Goal: Task Accomplishment & Management: Complete application form

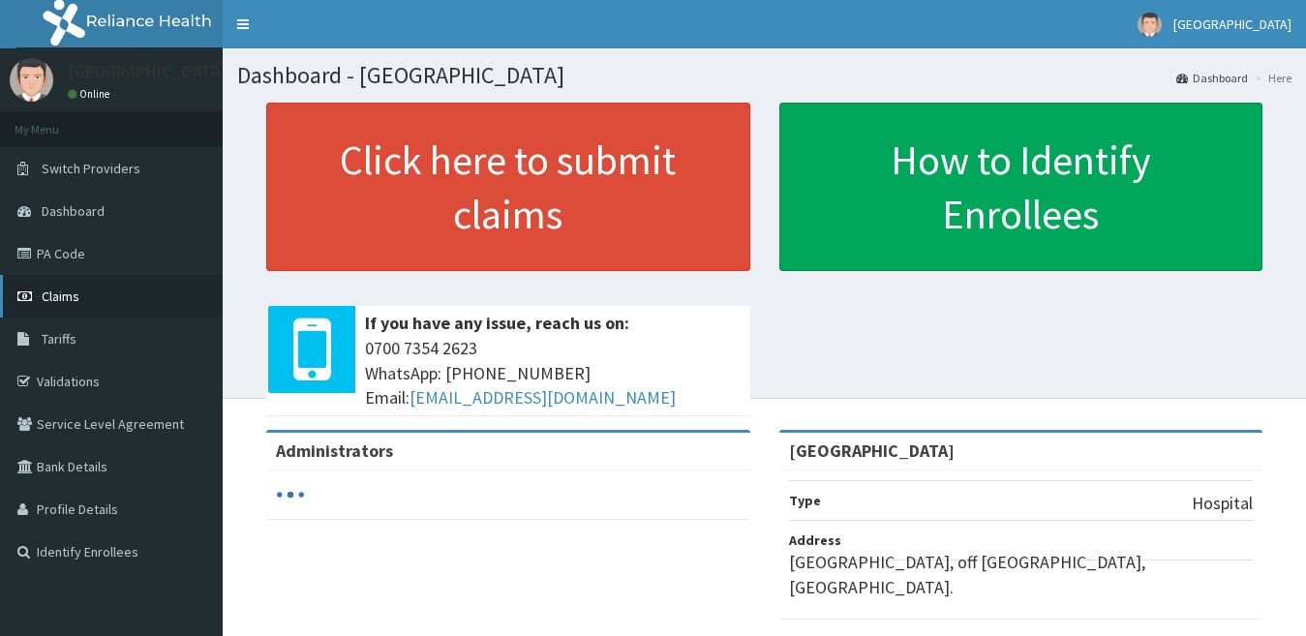
click at [93, 302] on link "Claims" at bounding box center [111, 296] width 223 height 43
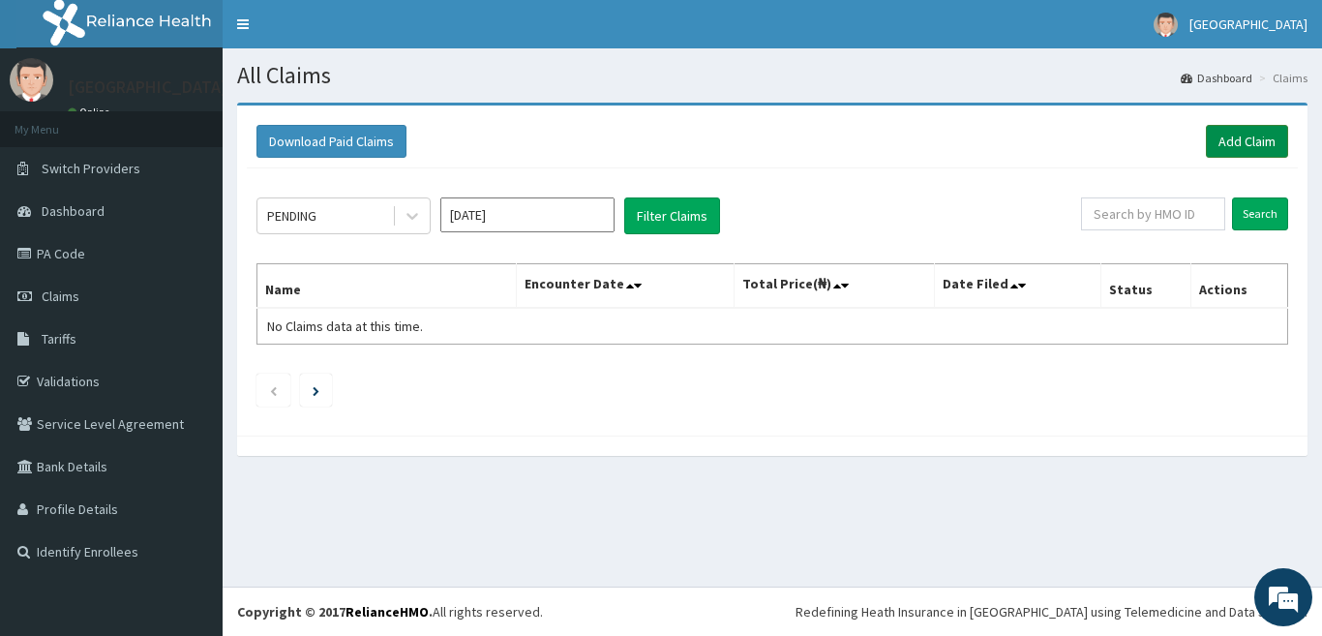
click at [1269, 136] on link "Add Claim" at bounding box center [1247, 141] width 82 height 33
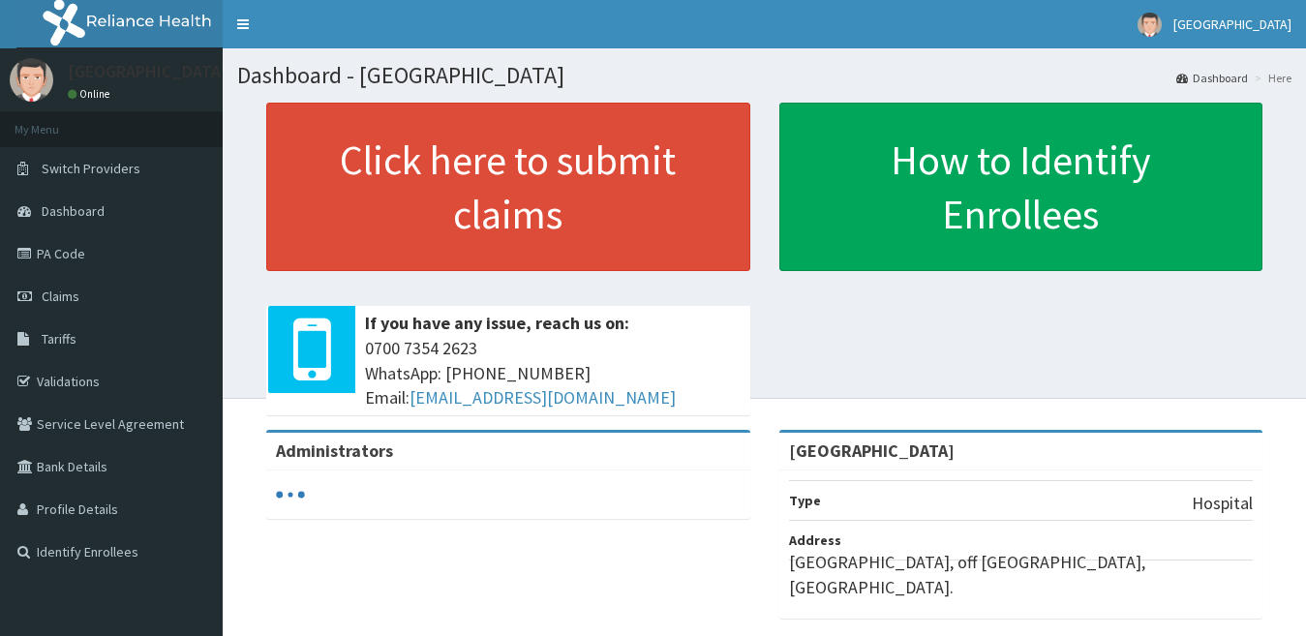
click at [83, 376] on link "Validations" at bounding box center [111, 381] width 223 height 43
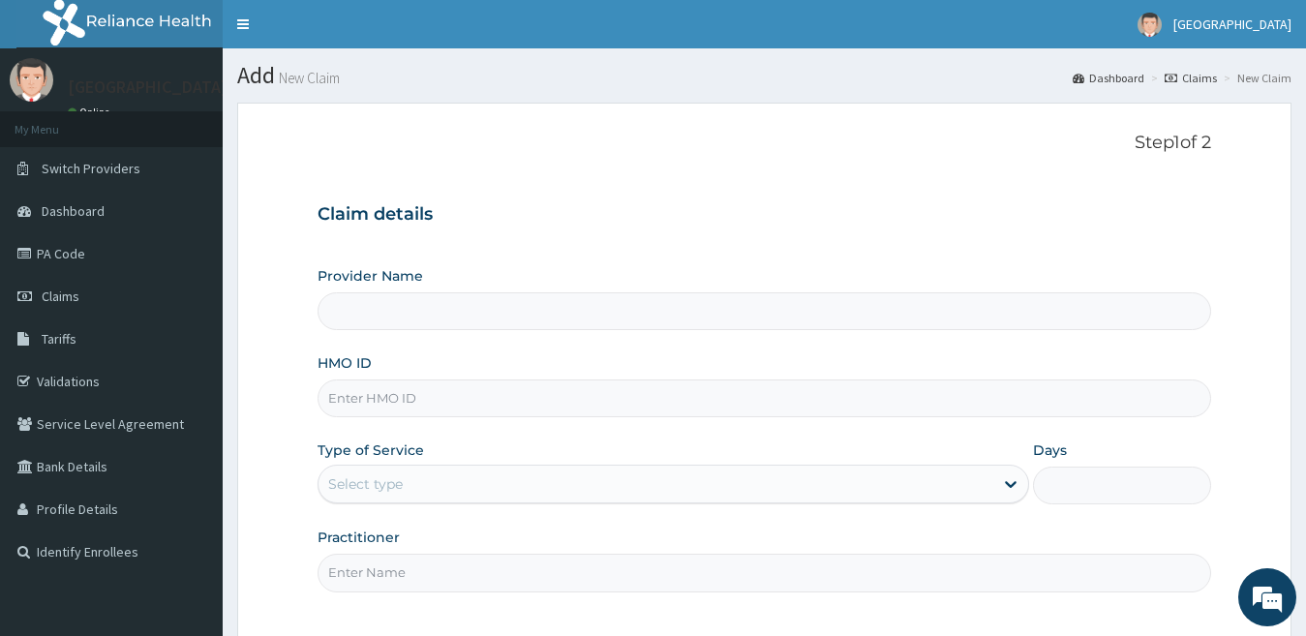
type input "Spring Rose hospital"
click at [457, 407] on input "HMO ID" at bounding box center [764, 398] width 894 height 38
paste input "SFL/10220/D"
type input "SFL/10220/D"
click at [430, 478] on div "Select type" at bounding box center [656, 484] width 676 height 31
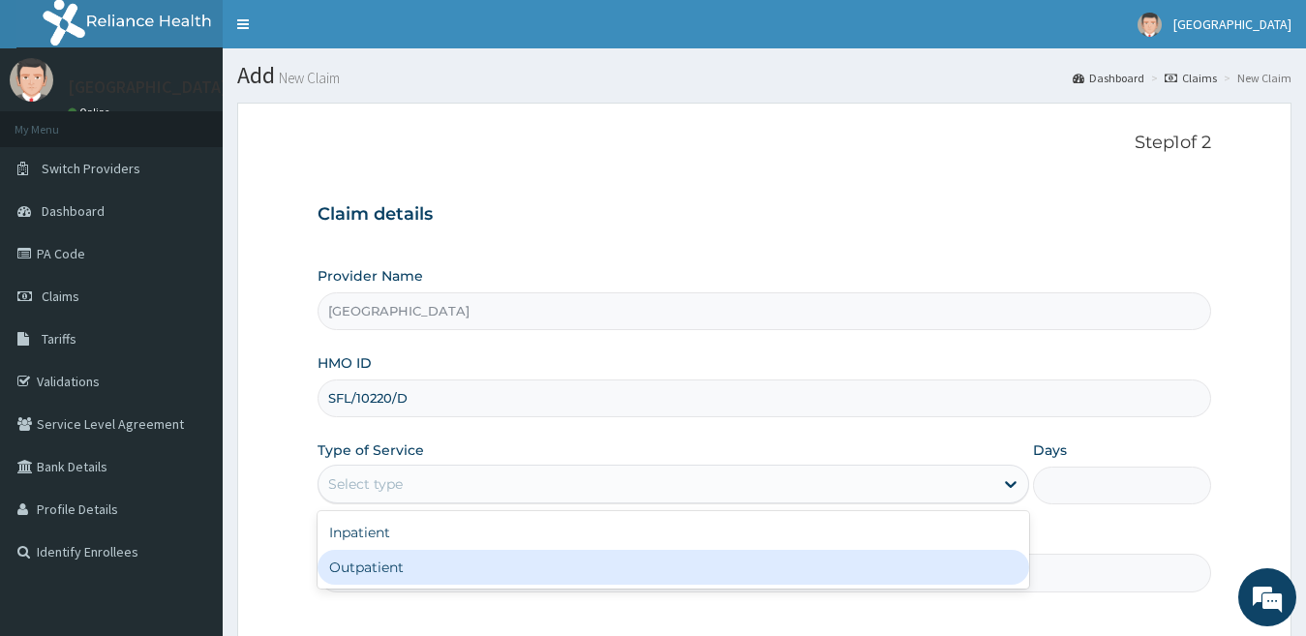
click at [493, 568] on div "Outpatient" at bounding box center [673, 567] width 712 height 35
type input "1"
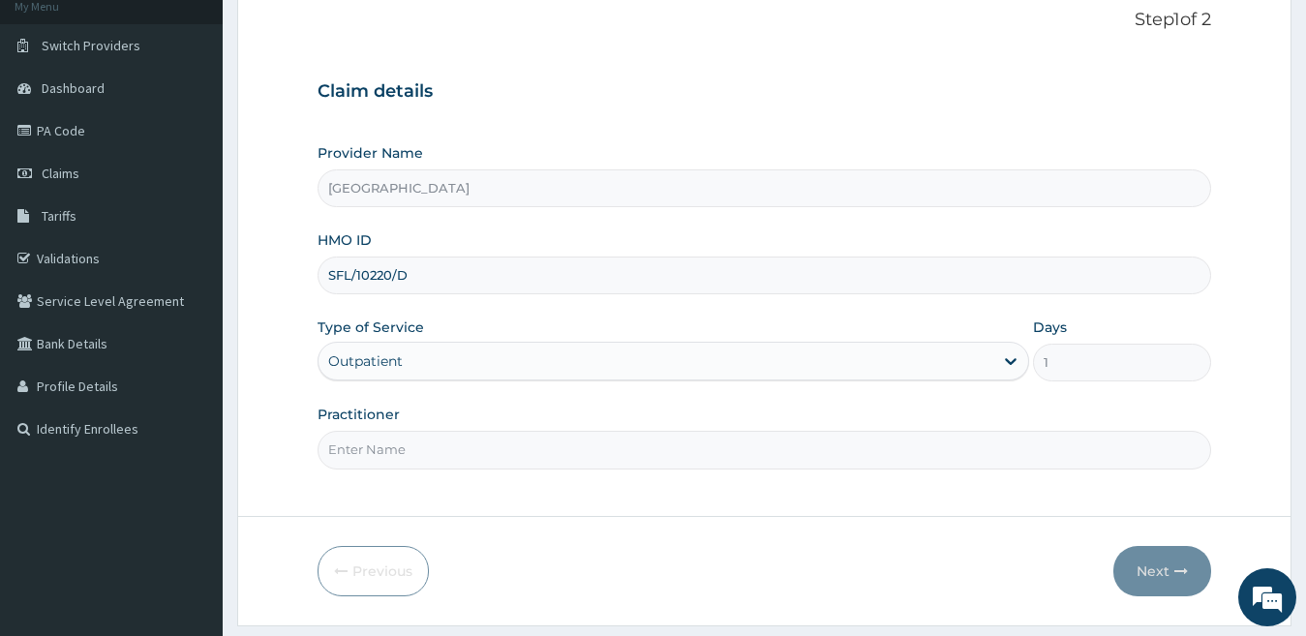
scroll to position [177, 0]
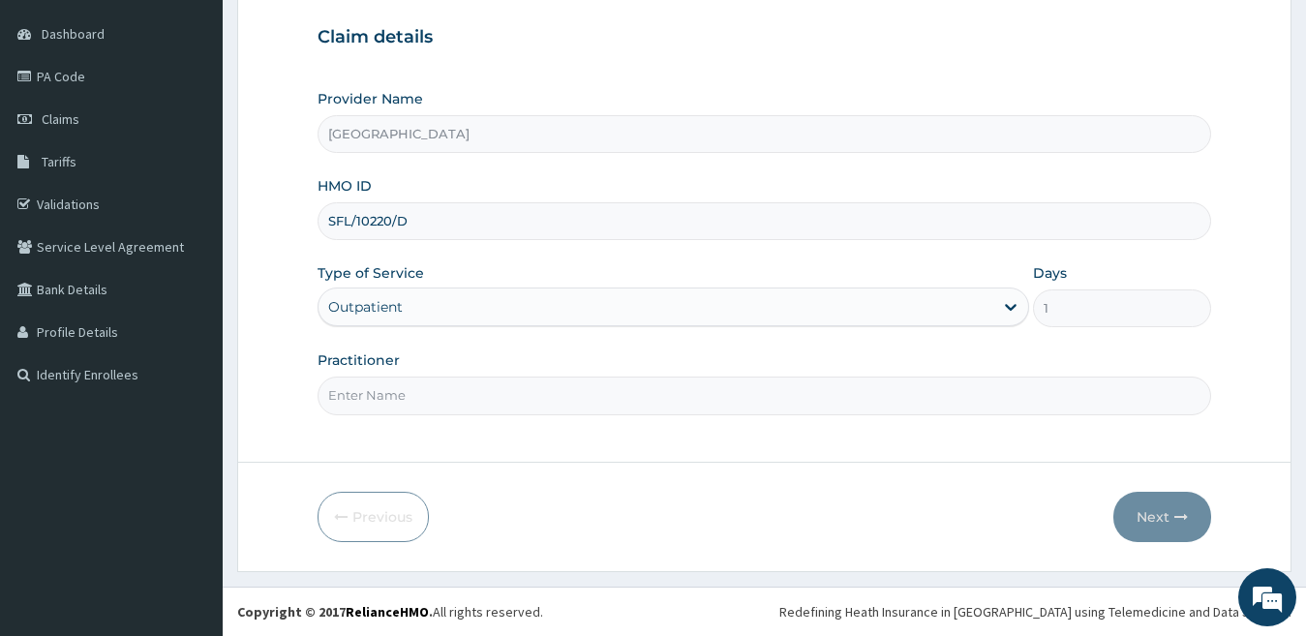
click at [532, 392] on input "Practitioner" at bounding box center [764, 396] width 894 height 38
type input "DR IJEOMA"
click at [1176, 521] on icon "button" at bounding box center [1181, 517] width 14 height 14
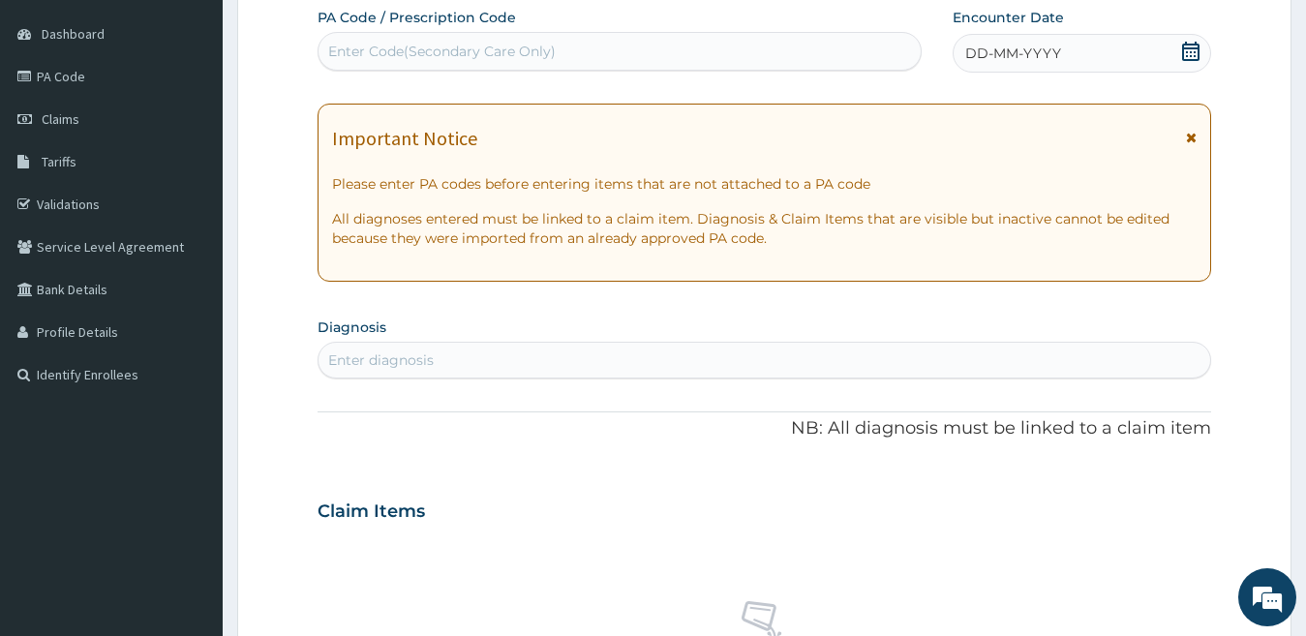
click at [1057, 57] on span "DD-MM-YYYY" at bounding box center [1013, 53] width 96 height 19
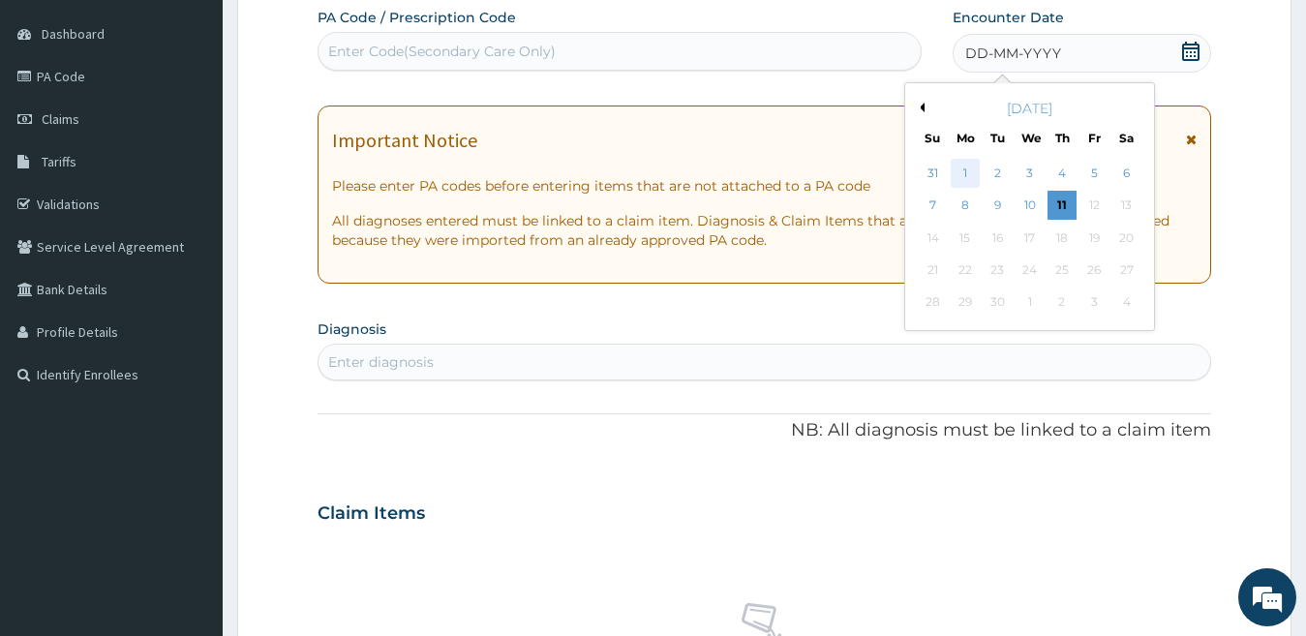
click at [969, 165] on div "1" at bounding box center [965, 173] width 29 height 29
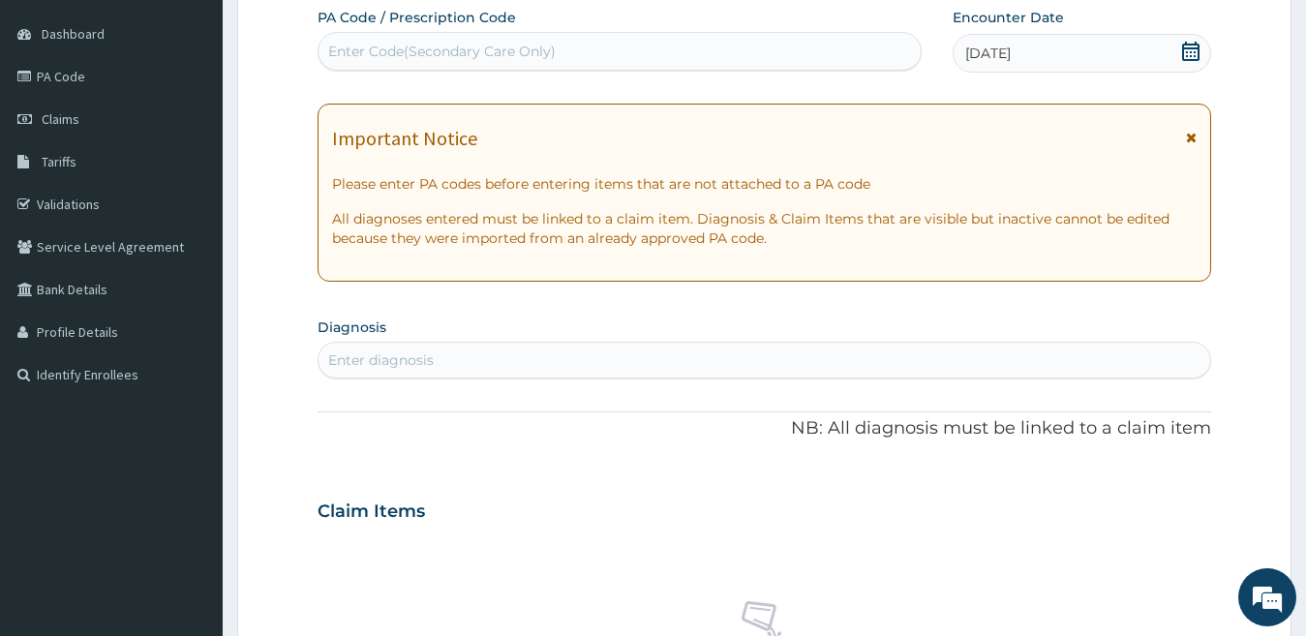
click at [498, 368] on div "Enter diagnosis" at bounding box center [764, 360] width 892 height 31
type input "UPPER RESPIR"
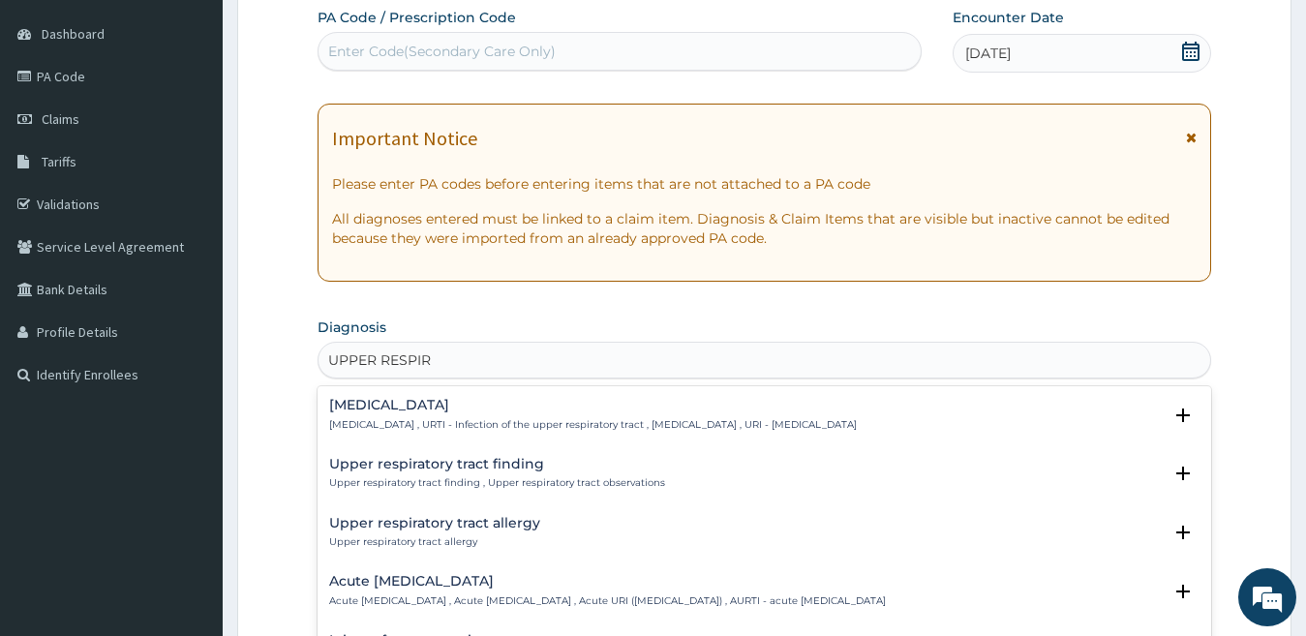
click at [462, 582] on h4 "Acute upper respiratory infection" at bounding box center [607, 581] width 557 height 15
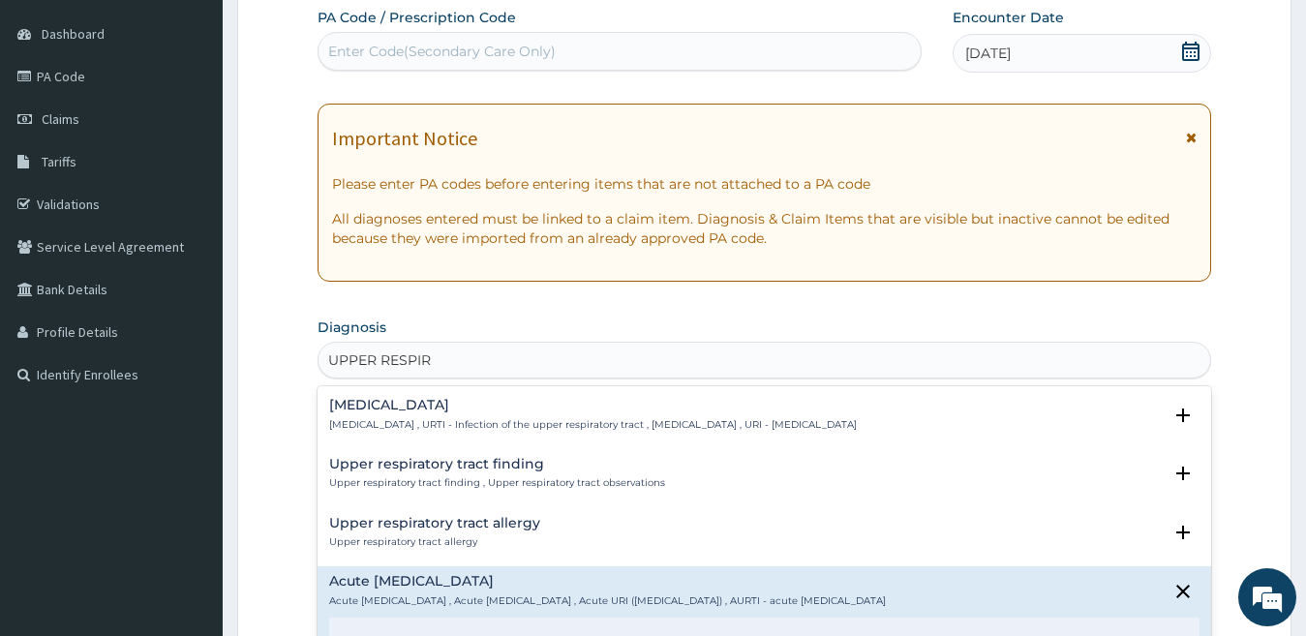
click at [499, 421] on p "Upper respiratory infection , URTI - Infection of the upper respiratory tract ,…" at bounding box center [593, 425] width 528 height 14
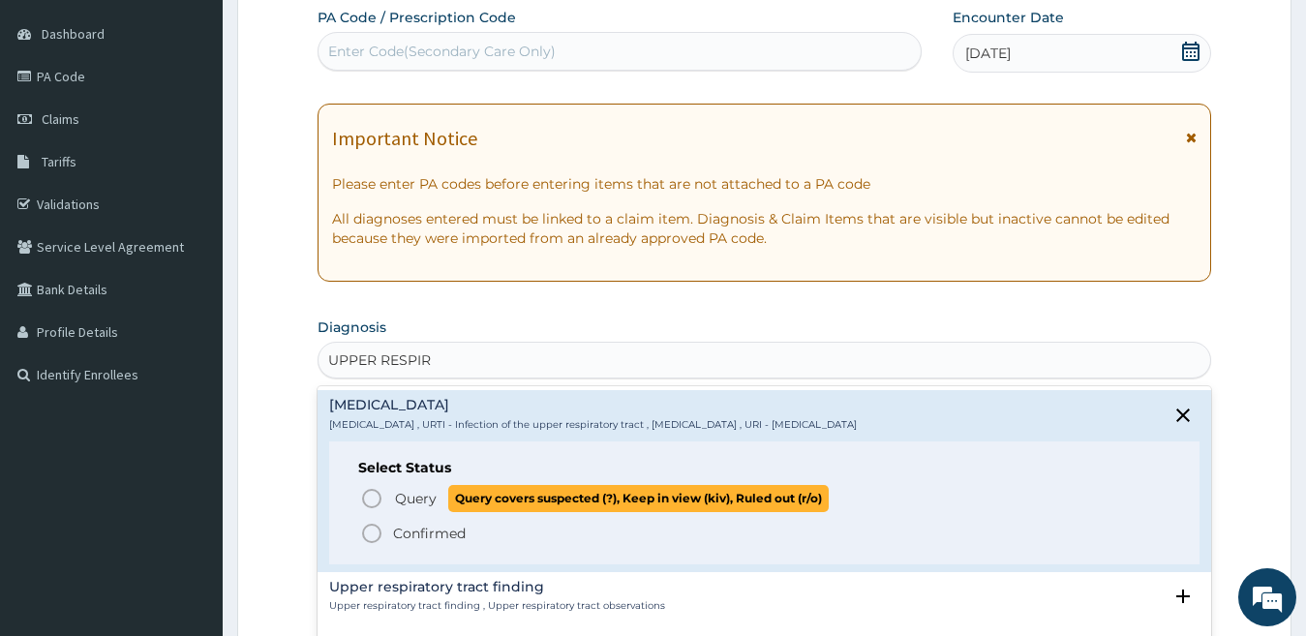
click at [460, 504] on span "Query covers suspected (?), Keep in view (kiv), Ruled out (r/o)" at bounding box center [638, 498] width 380 height 26
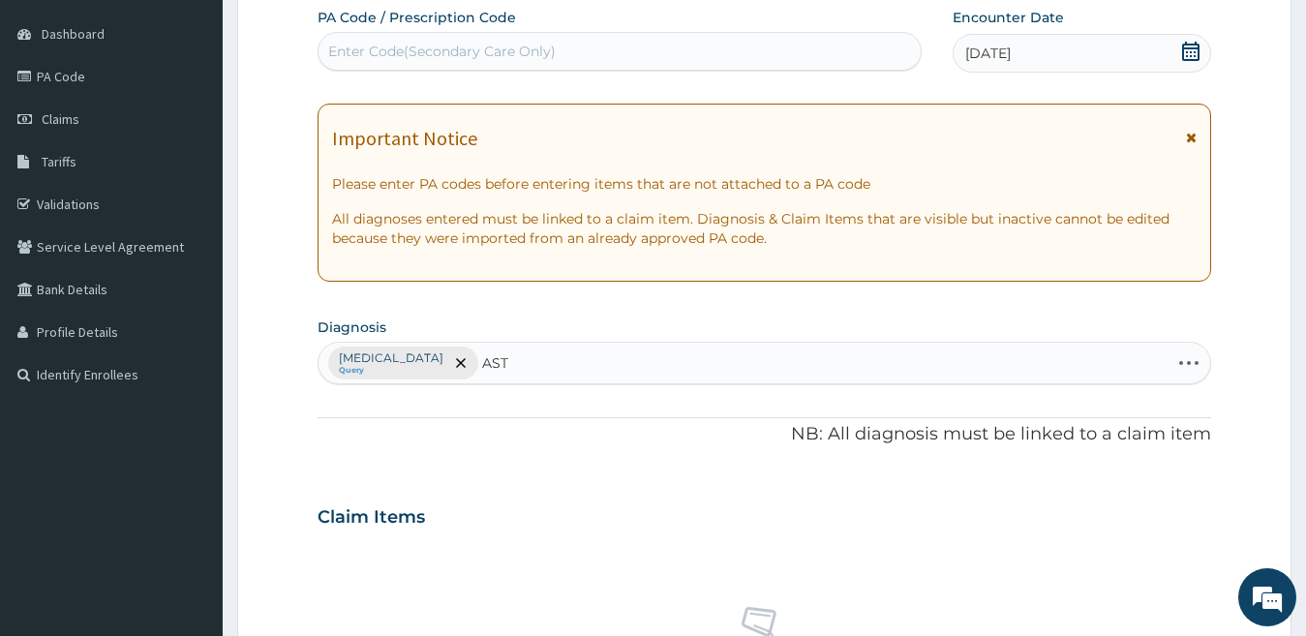
type input "ASTH"
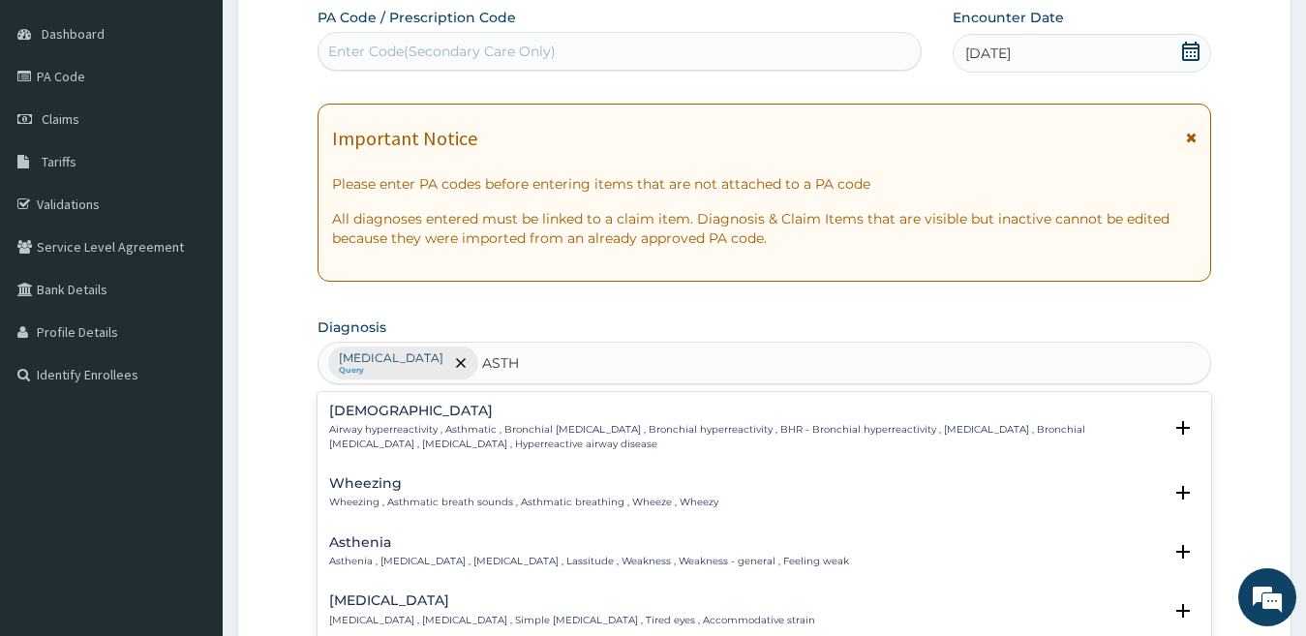
click at [512, 431] on p "Airway hyperreactivity , Asthmatic , Bronchial asthma , Bronchial hyperreactivi…" at bounding box center [745, 437] width 833 height 28
click at [500, 438] on p "Airway hyperreactivity , Asthmatic , Bronchial asthma , Bronchial hyperreactivi…" at bounding box center [745, 437] width 833 height 28
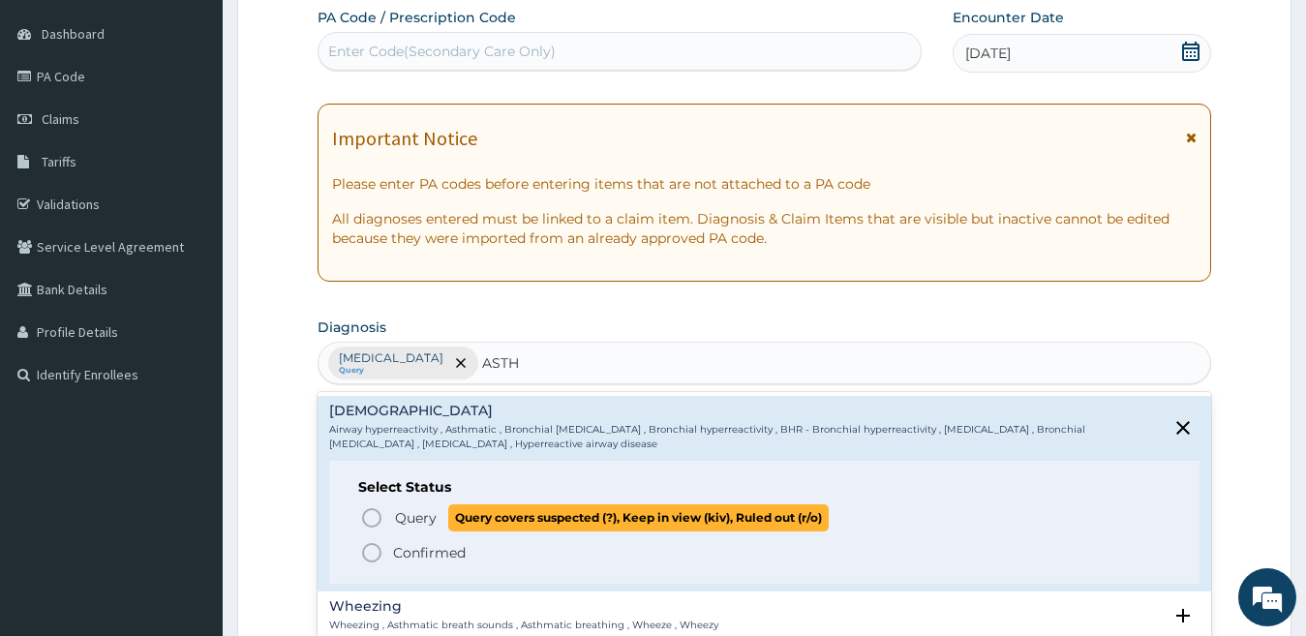
click at [470, 523] on span "Query covers suspected (?), Keep in view (kiv), Ruled out (r/o)" at bounding box center [638, 517] width 380 height 26
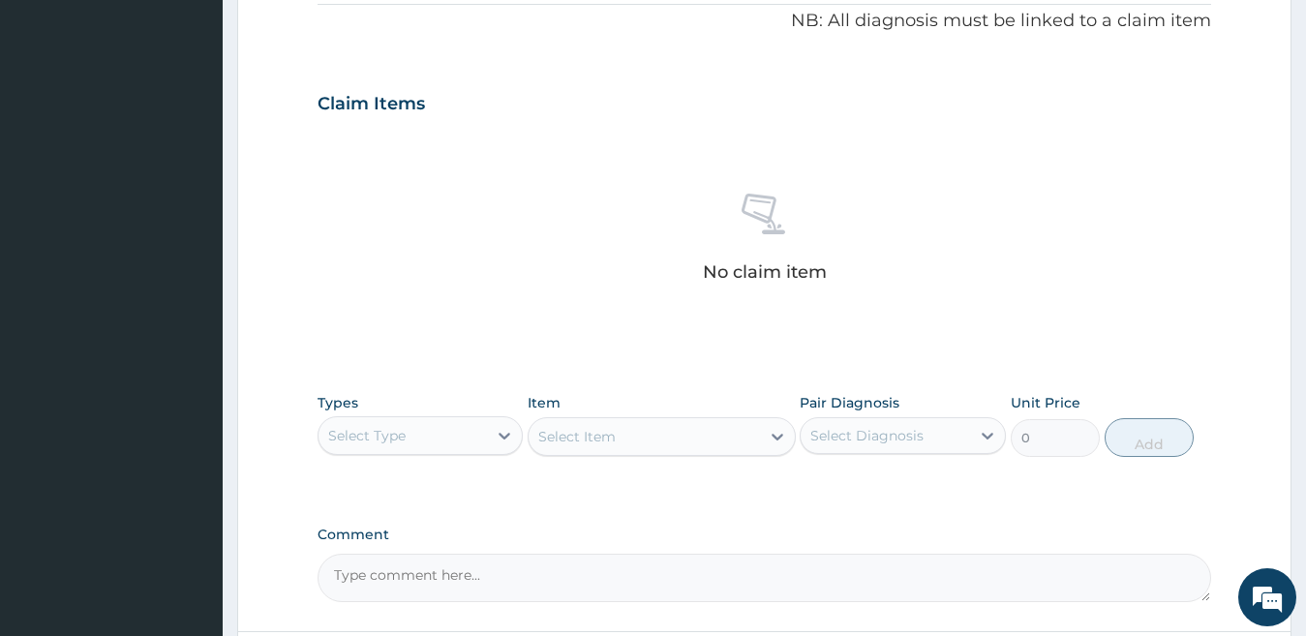
scroll to position [760, 0]
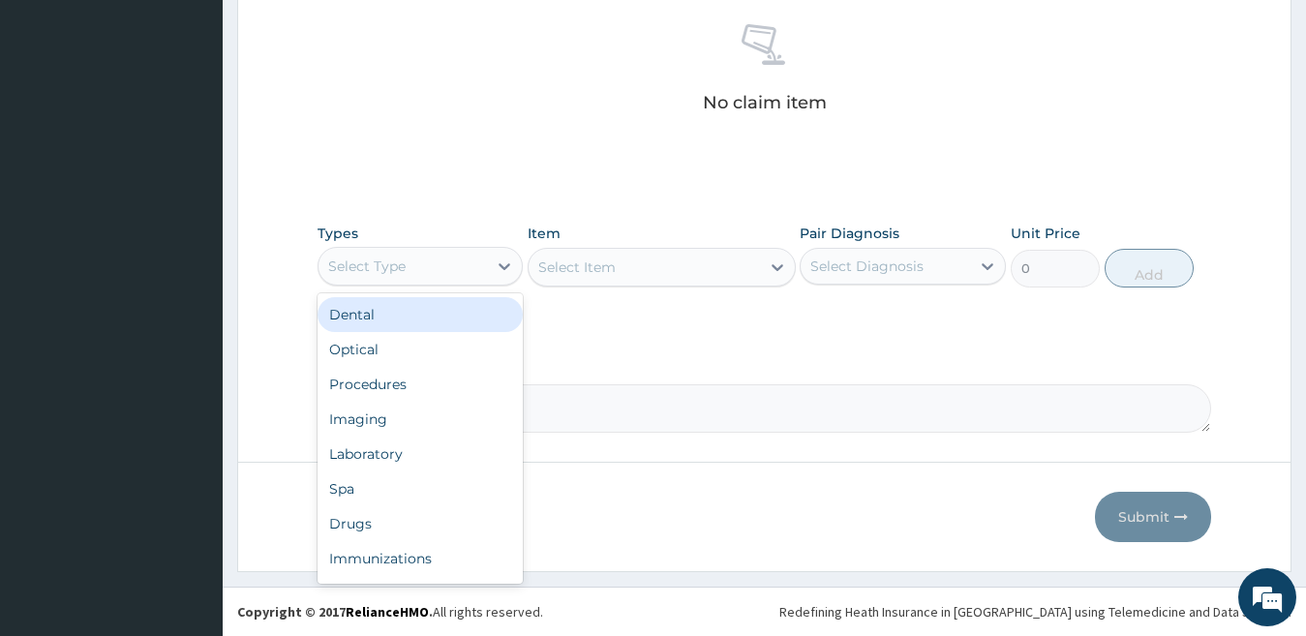
click at [443, 270] on div "Select Type" at bounding box center [402, 266] width 169 height 31
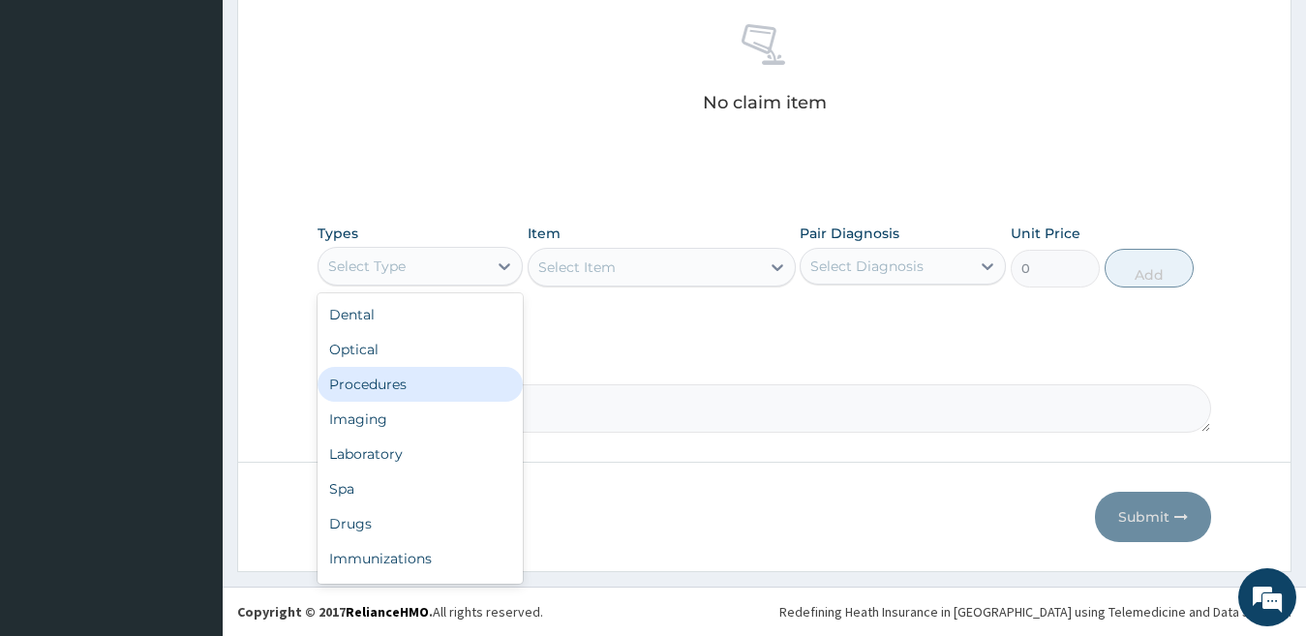
click at [415, 384] on div "Procedures" at bounding box center [420, 384] width 206 height 35
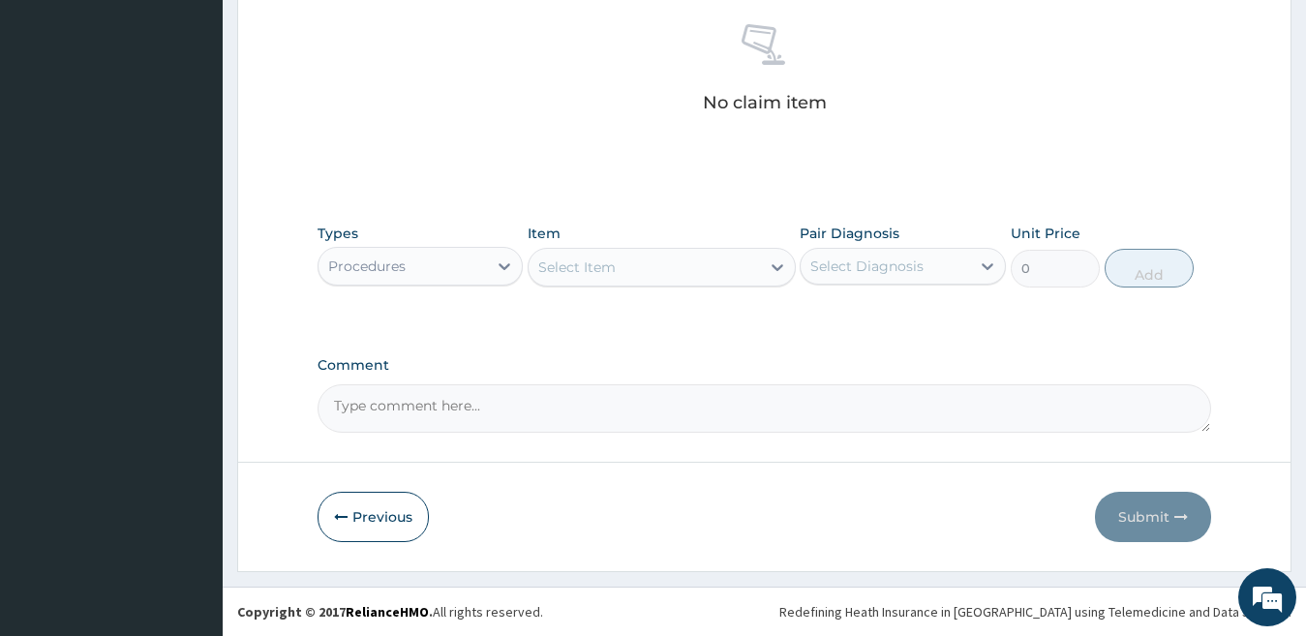
click at [669, 263] on div "Select Item" at bounding box center [644, 267] width 231 height 31
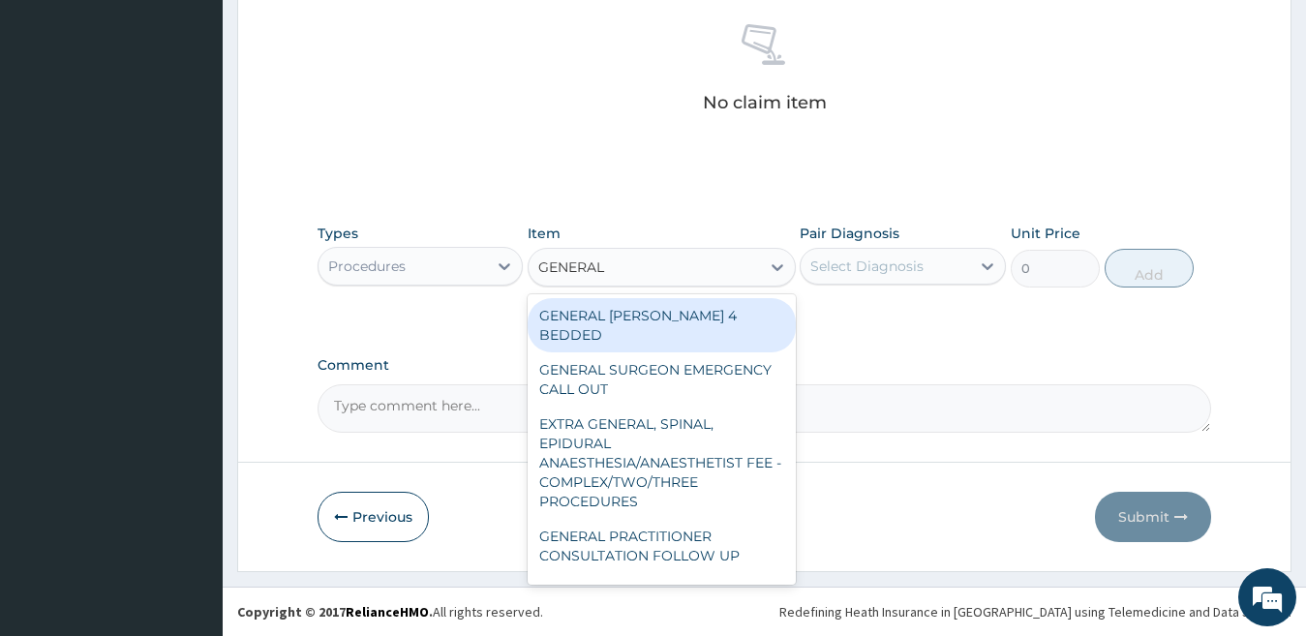
type input "GENERAL P"
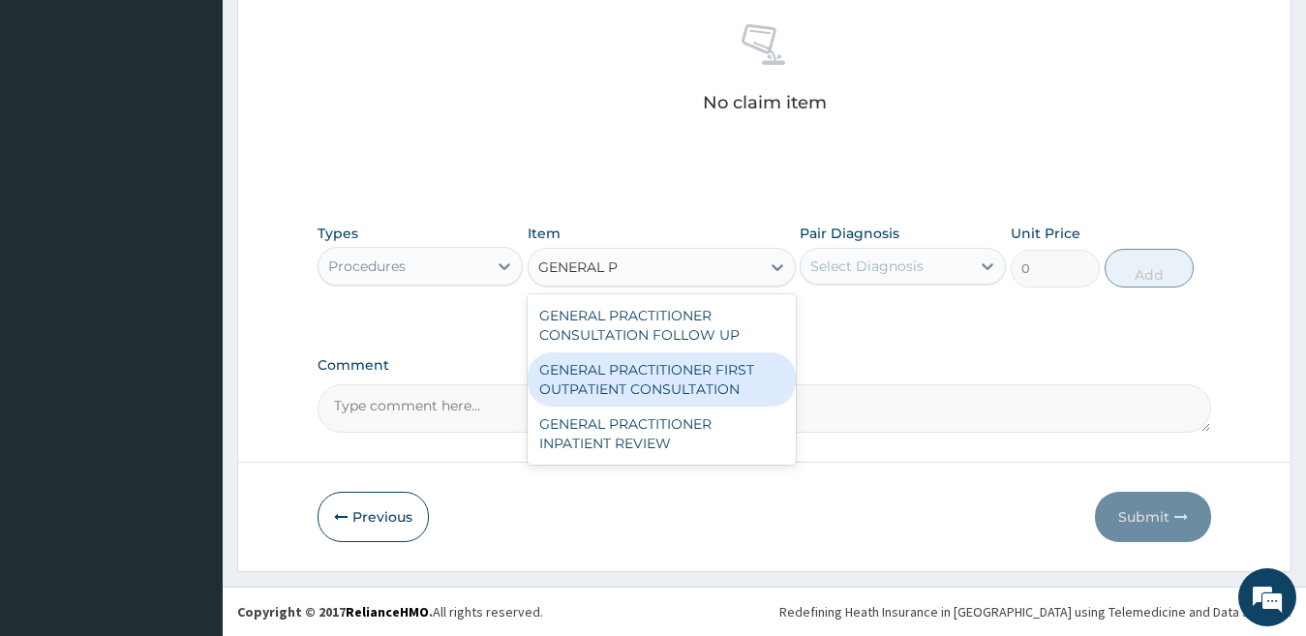
click at [682, 363] on div "GENERAL PRACTITIONER FIRST OUTPATIENT CONSULTATION" at bounding box center [662, 379] width 268 height 54
type input "3750"
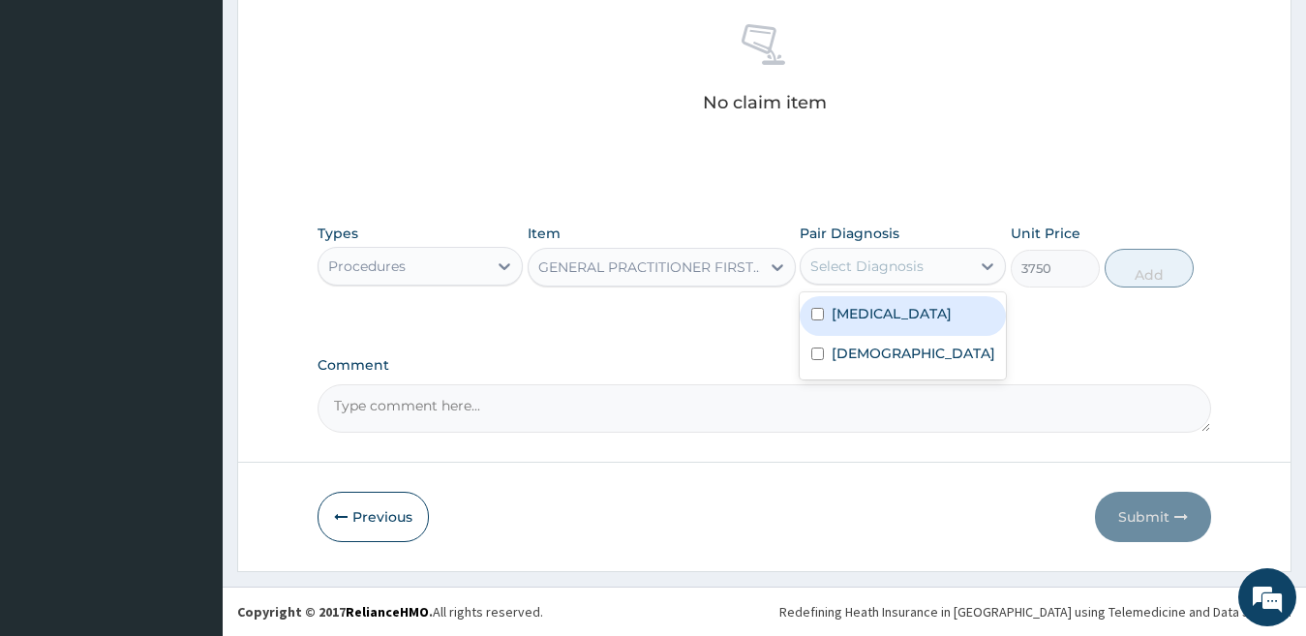
click at [873, 268] on div "Select Diagnosis" at bounding box center [866, 266] width 113 height 19
click at [881, 323] on label "Upper respiratory infection" at bounding box center [892, 313] width 120 height 19
checkbox input "true"
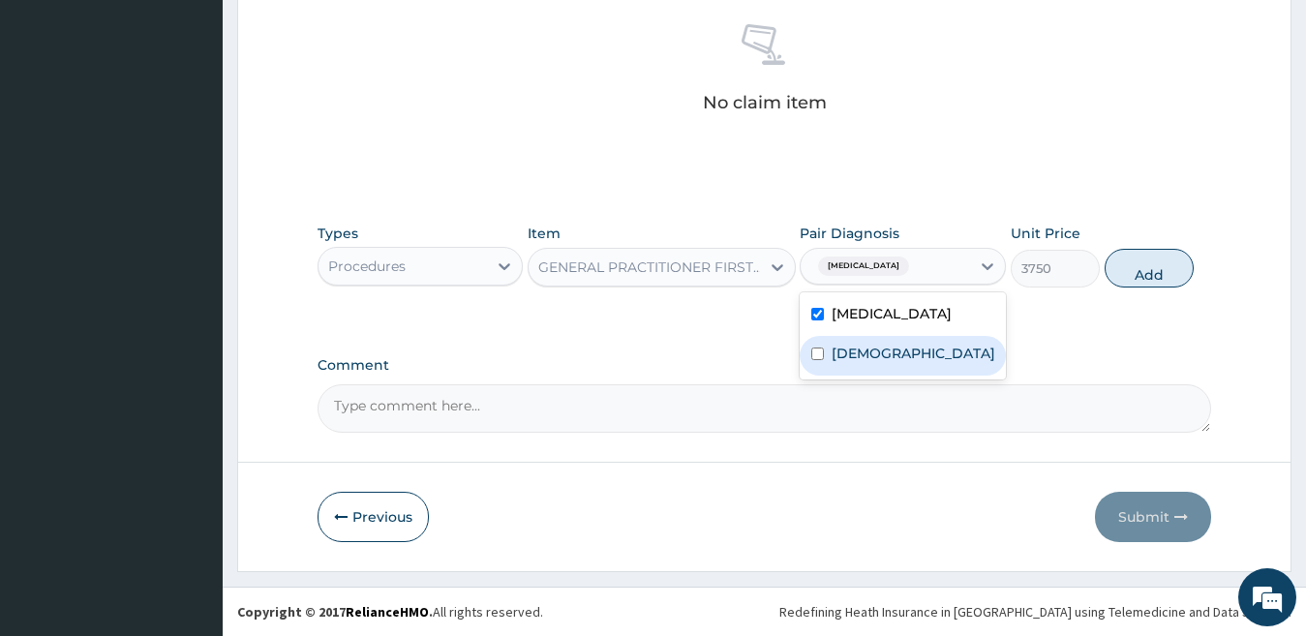
click at [884, 363] on label "Asthma" at bounding box center [914, 353] width 164 height 19
checkbox input "true"
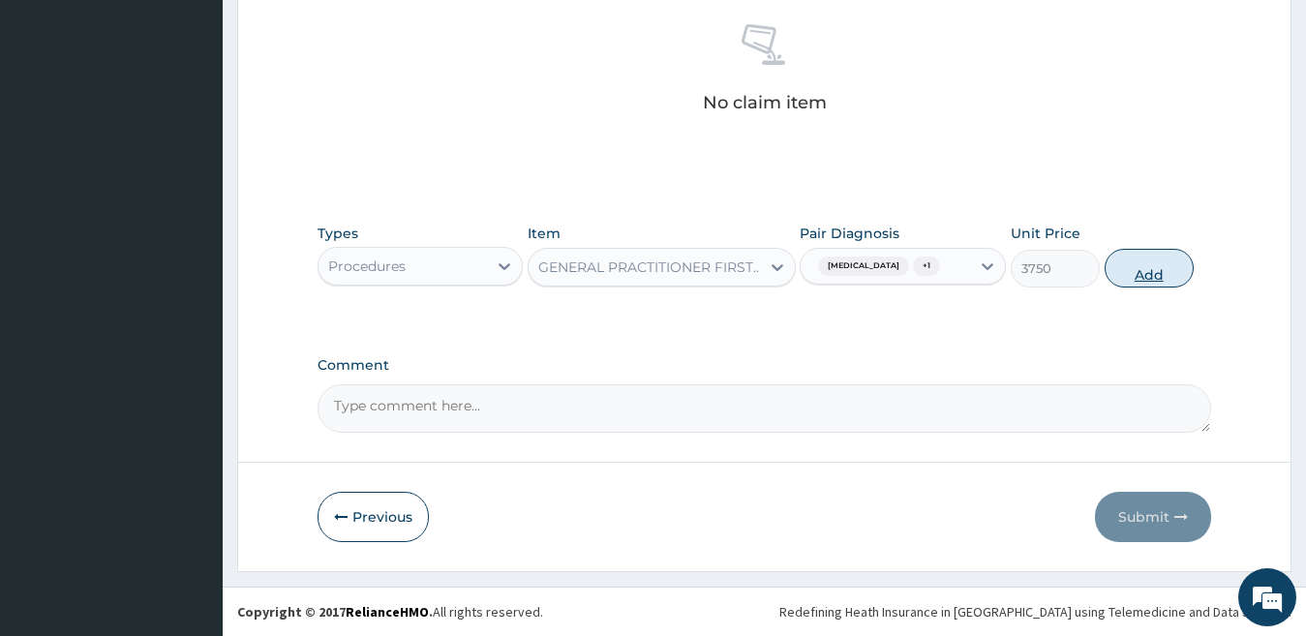
click at [1144, 285] on button "Add" at bounding box center [1148, 268] width 89 height 39
type input "0"
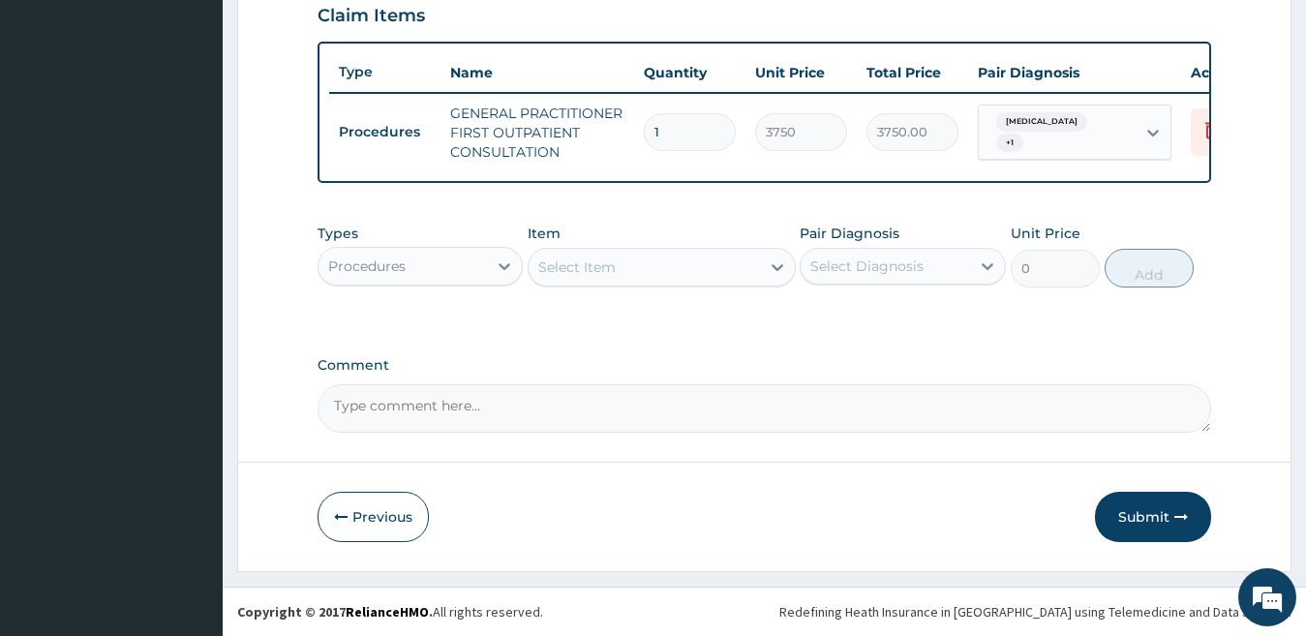
click at [598, 269] on div "Select Item" at bounding box center [576, 266] width 77 height 19
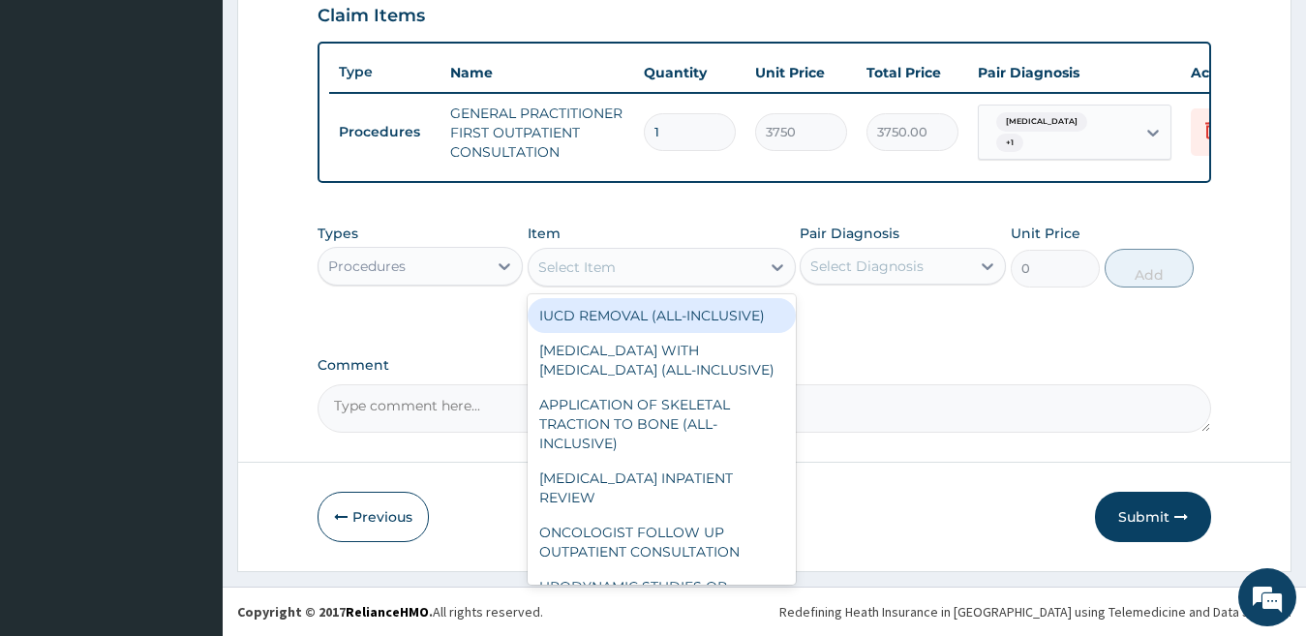
click at [418, 267] on div "Procedures" at bounding box center [402, 266] width 169 height 31
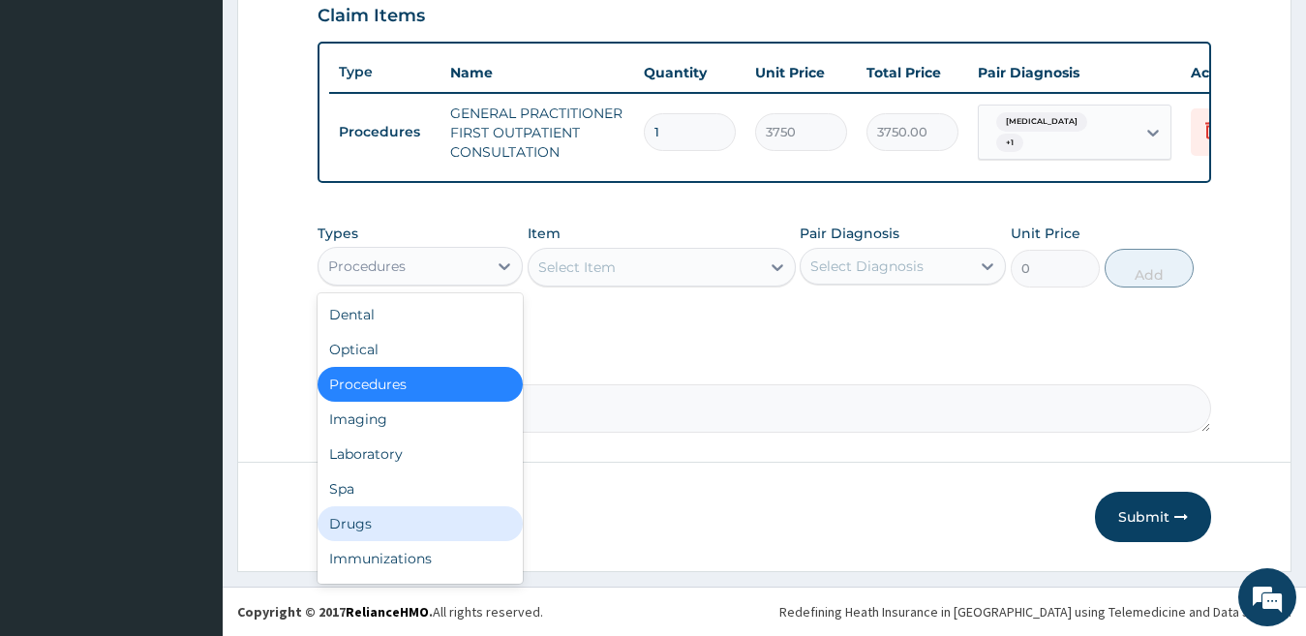
click at [409, 510] on div "Drugs" at bounding box center [420, 523] width 206 height 35
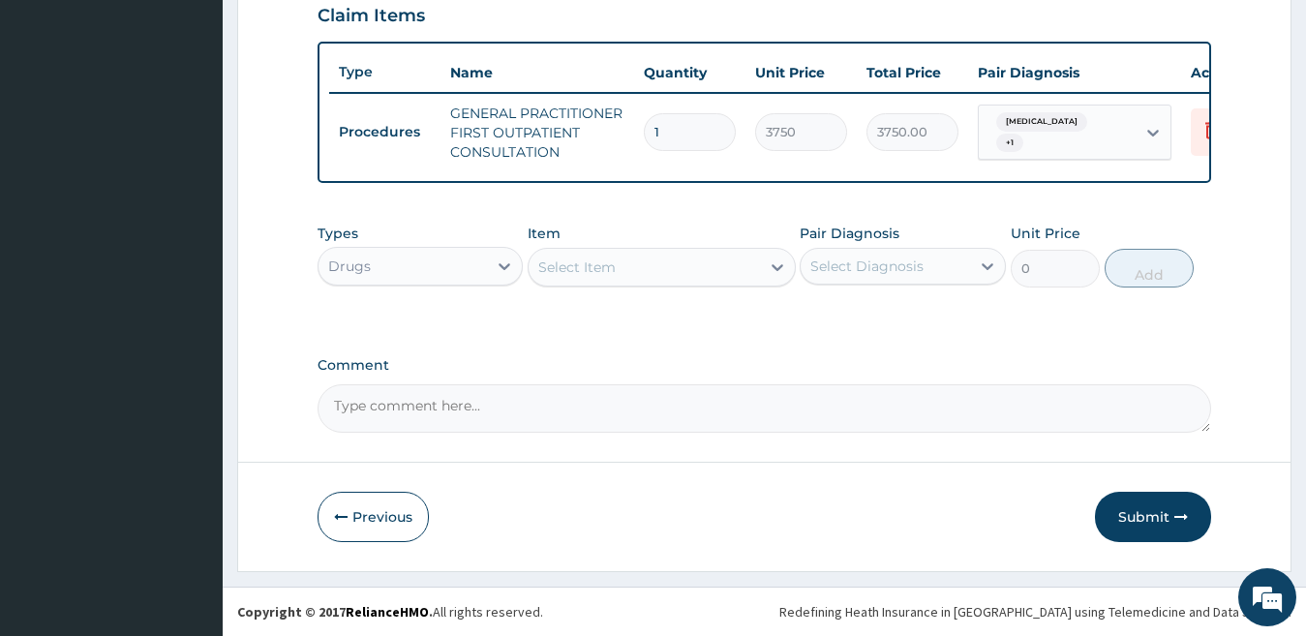
click at [601, 266] on div "Select Item" at bounding box center [576, 266] width 77 height 19
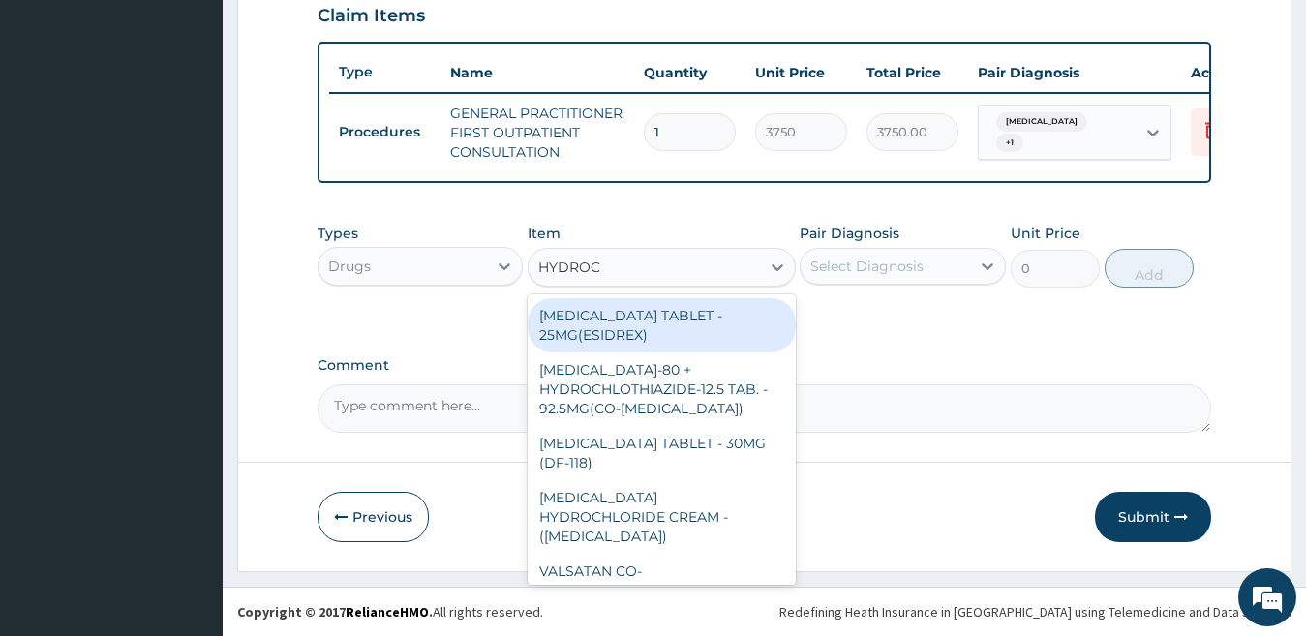
type input "HYDROCO"
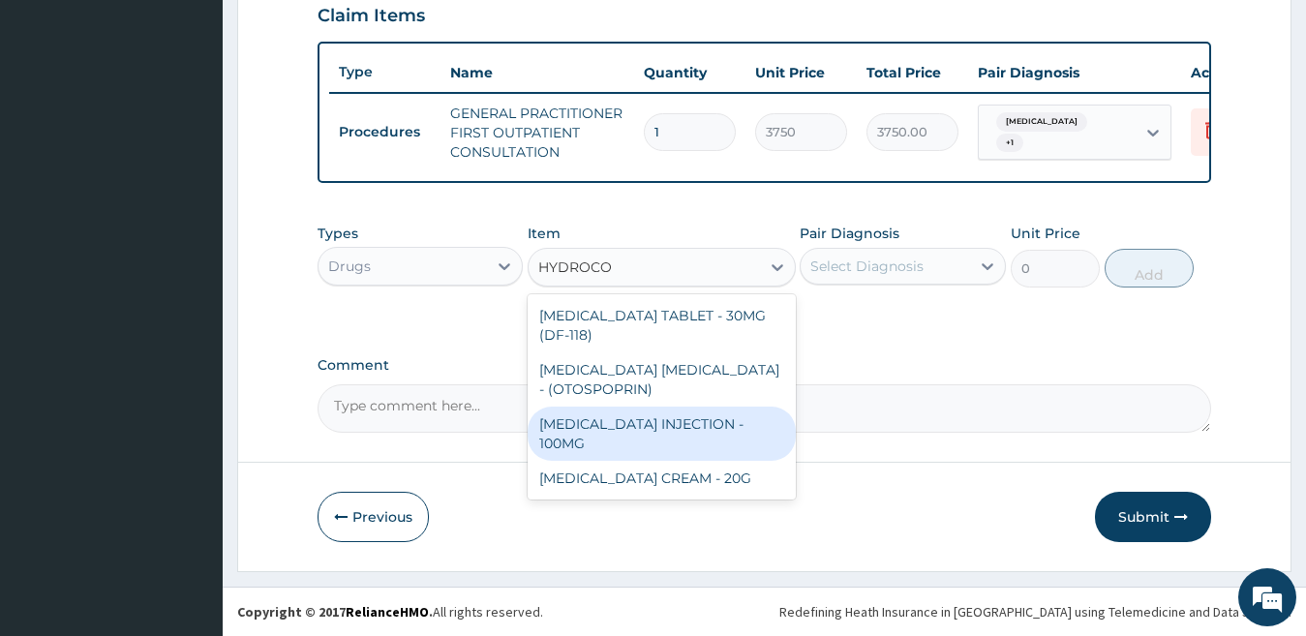
click at [685, 438] on div "HYDROCORTISONE INJECTION - 100MG" at bounding box center [662, 434] width 268 height 54
type input "840"
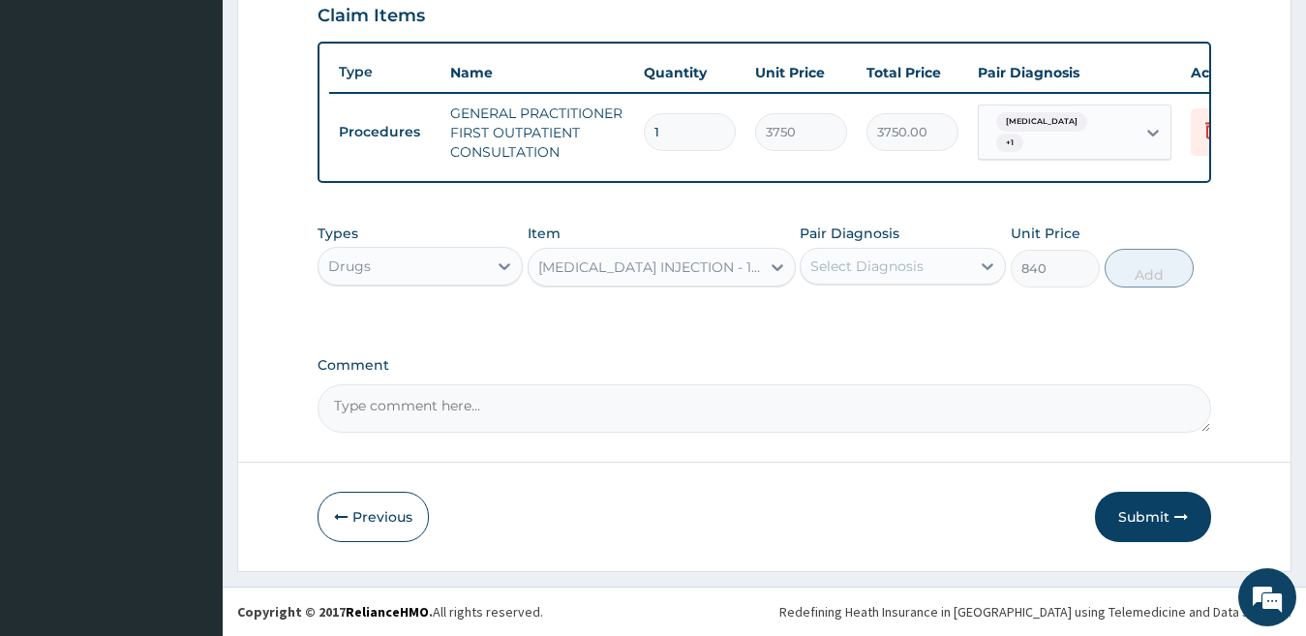
click at [910, 265] on div "Select Diagnosis" at bounding box center [866, 266] width 113 height 19
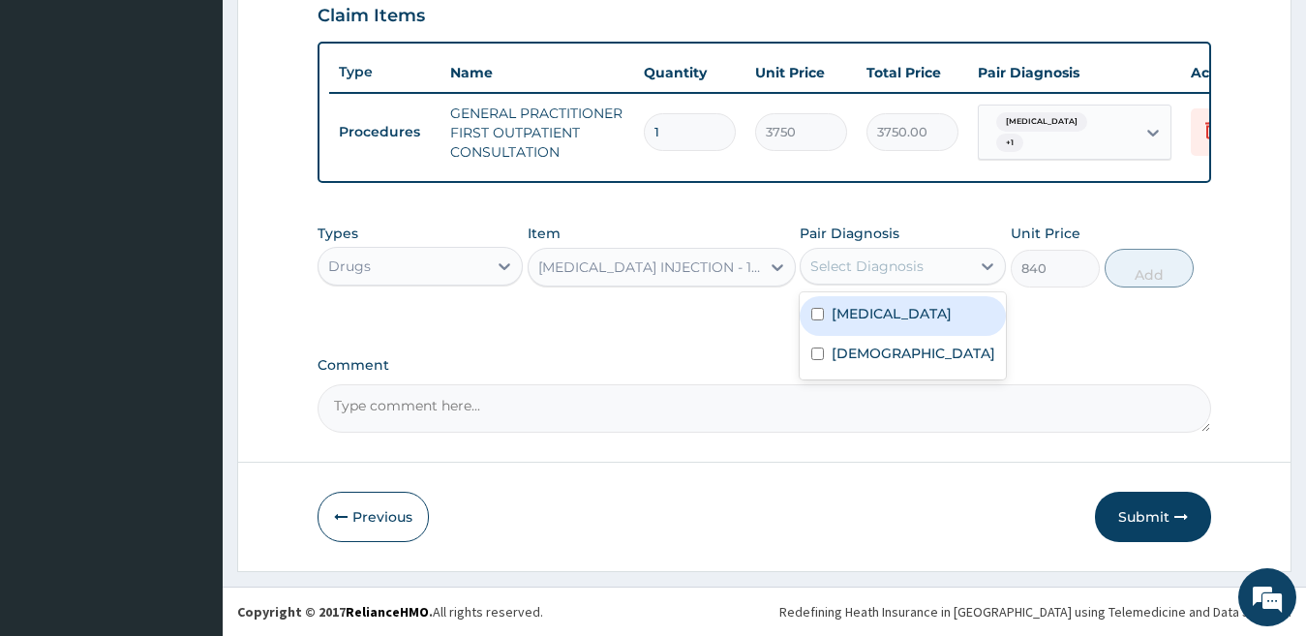
click at [910, 265] on div "Select Diagnosis" at bounding box center [866, 266] width 113 height 19
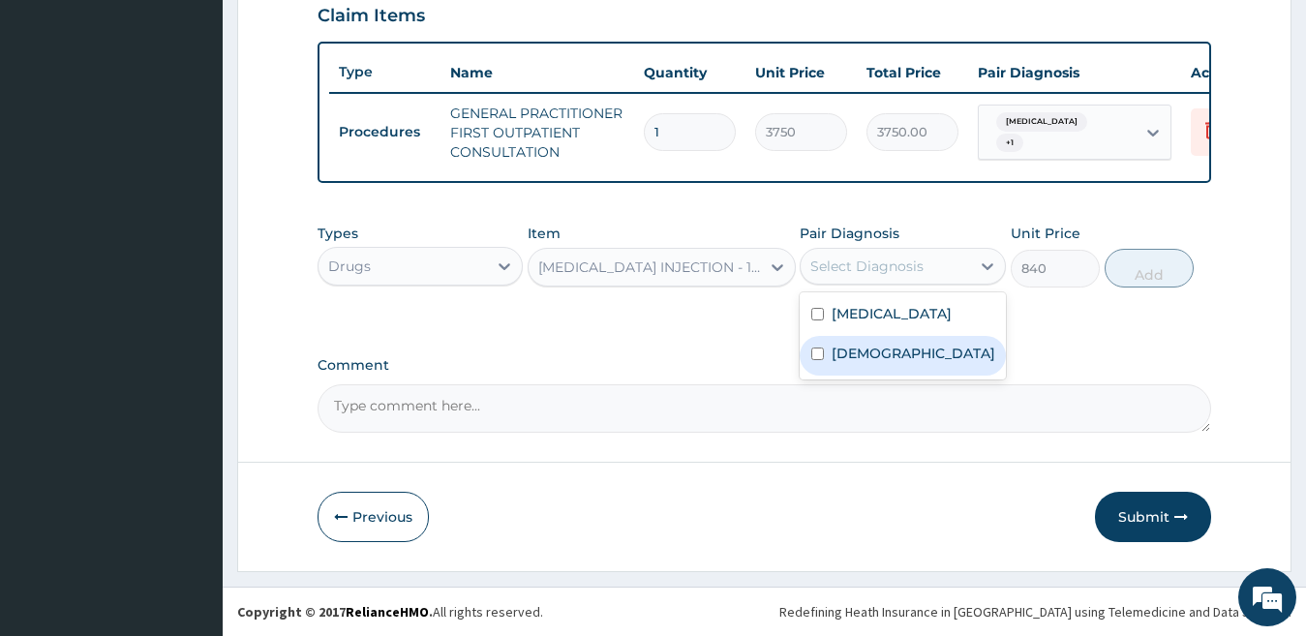
click at [901, 370] on div "Asthma" at bounding box center [903, 356] width 206 height 40
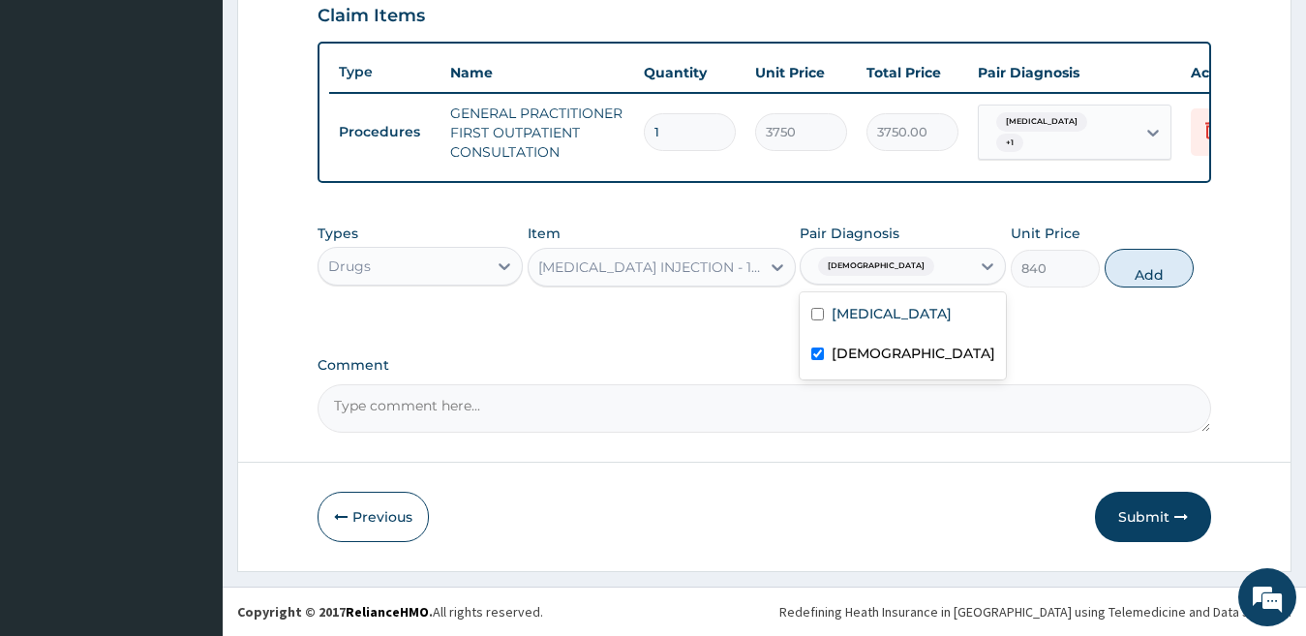
click at [901, 370] on div "Asthma" at bounding box center [903, 356] width 206 height 40
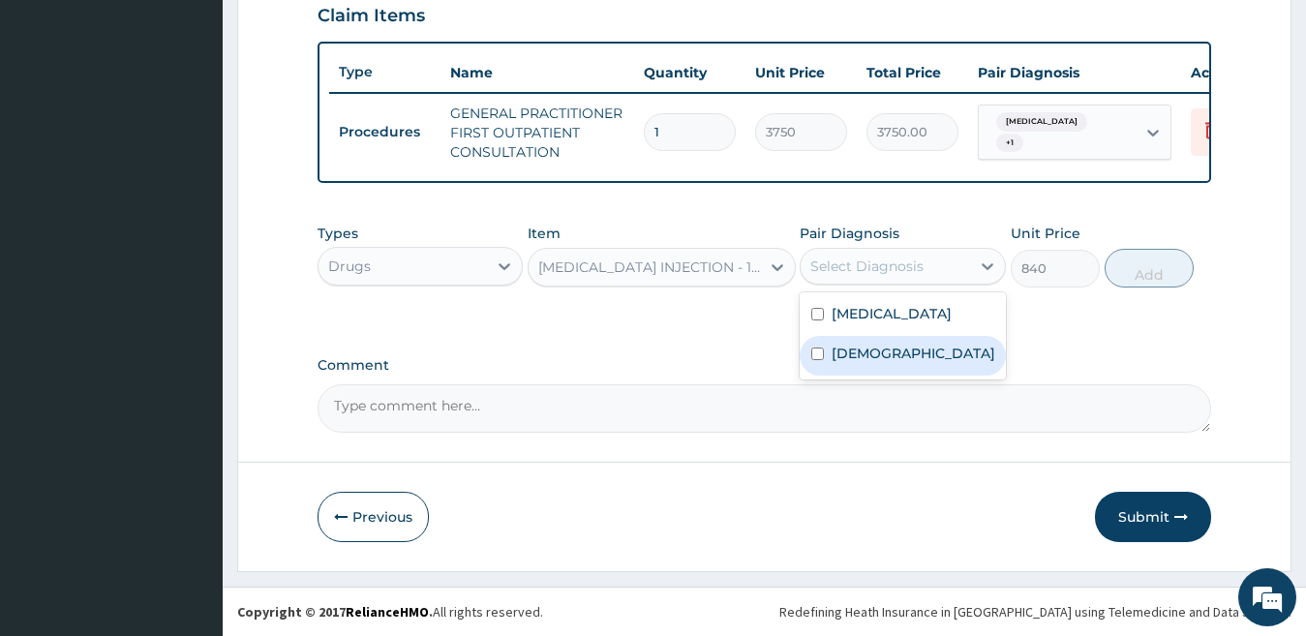
click at [860, 363] on label "Asthma" at bounding box center [914, 353] width 164 height 19
checkbox input "true"
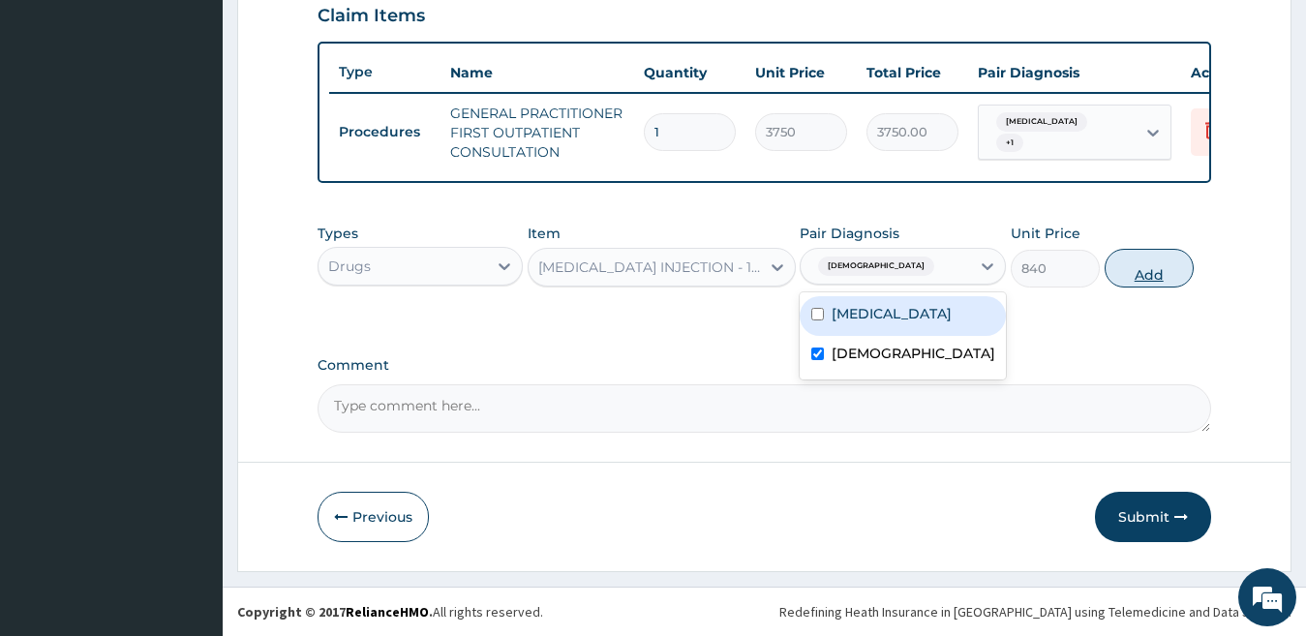
click at [1142, 267] on button "Add" at bounding box center [1148, 268] width 89 height 39
type input "0"
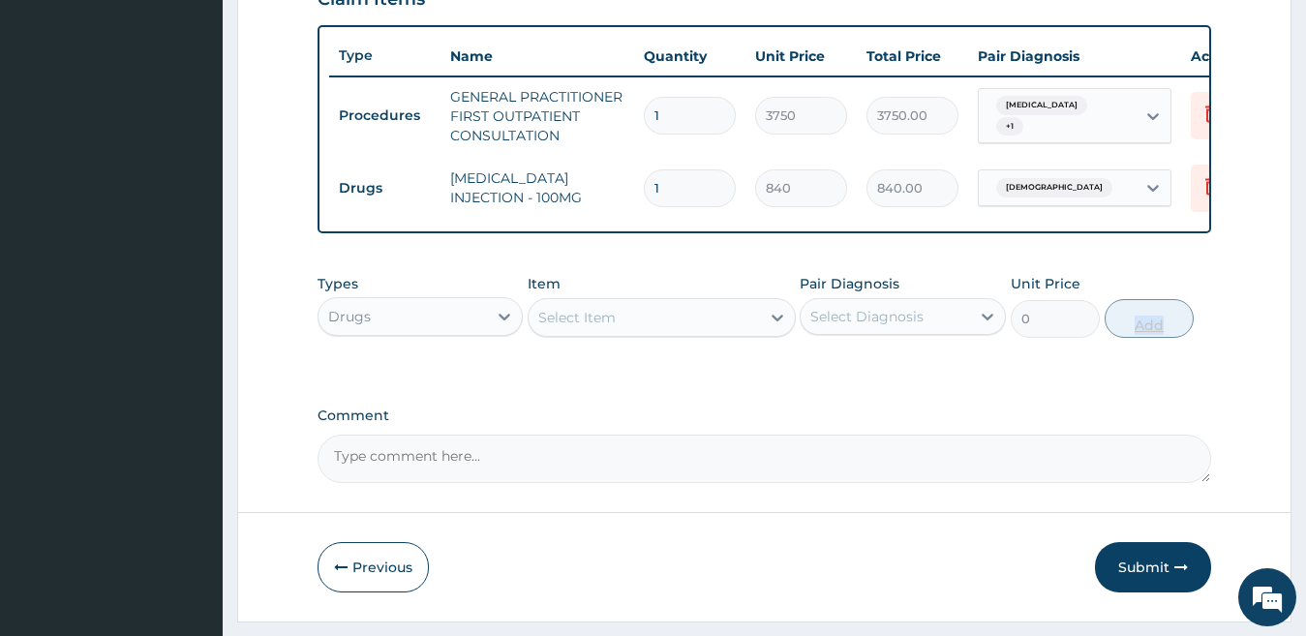
click at [596, 327] on div "Select Item" at bounding box center [576, 317] width 77 height 19
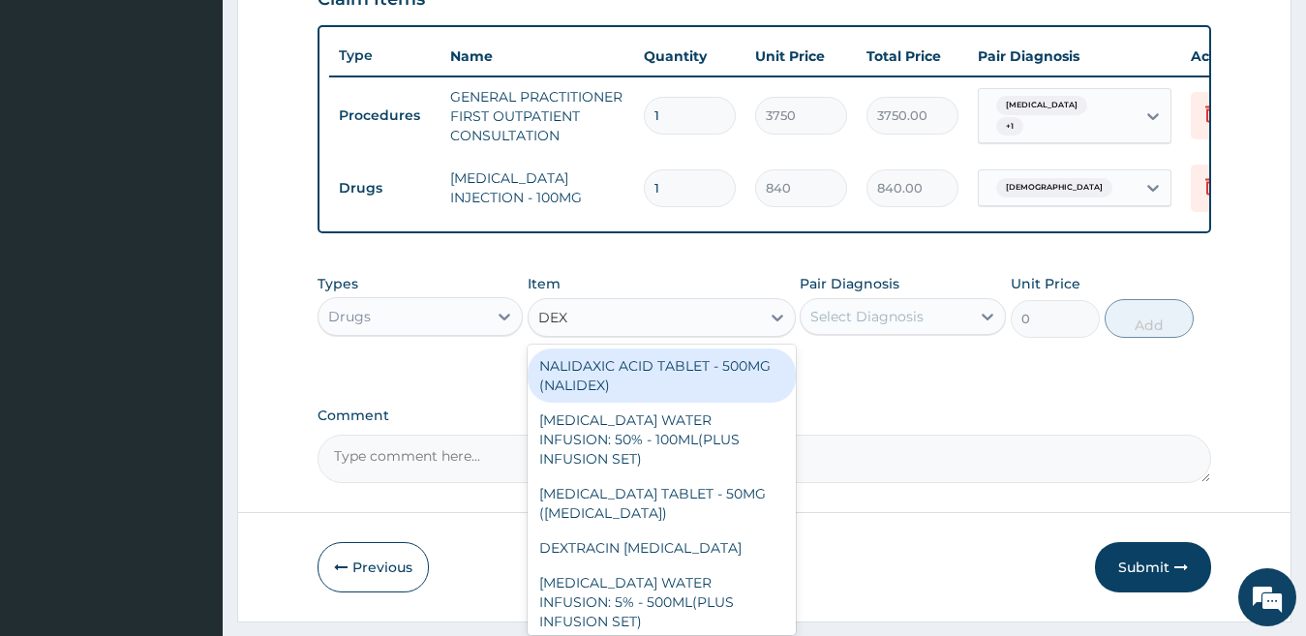
type input "DEXA"
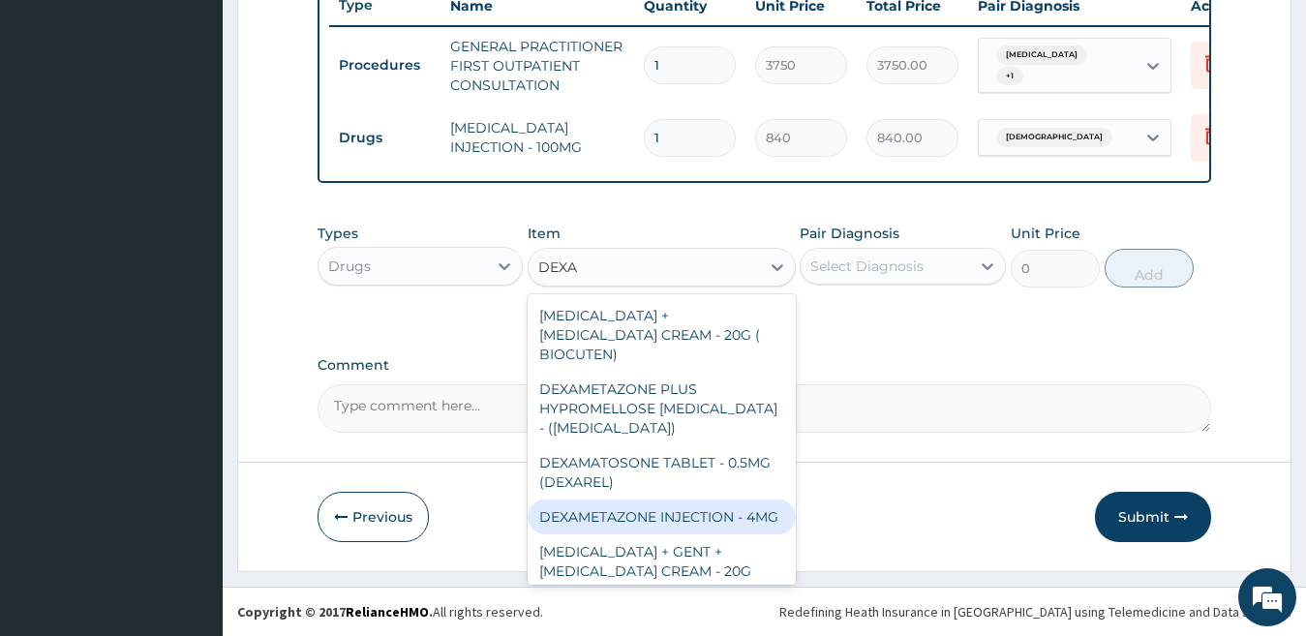
scroll to position [46, 0]
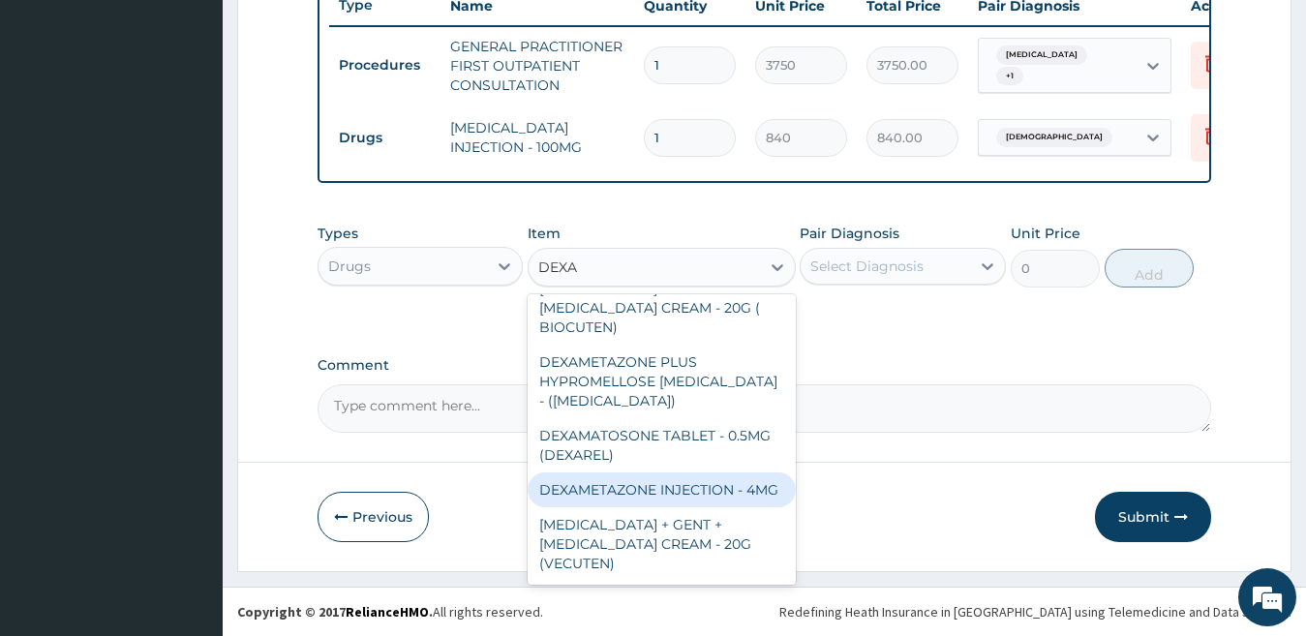
click at [646, 474] on div "DEXAMETAZONE INJECTION - 4MG" at bounding box center [662, 489] width 268 height 35
type input "280"
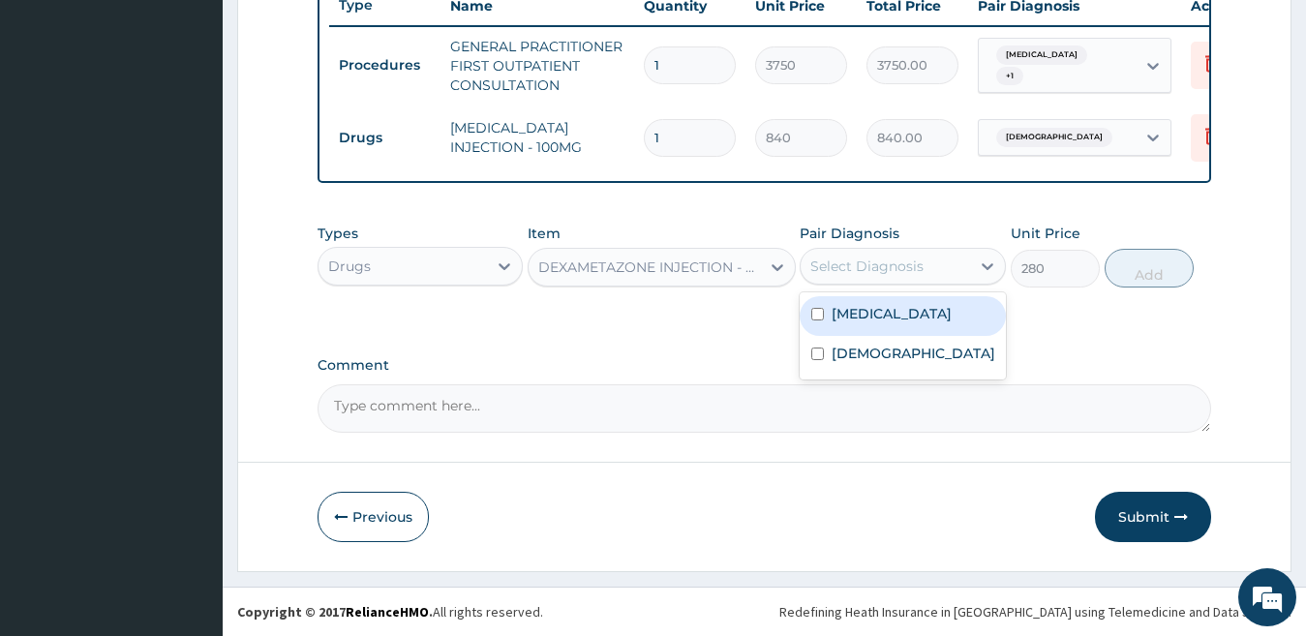
click at [941, 267] on div "Select Diagnosis" at bounding box center [885, 266] width 169 height 31
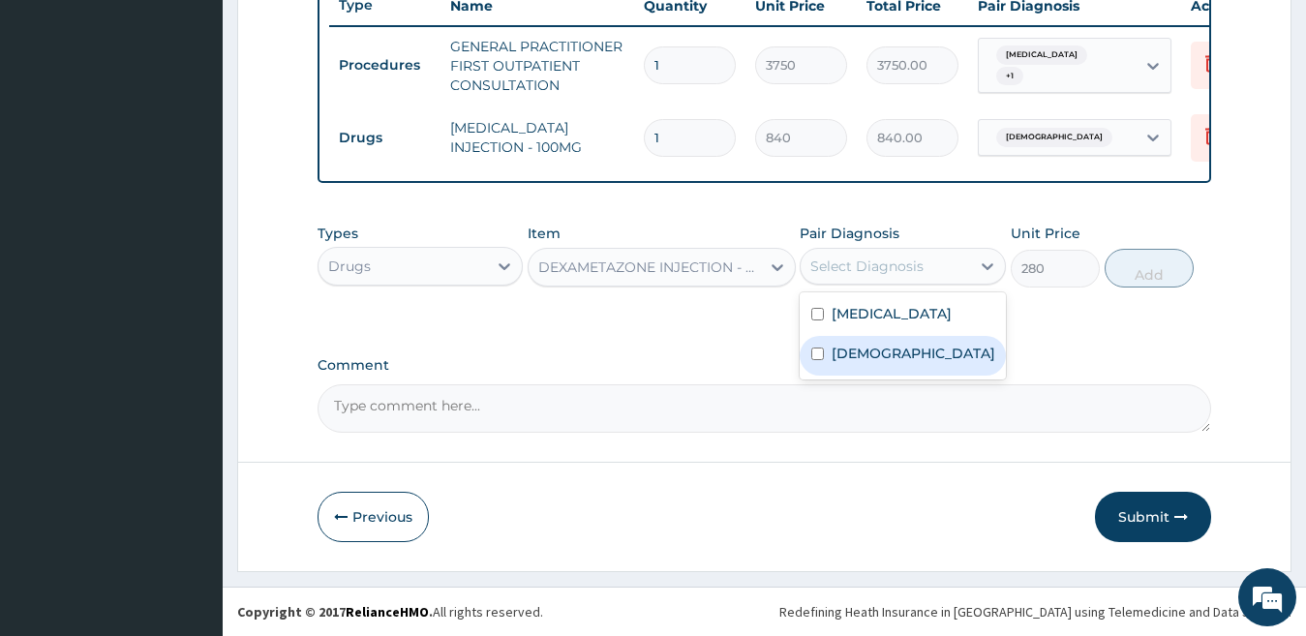
click at [908, 370] on div "Asthma" at bounding box center [903, 356] width 206 height 40
checkbox input "true"
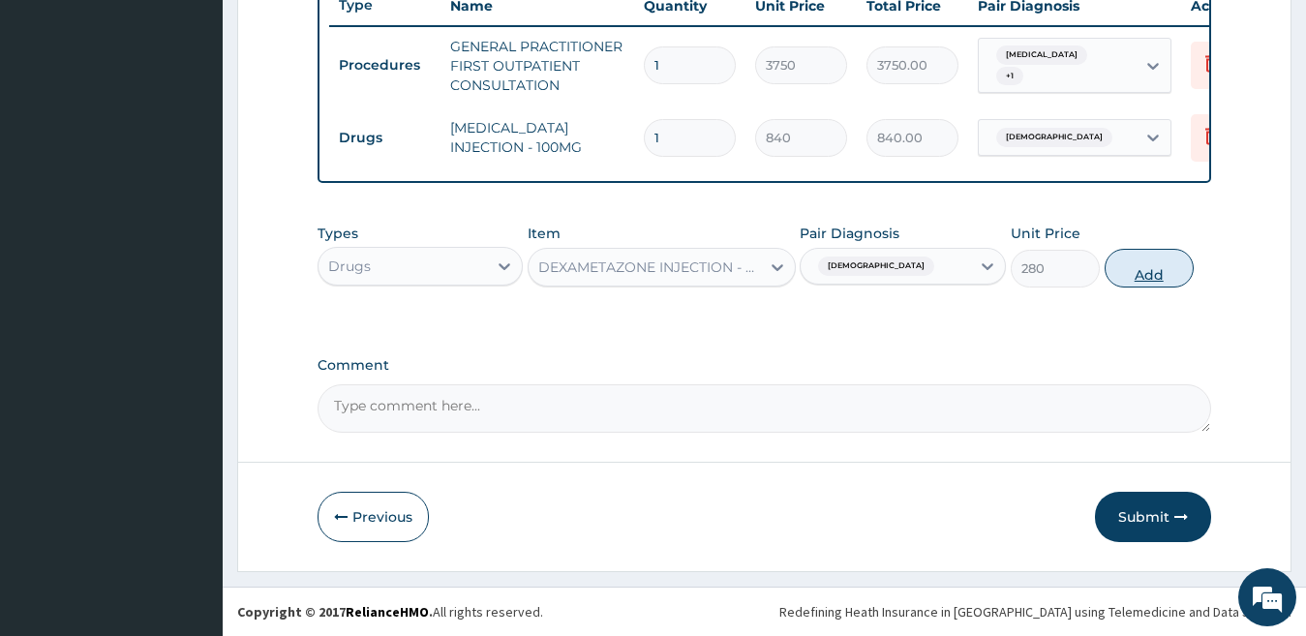
click at [1130, 271] on button "Add" at bounding box center [1148, 268] width 89 height 39
type input "0"
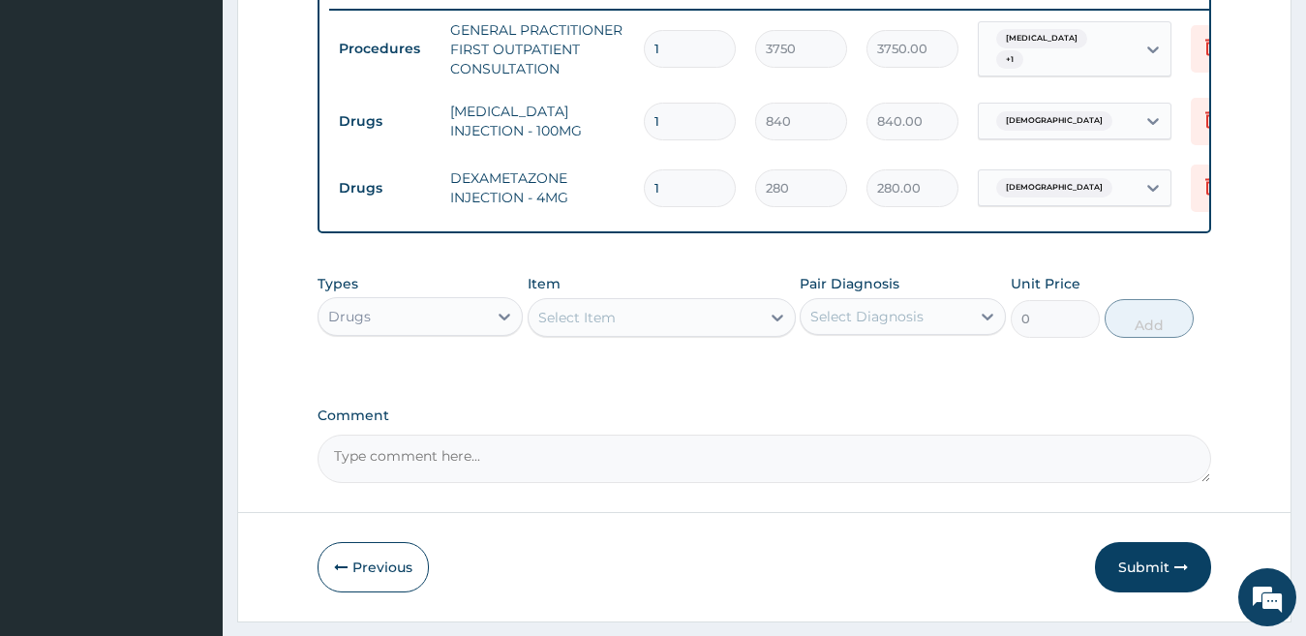
click at [619, 333] on div "Select Item" at bounding box center [644, 317] width 231 height 31
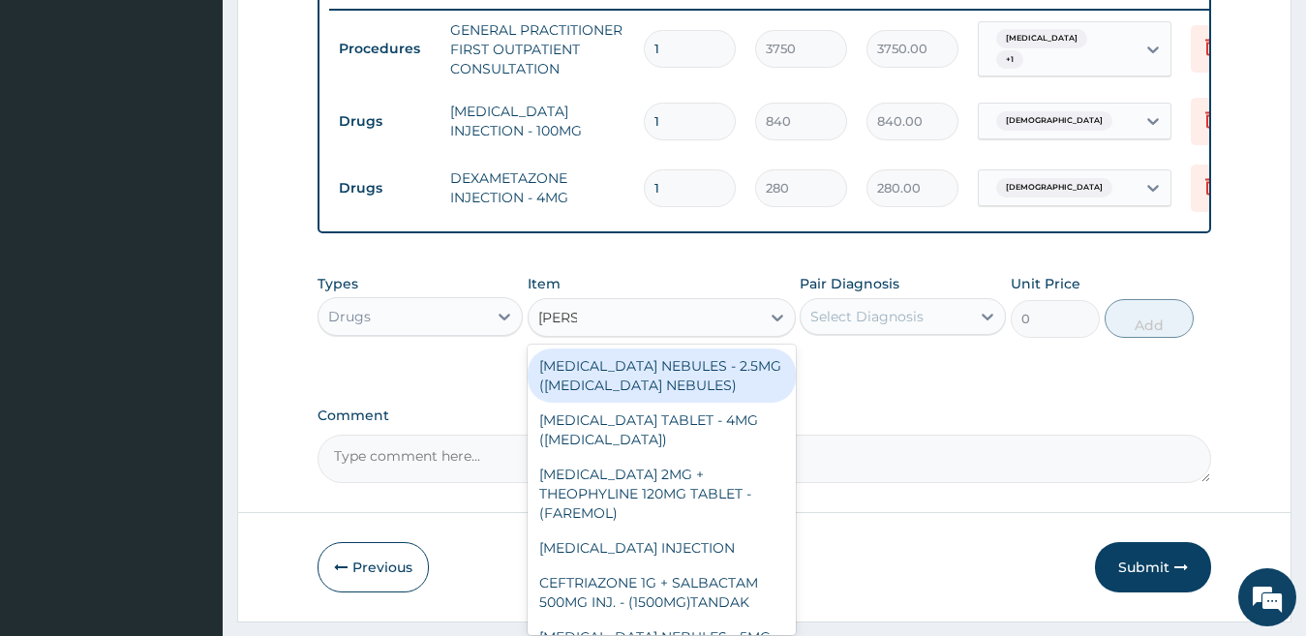
type input "SALBU"
click at [702, 398] on div "SALBUTAMOL NEBULES - 2.5MG (VENTOLIN NEBULES)" at bounding box center [662, 375] width 268 height 54
type input "560"
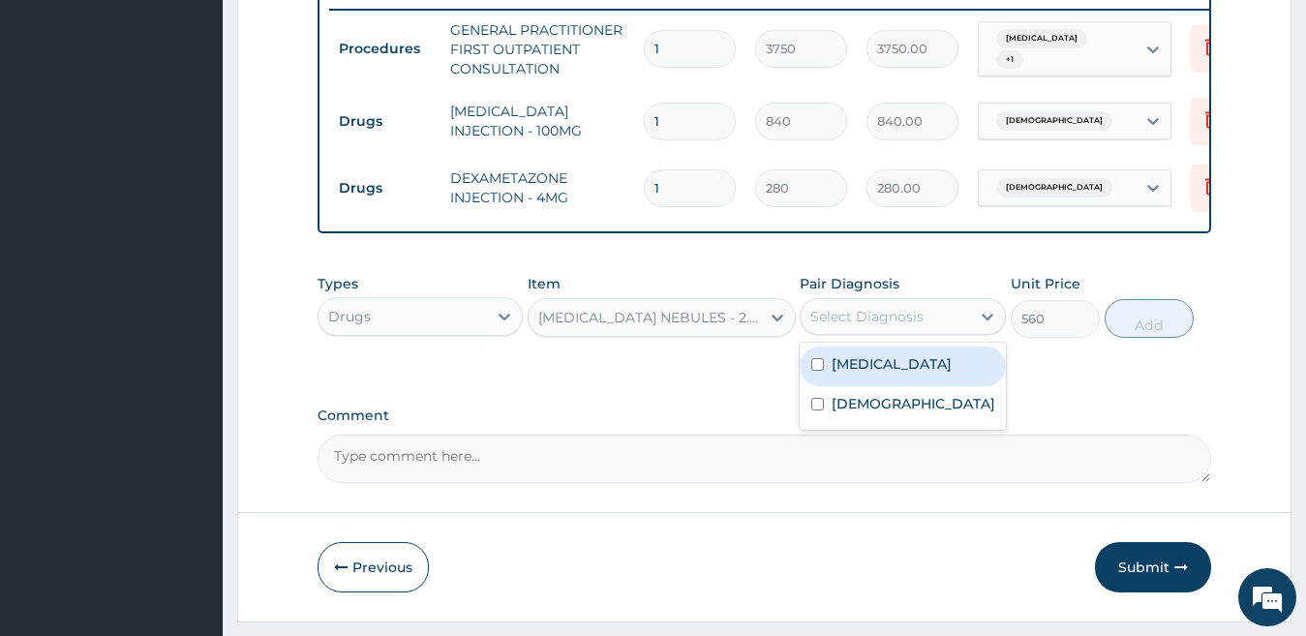
click at [925, 332] on div "Select Diagnosis" at bounding box center [885, 316] width 169 height 31
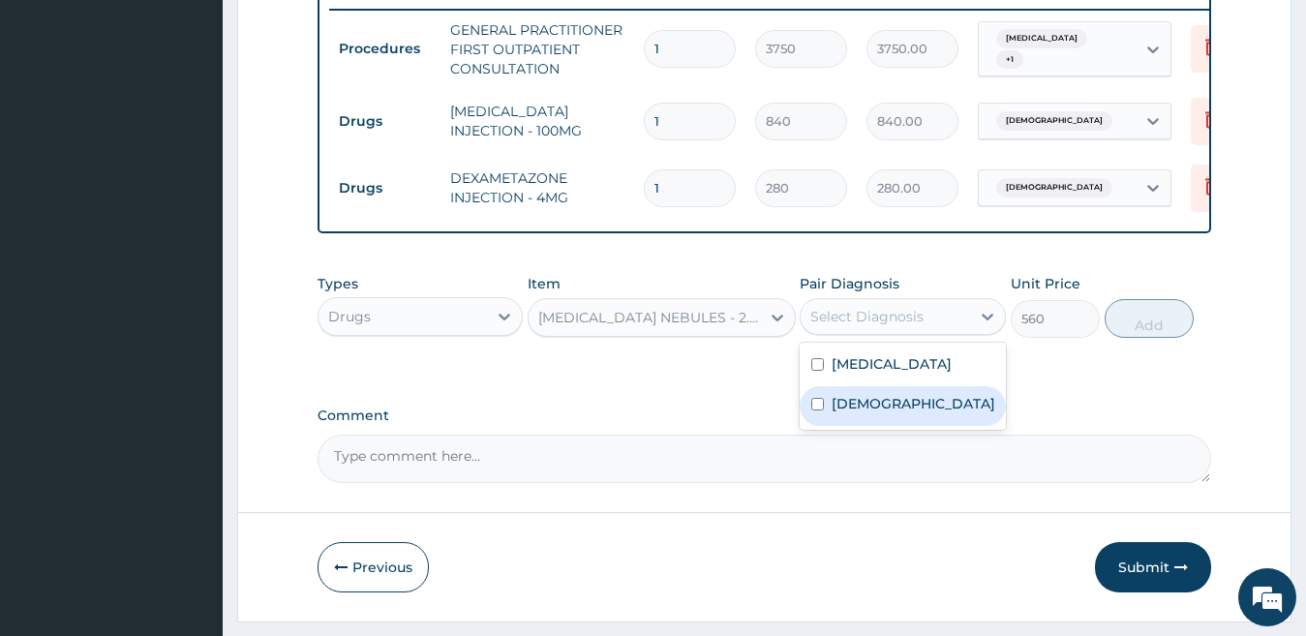
click at [899, 426] on div "Asthma" at bounding box center [903, 406] width 206 height 40
checkbox input "true"
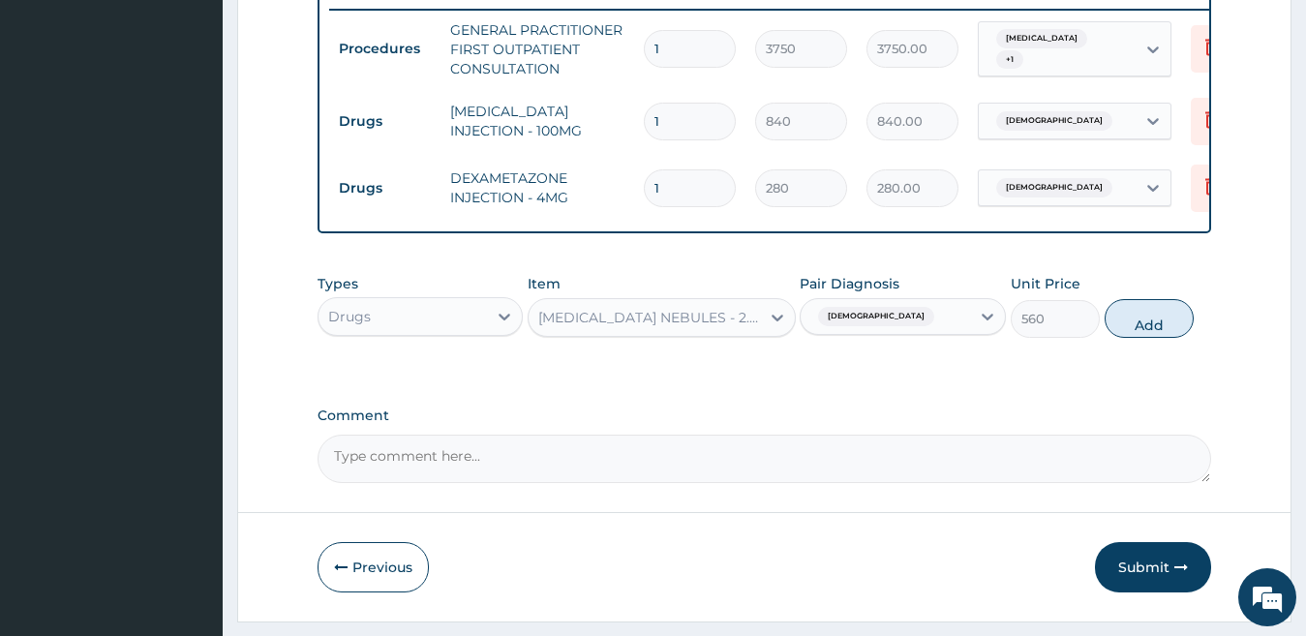
click at [1135, 332] on button "Add" at bounding box center [1148, 318] width 89 height 39
type input "0"
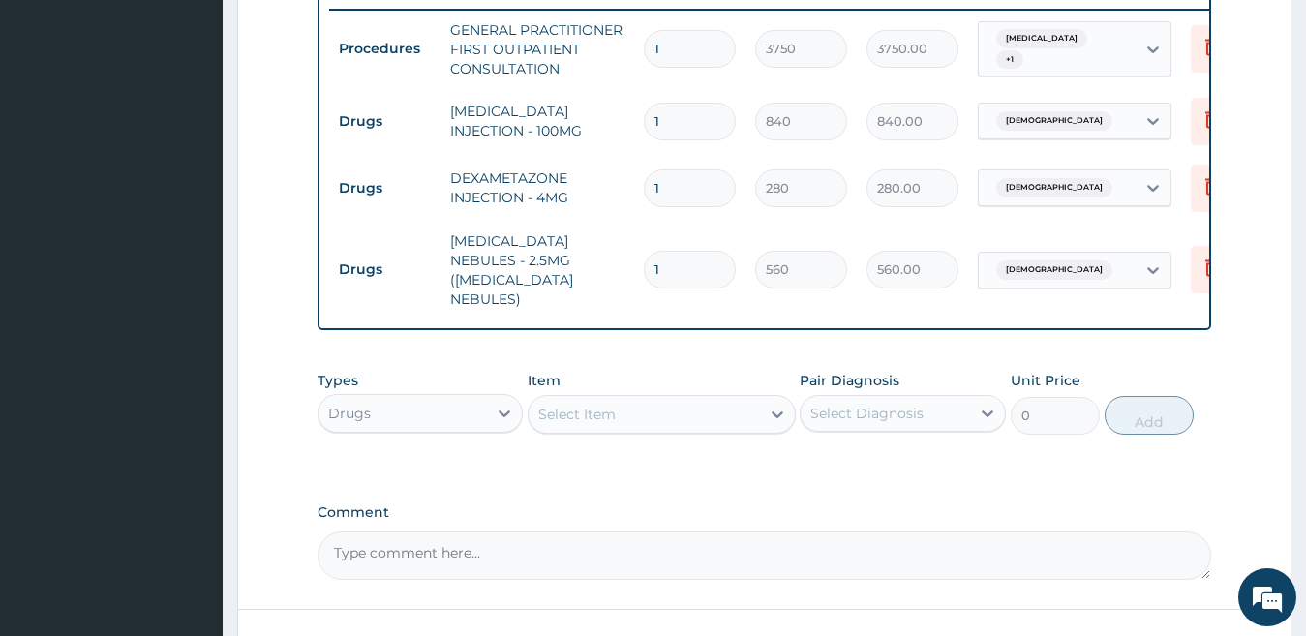
click at [616, 405] on div "Select Item" at bounding box center [644, 414] width 231 height 31
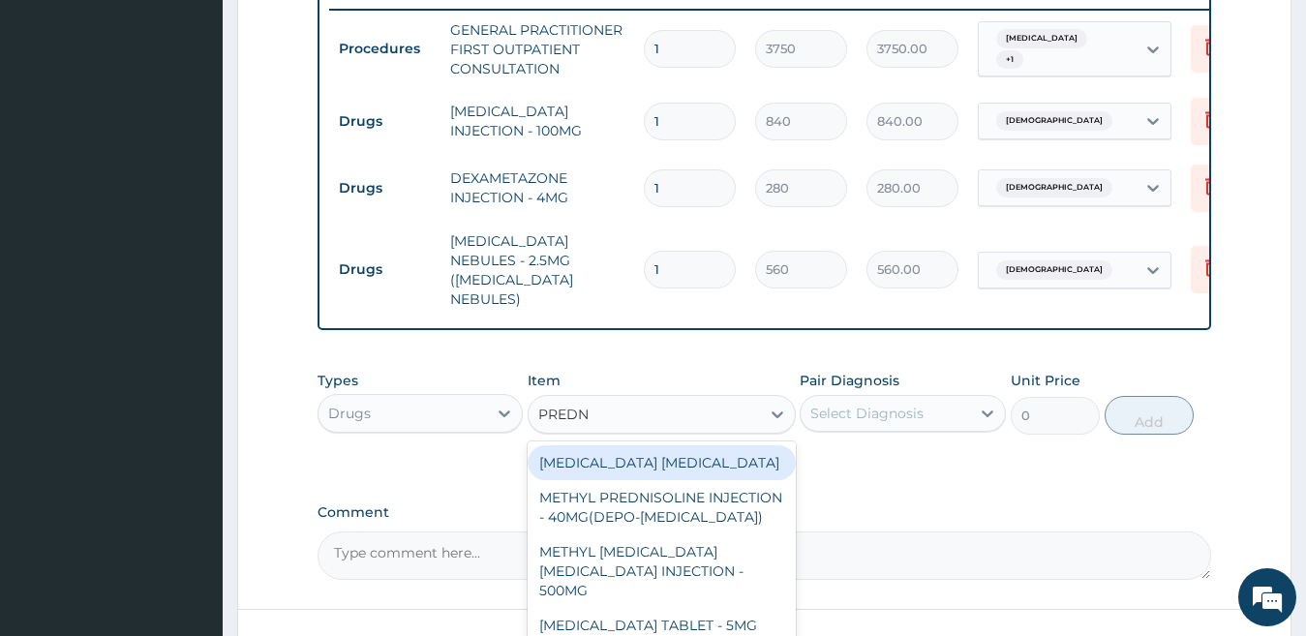
type input "PREDNI"
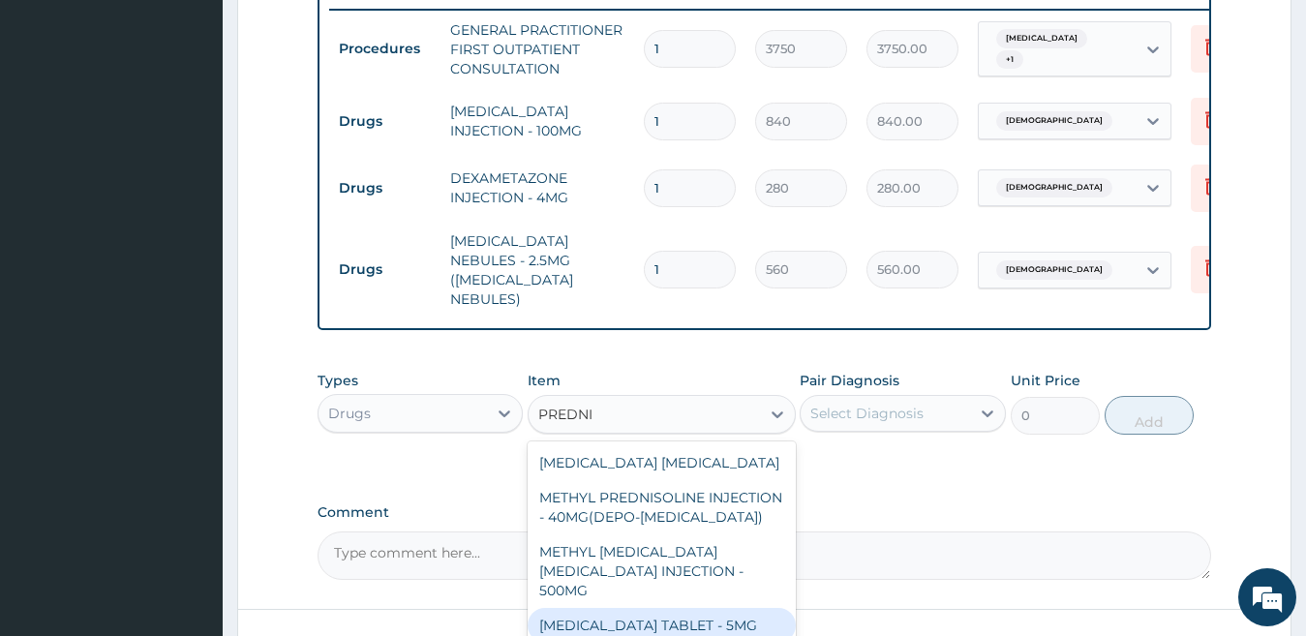
click at [723, 608] on div "PREDNISOLONE TABLET - 5MG" at bounding box center [662, 625] width 268 height 35
type input "42"
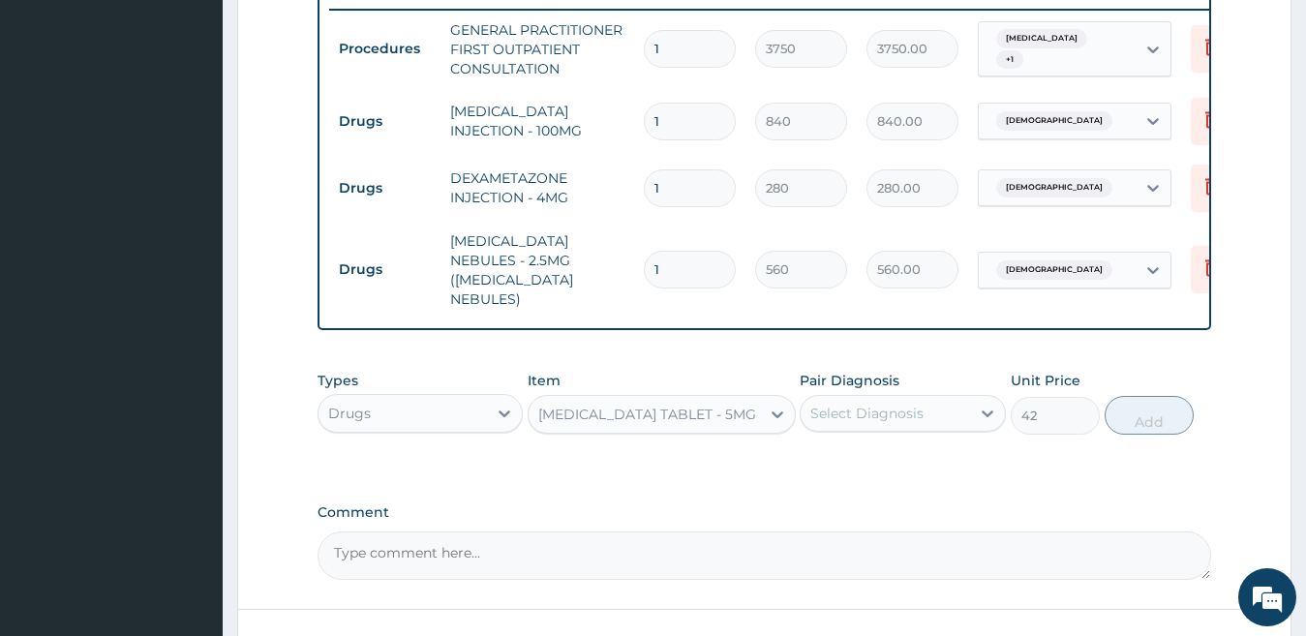
click at [859, 410] on div "Select Diagnosis" at bounding box center [866, 413] width 113 height 19
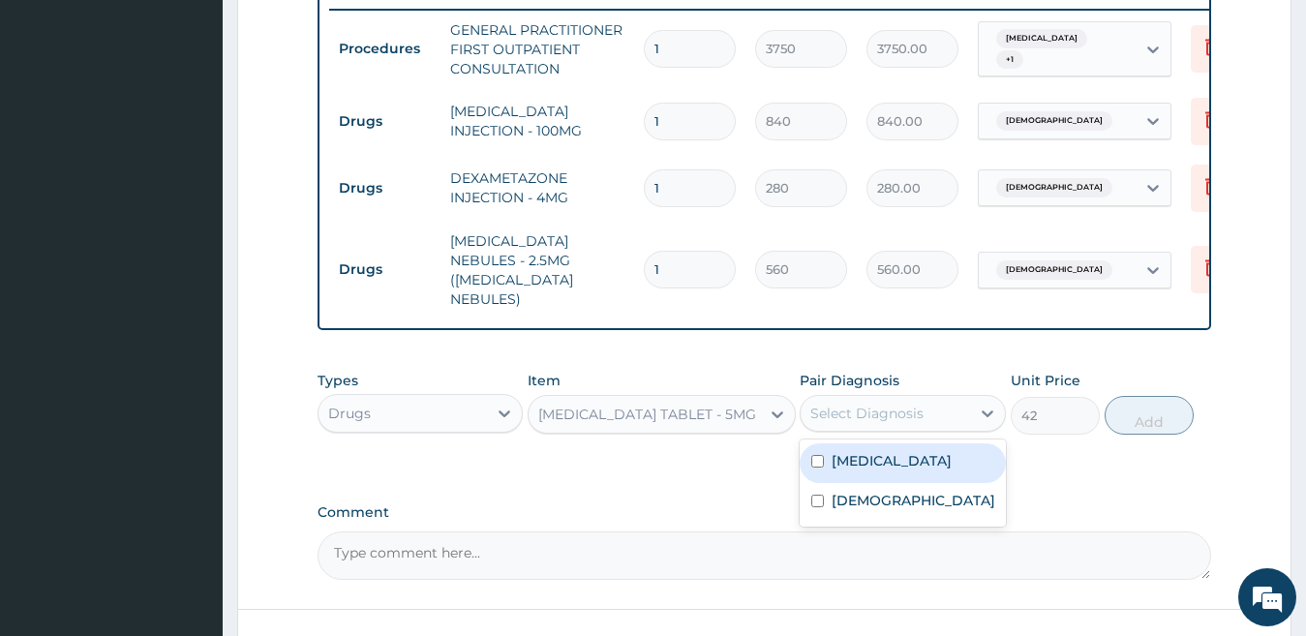
click at [876, 469] on label "Upper respiratory infection" at bounding box center [892, 460] width 120 height 19
checkbox input "true"
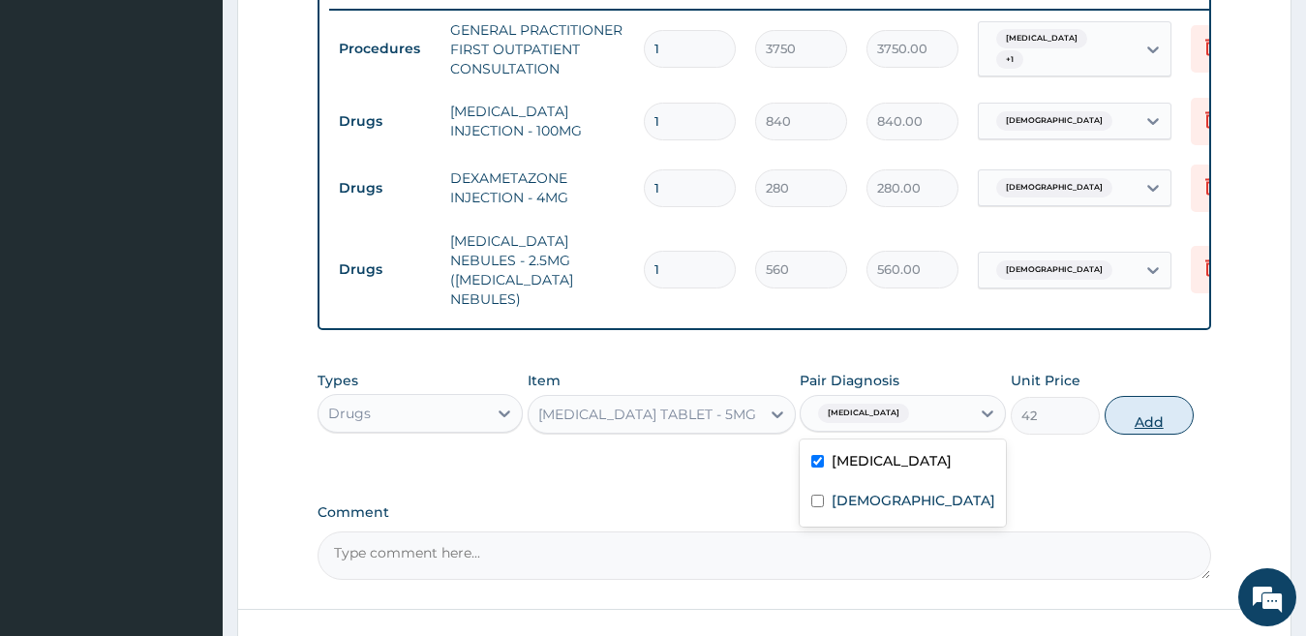
click at [1134, 419] on button "Add" at bounding box center [1148, 415] width 89 height 39
type input "0"
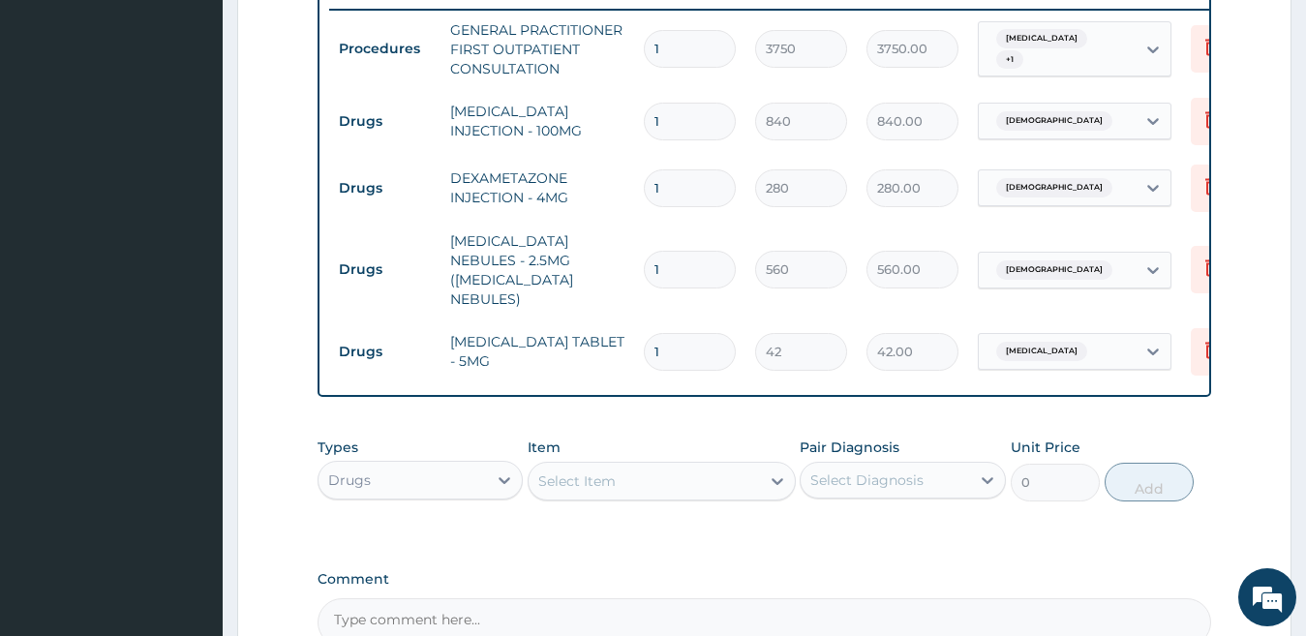
type input "0.00"
type input "5"
type input "210.00"
type input "5"
click at [616, 480] on div "Select Item" at bounding box center [644, 481] width 231 height 31
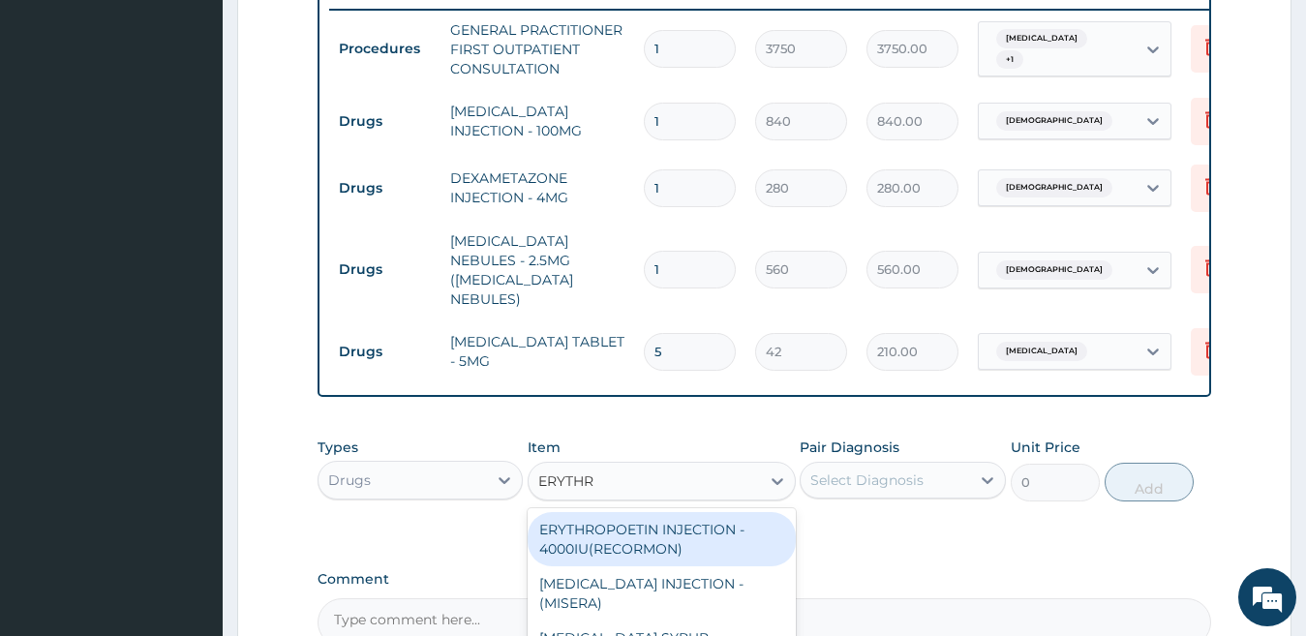
type input "ERYTHRO"
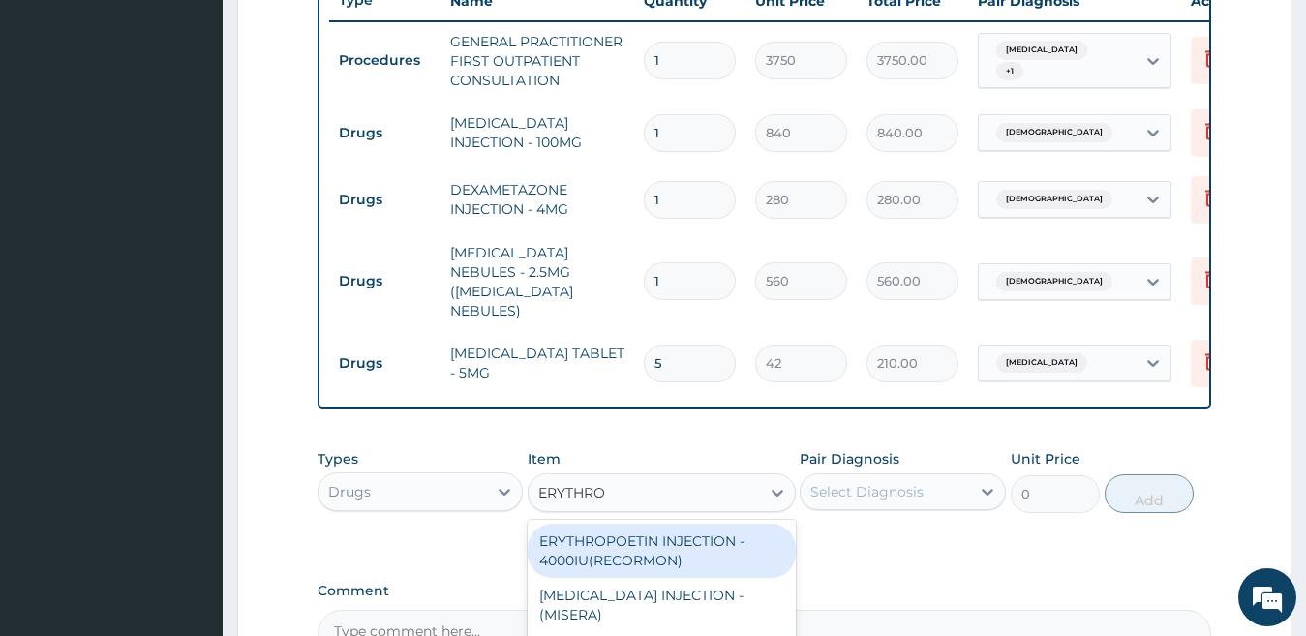
scroll to position [955, 0]
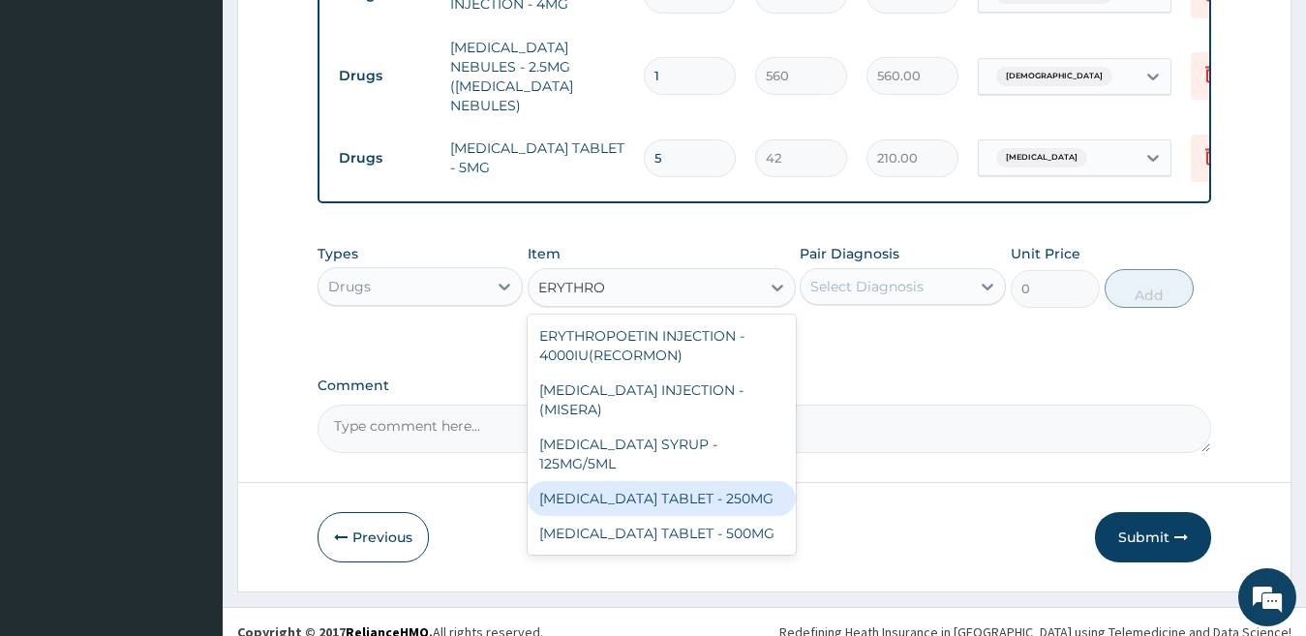
click at [729, 499] on div "ERYTHROMYCIN TABLET - 250MG" at bounding box center [662, 498] width 268 height 35
type input "140"
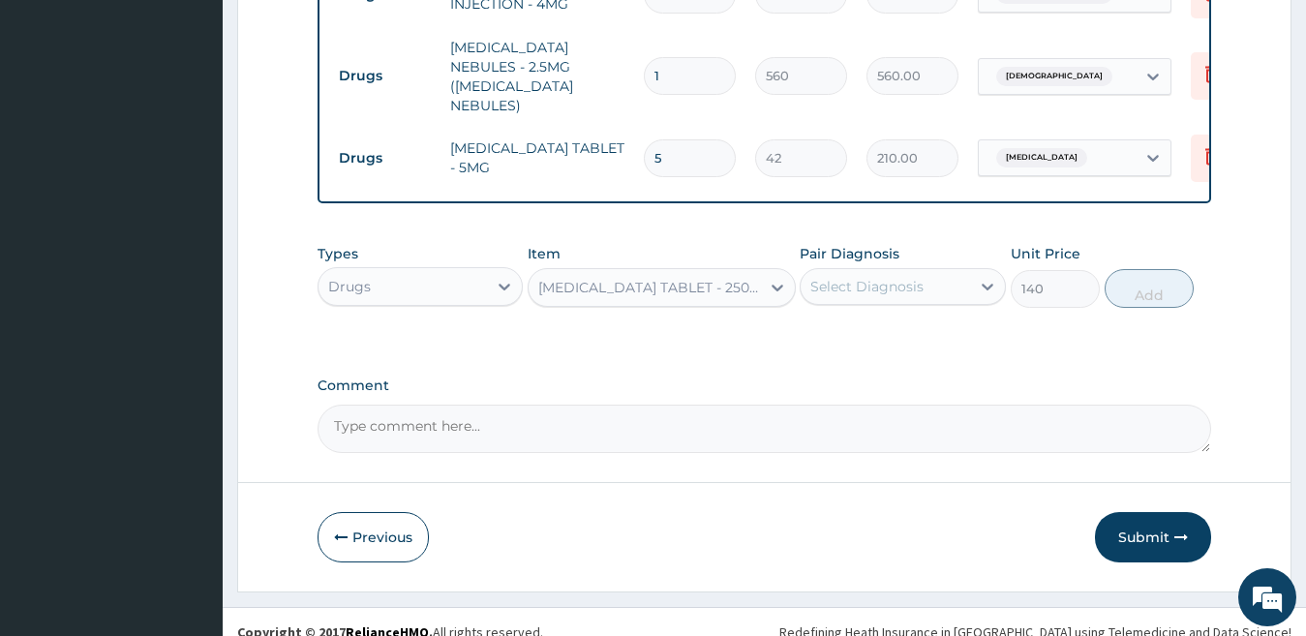
click at [844, 285] on div "Select Diagnosis" at bounding box center [866, 286] width 113 height 19
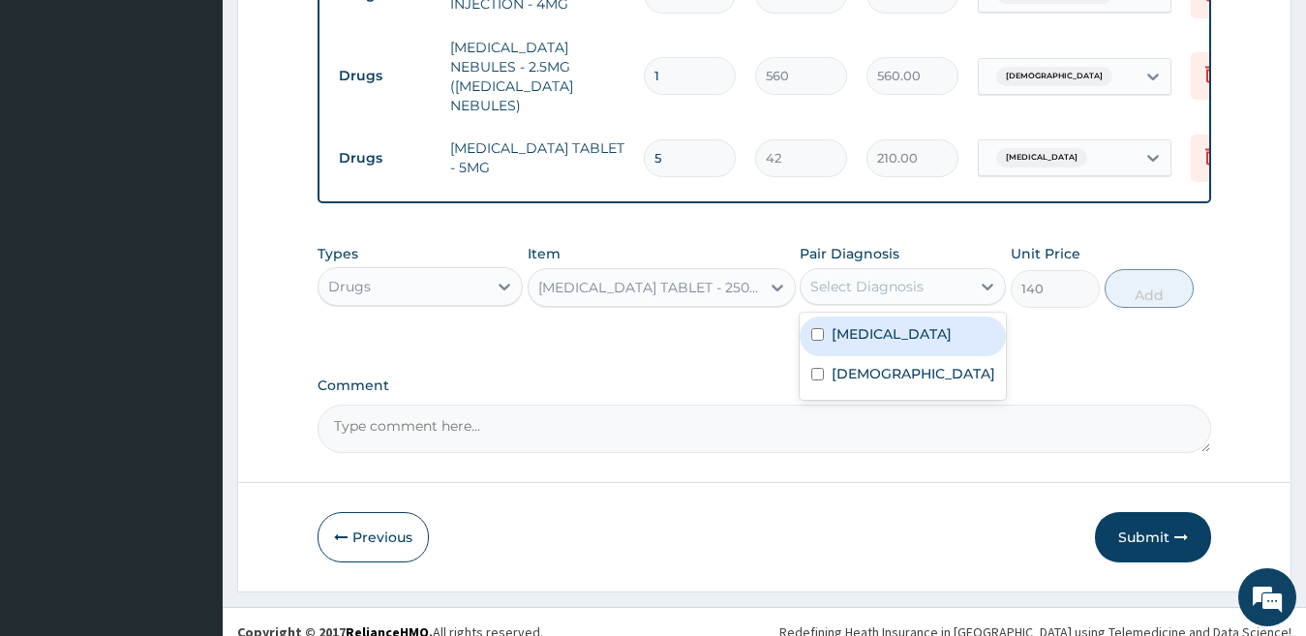
click at [863, 338] on label "Upper respiratory infection" at bounding box center [892, 333] width 120 height 19
checkbox input "true"
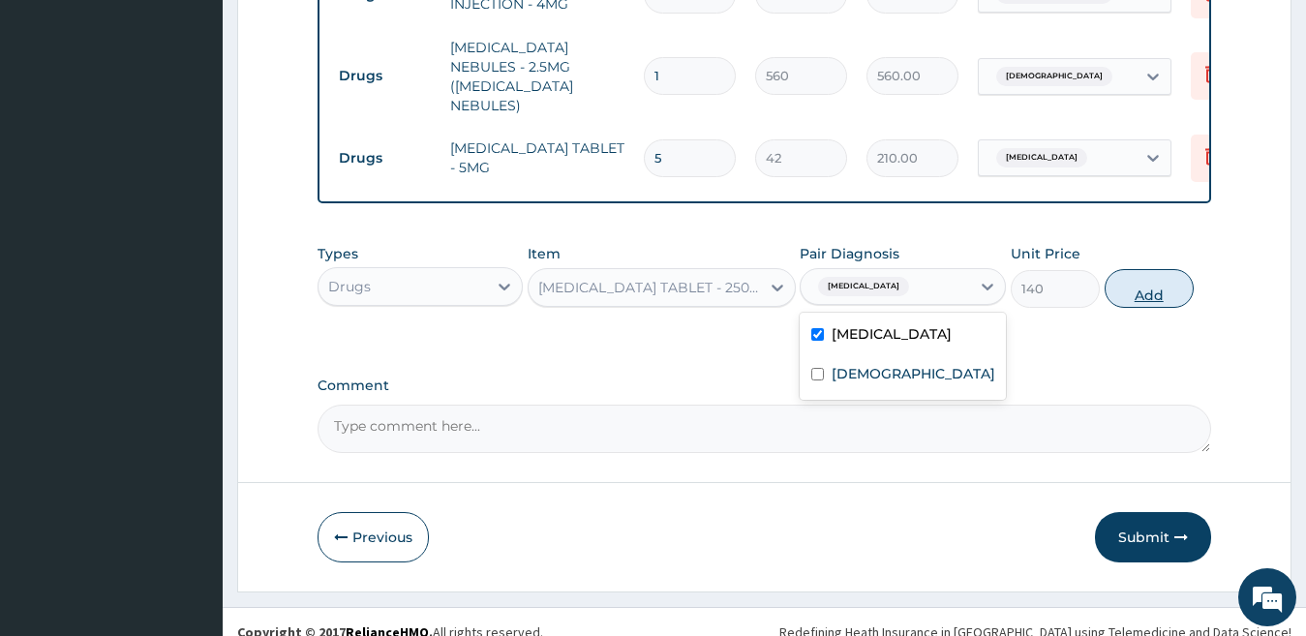
click at [1134, 289] on button "Add" at bounding box center [1148, 288] width 89 height 39
type input "0"
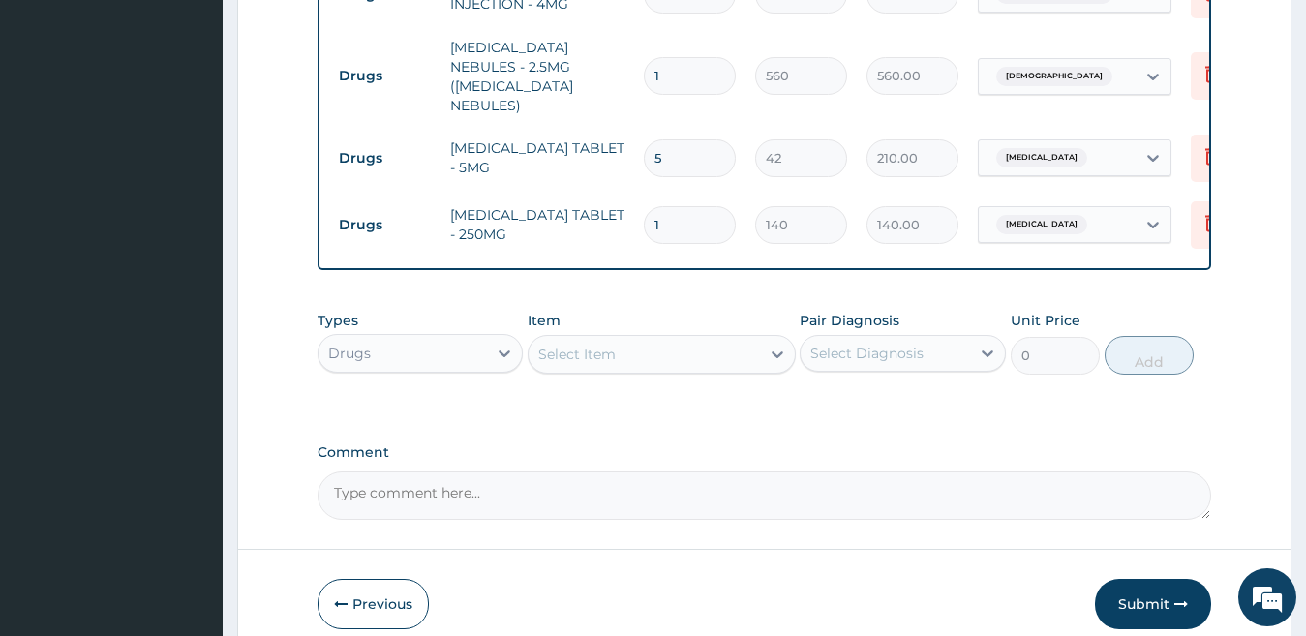
type input "15"
type input "2100.00"
type input "15"
click at [636, 355] on div "Select Item" at bounding box center [644, 354] width 231 height 31
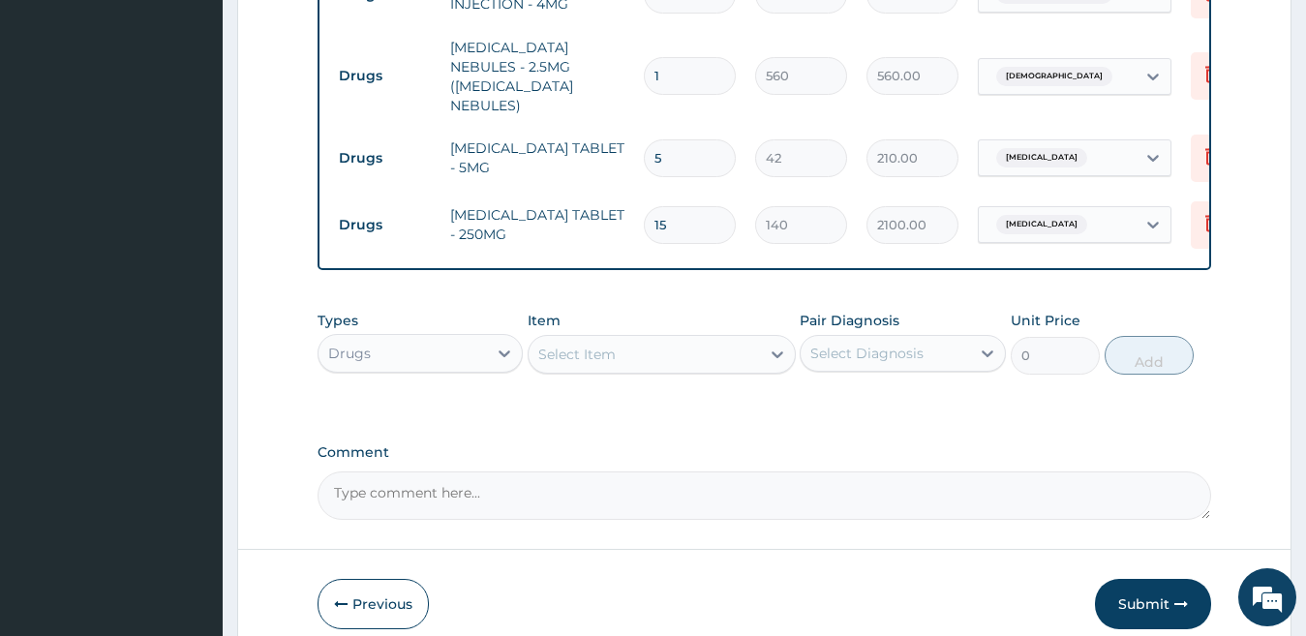
click at [636, 355] on div "Select Item" at bounding box center [644, 354] width 231 height 31
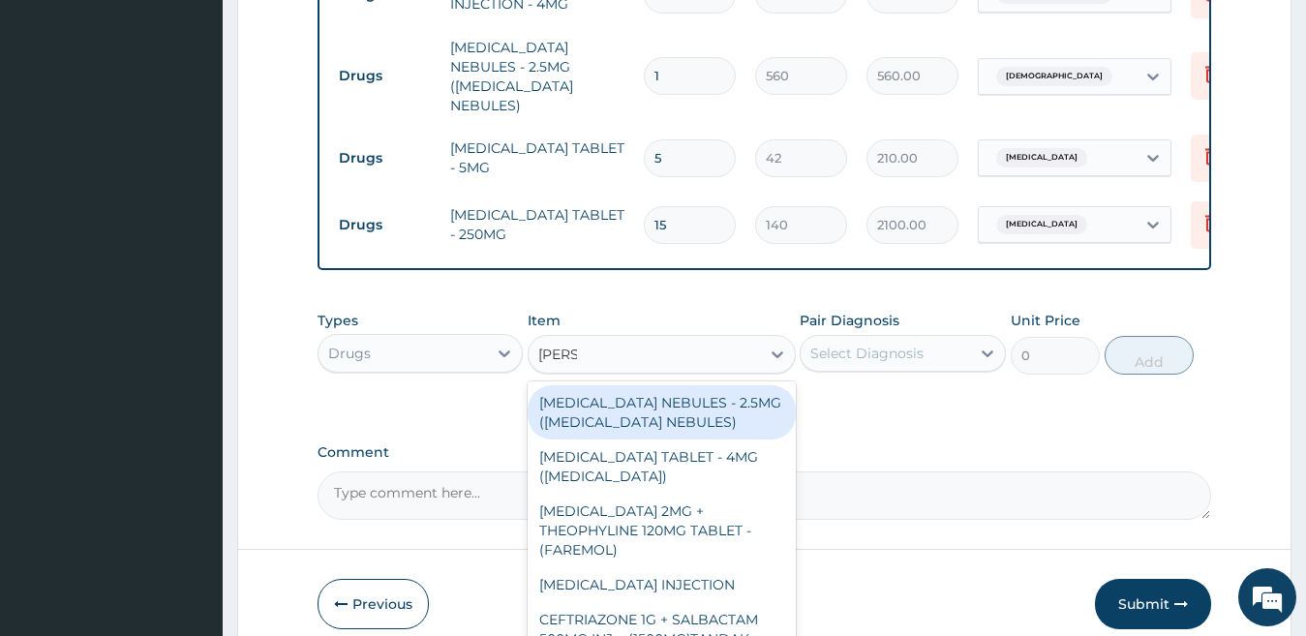
type input "SALBU"
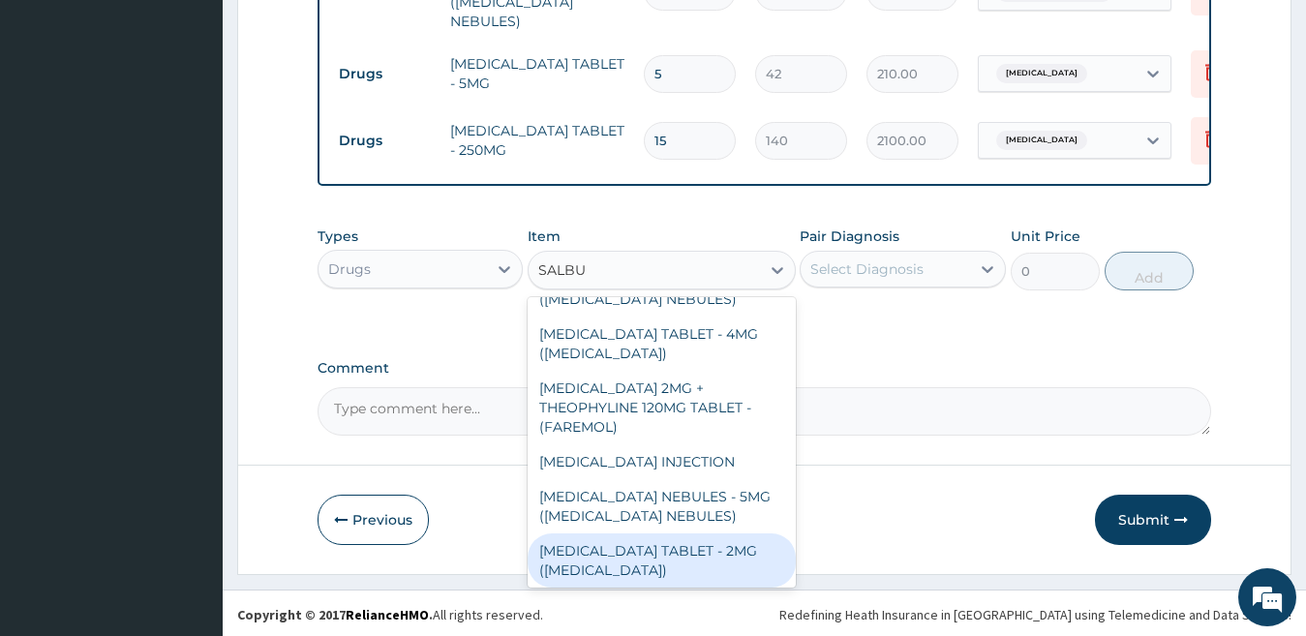
scroll to position [0, 0]
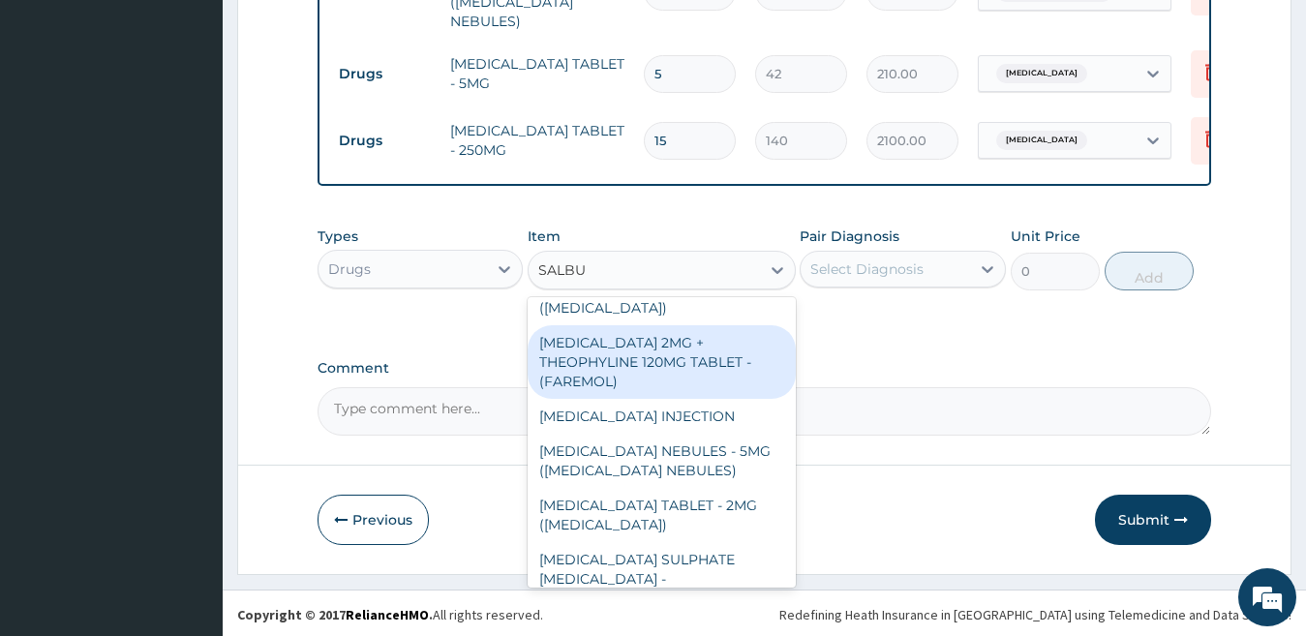
click at [716, 387] on div "SALBUTAMOL NEBULES - 2.5MG (VENTOLIN NEBULES) SALBUTAMOL TABLET - 4MG (VENTOLIN…" at bounding box center [662, 442] width 268 height 290
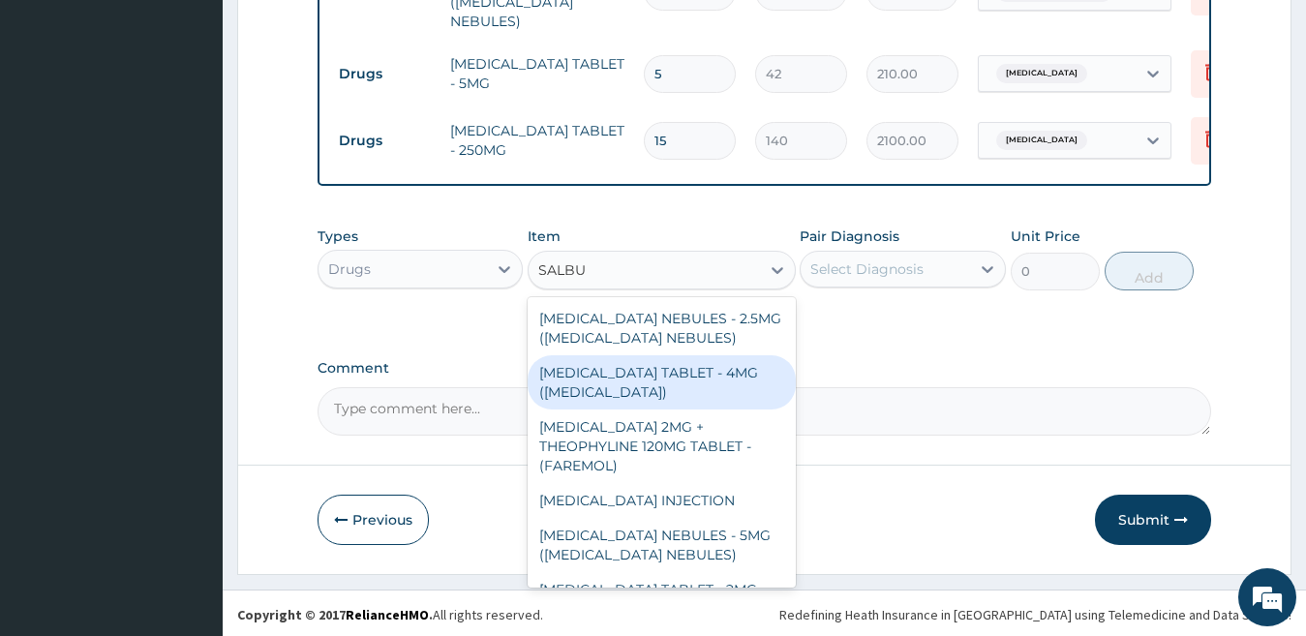
click at [710, 383] on div "SALBUTAMOL TABLET - 4MG (VENTOLIN)" at bounding box center [662, 382] width 268 height 54
type input "56"
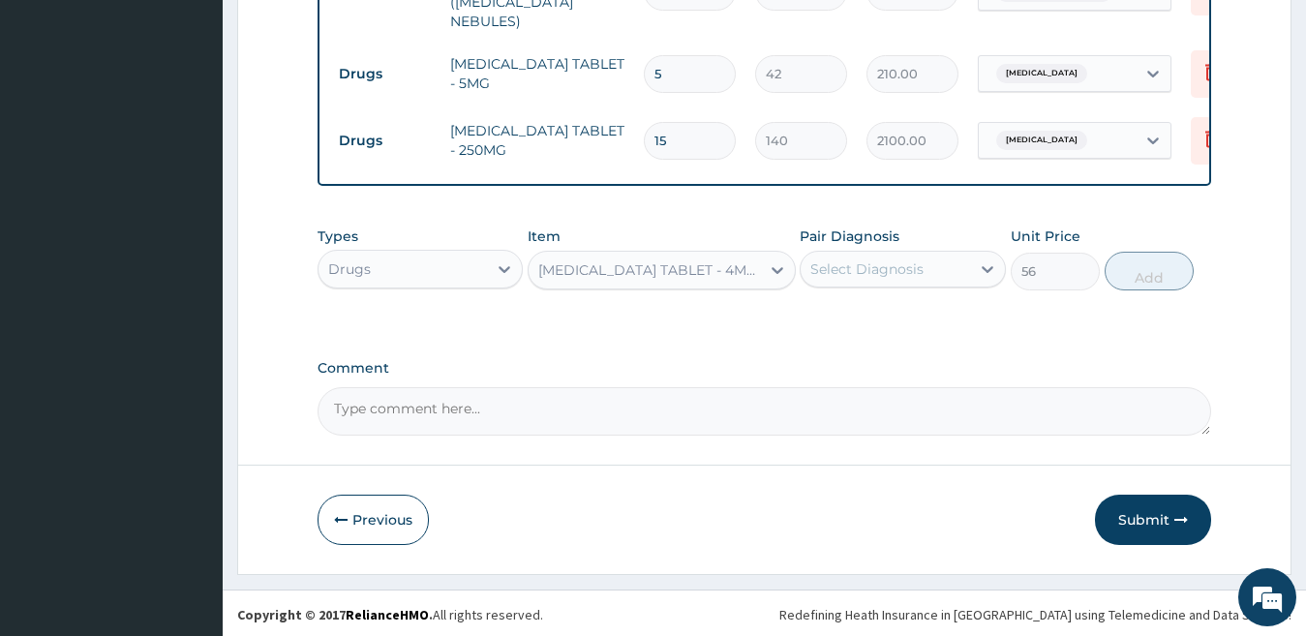
click at [930, 261] on div "Select Diagnosis" at bounding box center [885, 269] width 169 height 31
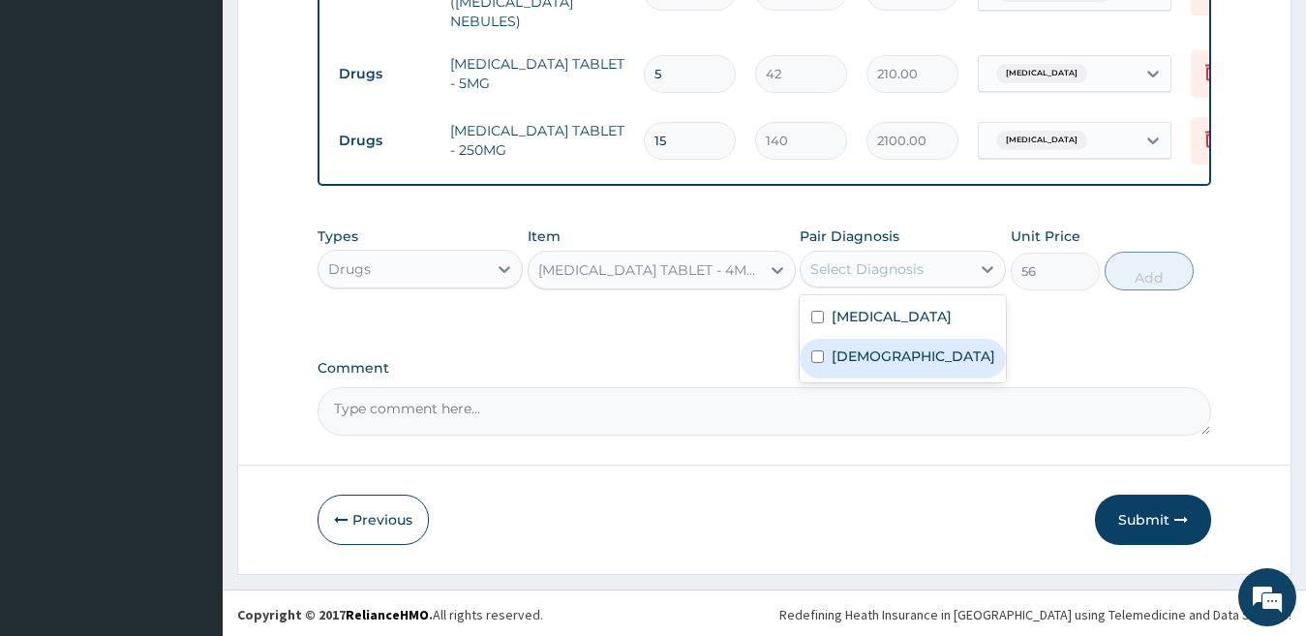
click at [920, 365] on div "Asthma" at bounding box center [903, 359] width 206 height 40
checkbox input "true"
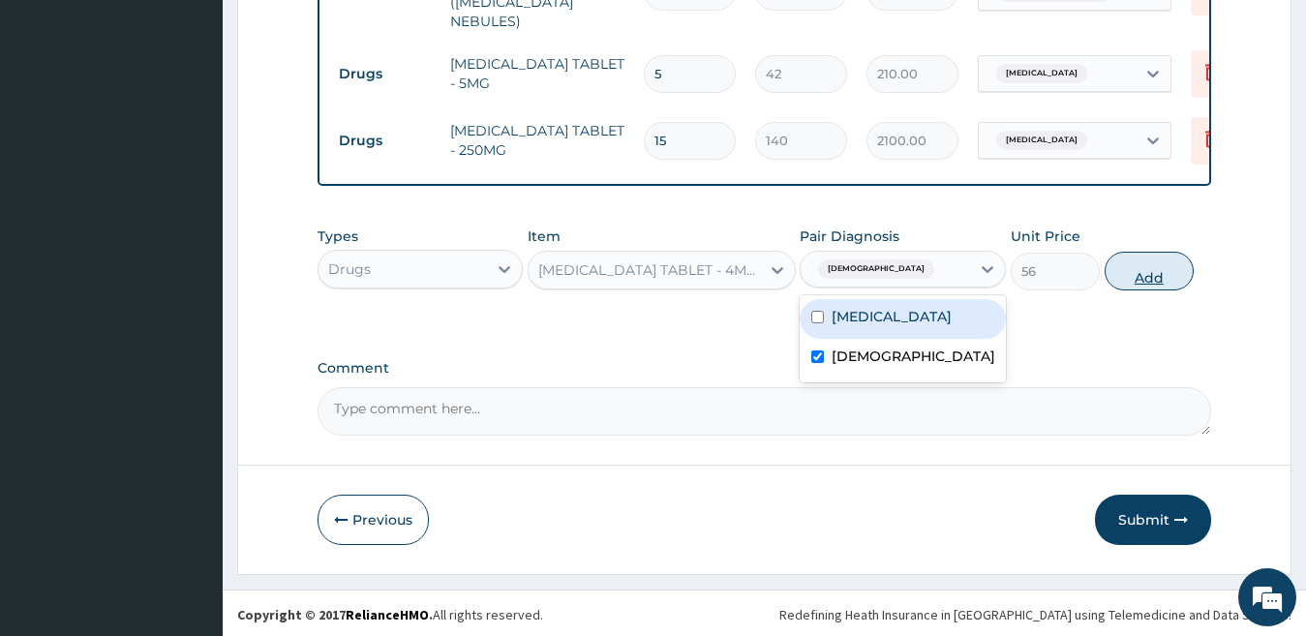
click at [1131, 272] on button "Add" at bounding box center [1148, 271] width 89 height 39
type input "0"
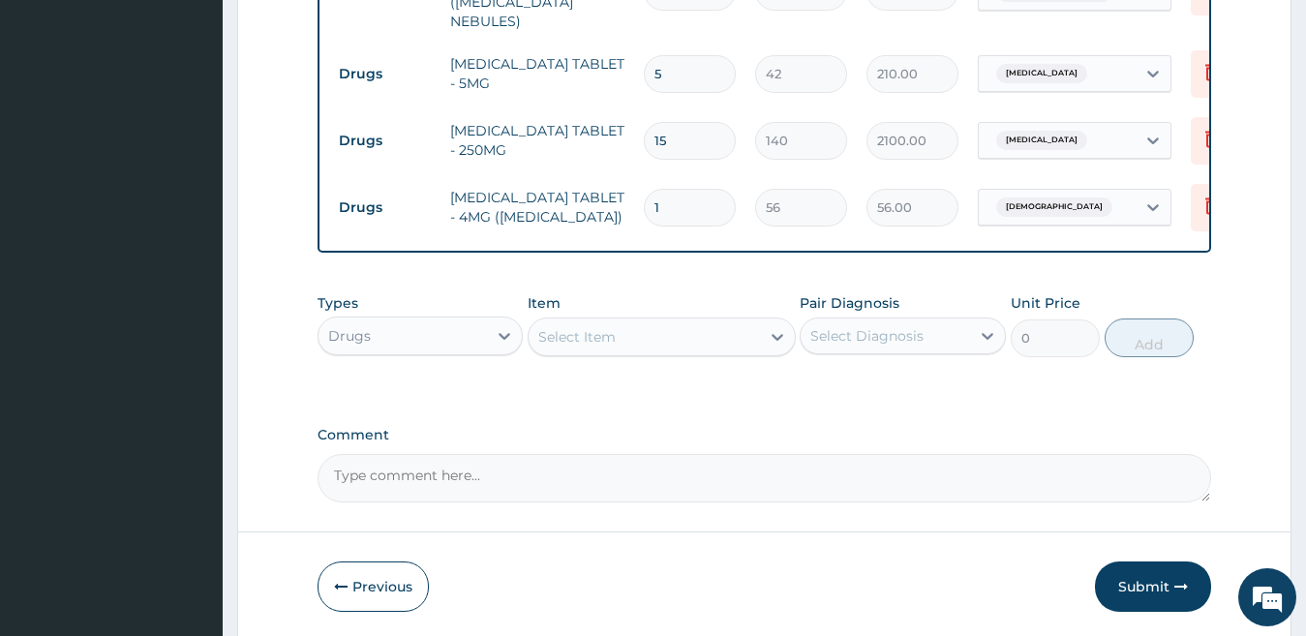
type input "0.00"
type input "2"
type input "112.00"
type input "28"
type input "1568.00"
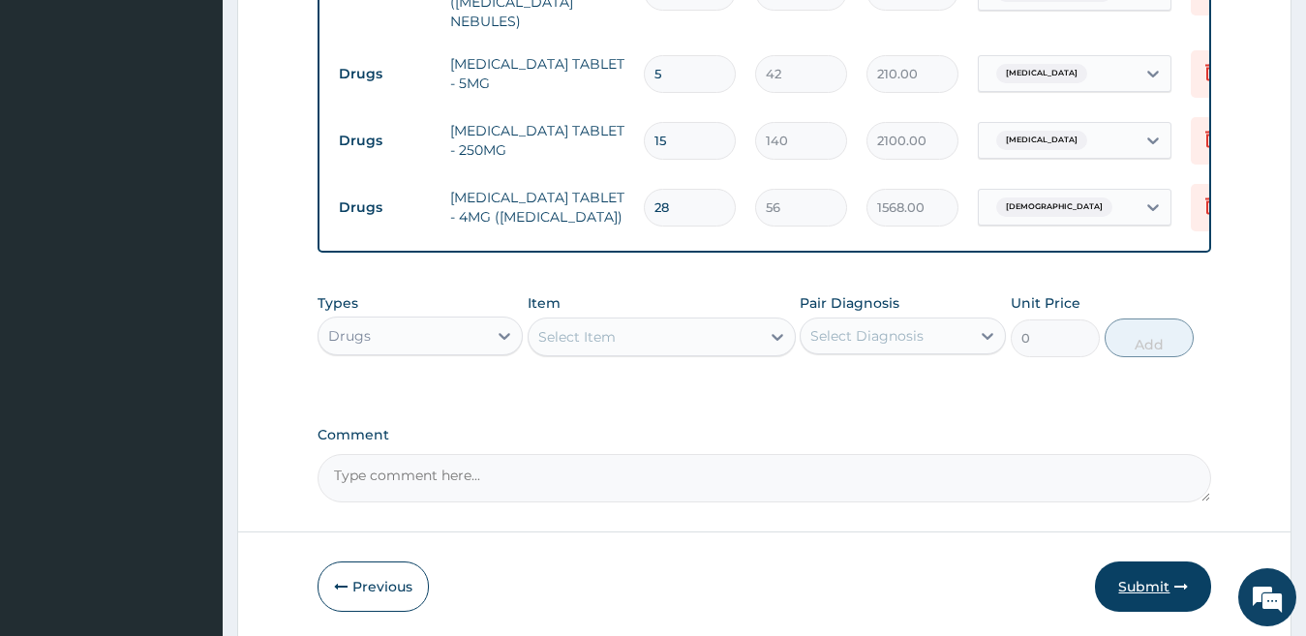
click at [1127, 590] on button "Submit" at bounding box center [1153, 586] width 116 height 50
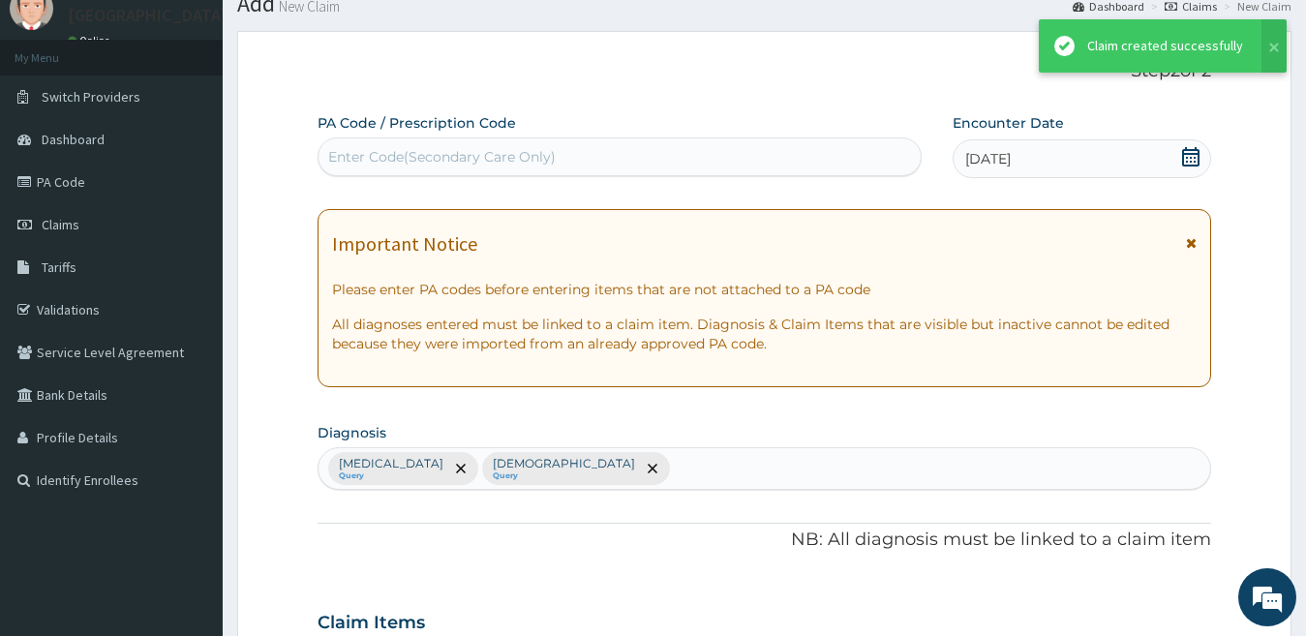
scroll to position [1040, 0]
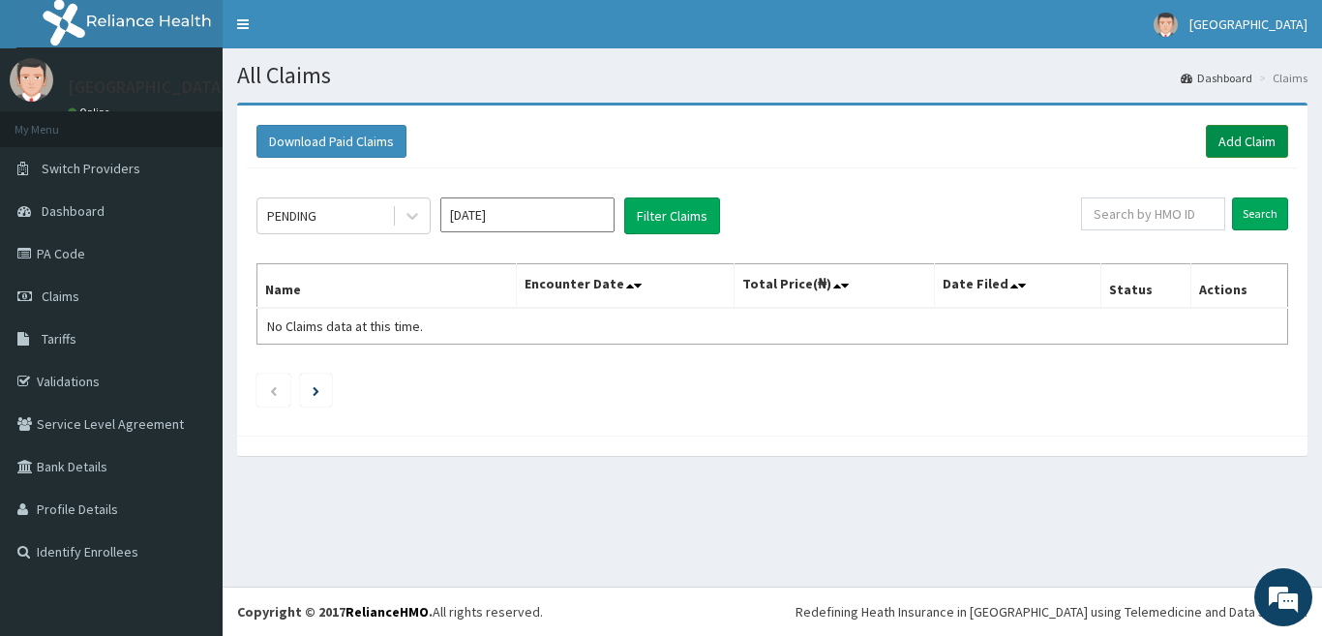
click at [1242, 138] on link "Add Claim" at bounding box center [1247, 141] width 82 height 33
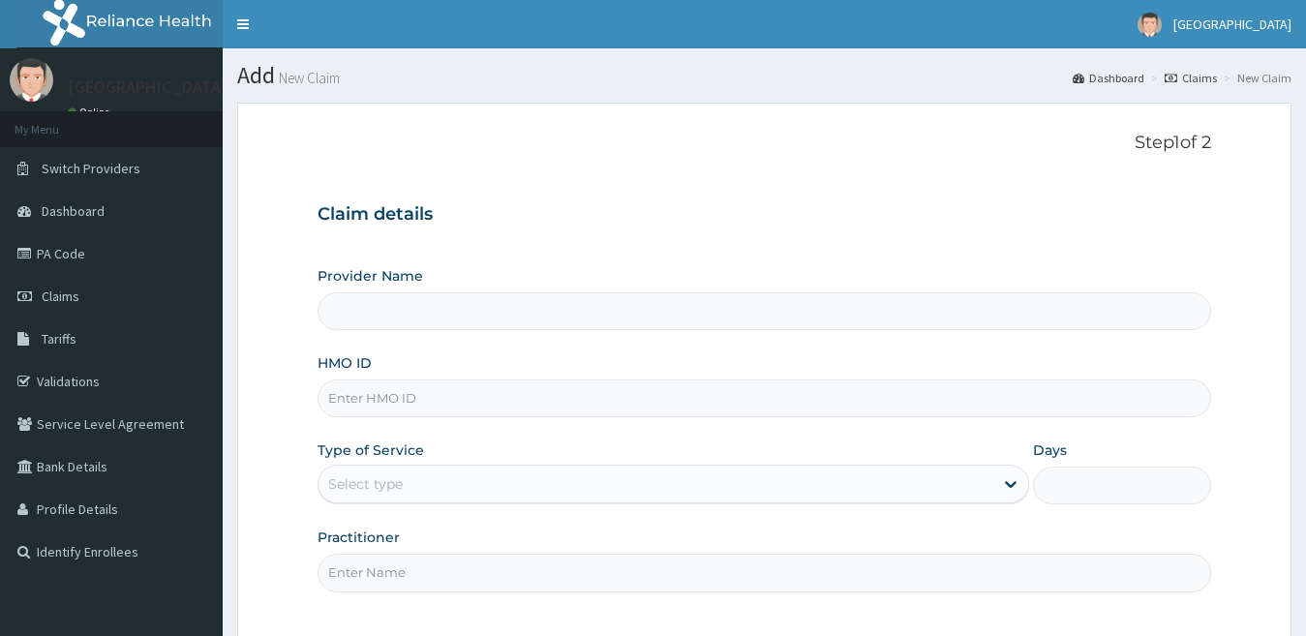
type input "[GEOGRAPHIC_DATA]"
click at [481, 401] on input "HMO ID" at bounding box center [764, 398] width 894 height 38
paste input "NPM/10406/B"
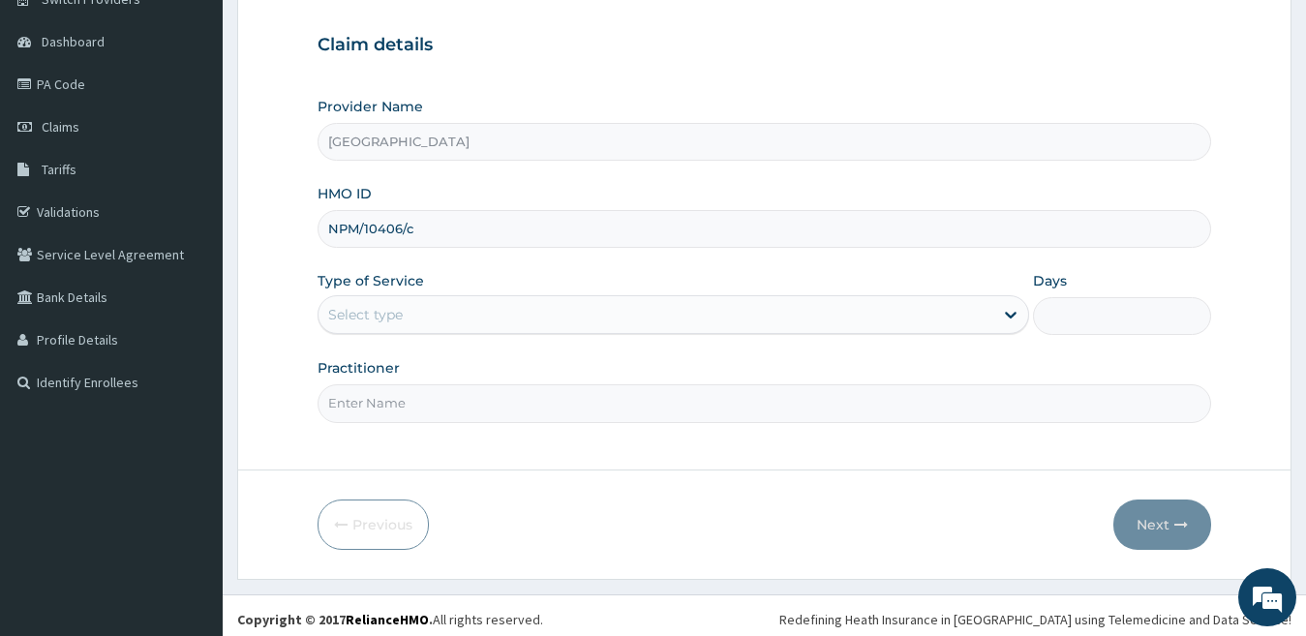
scroll to position [177, 0]
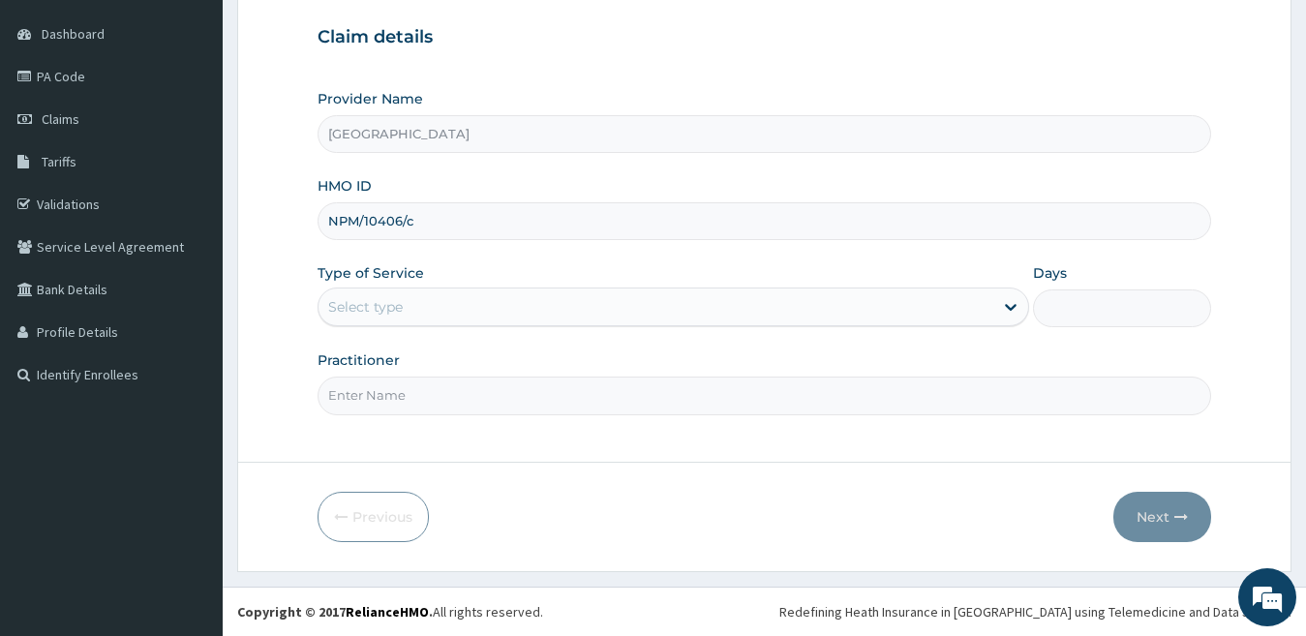
type input "NPM/10406/c"
click at [586, 314] on div "Select type" at bounding box center [656, 306] width 676 height 31
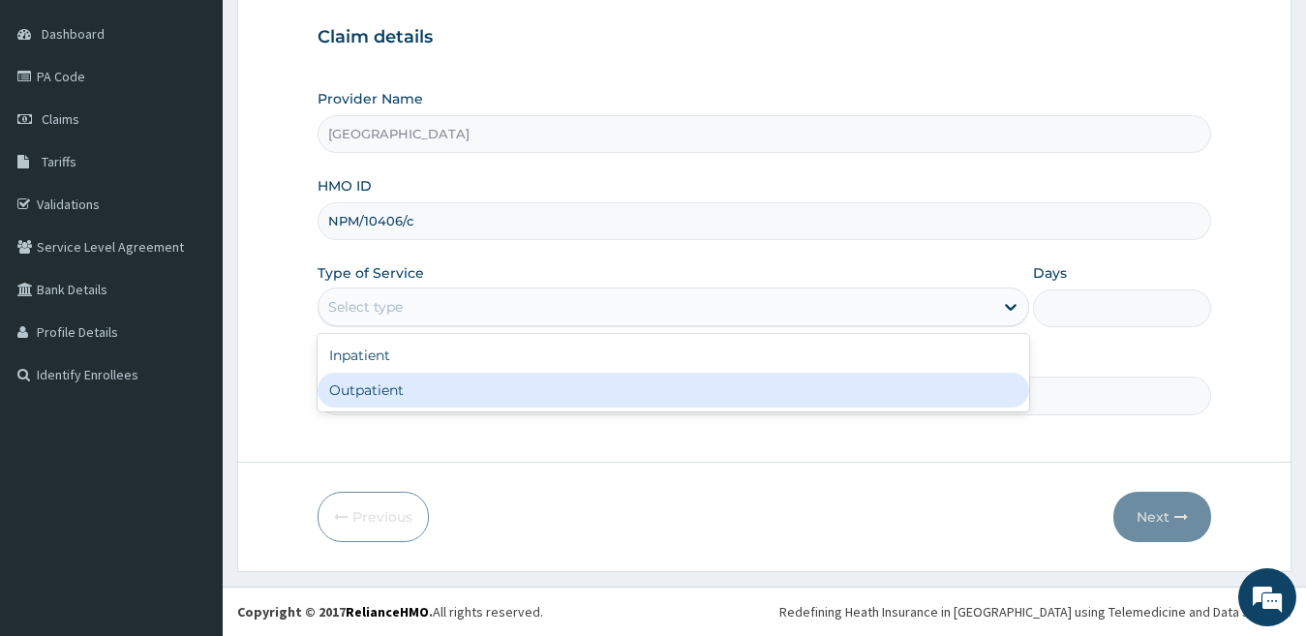
click at [549, 391] on div "Outpatient" at bounding box center [673, 390] width 712 height 35
type input "1"
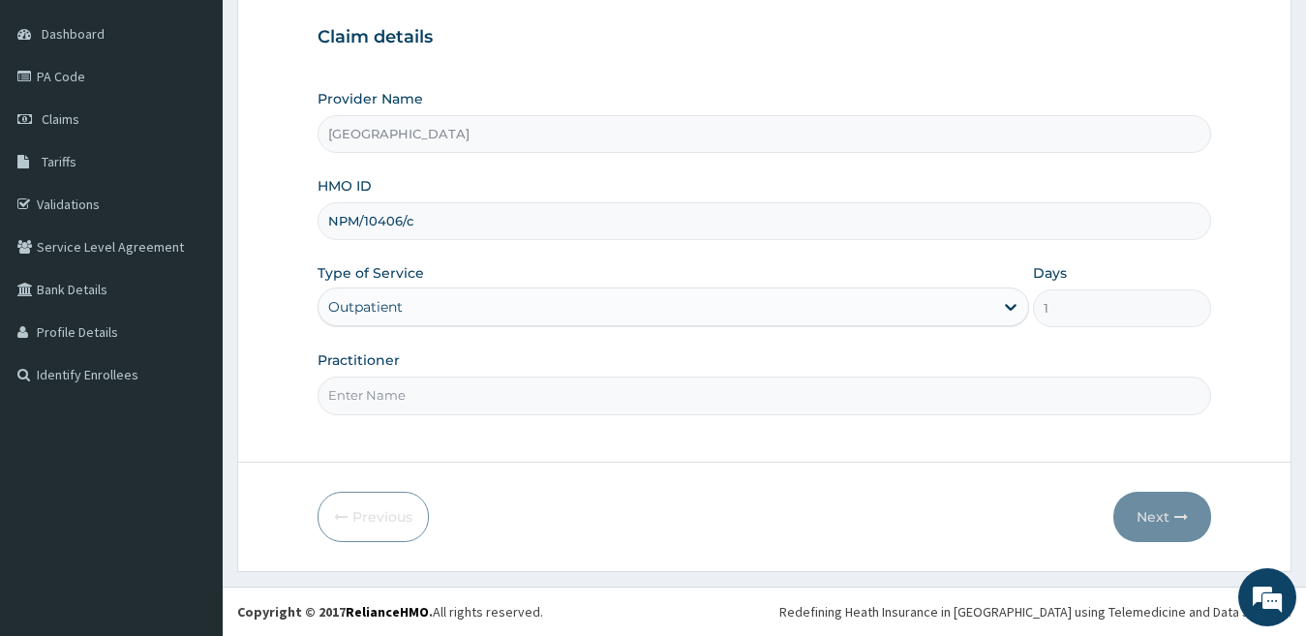
click at [522, 400] on input "Practitioner" at bounding box center [764, 396] width 894 height 38
type input "d"
type input "DR KENNEDY"
click at [1162, 514] on button "Next" at bounding box center [1162, 517] width 98 height 50
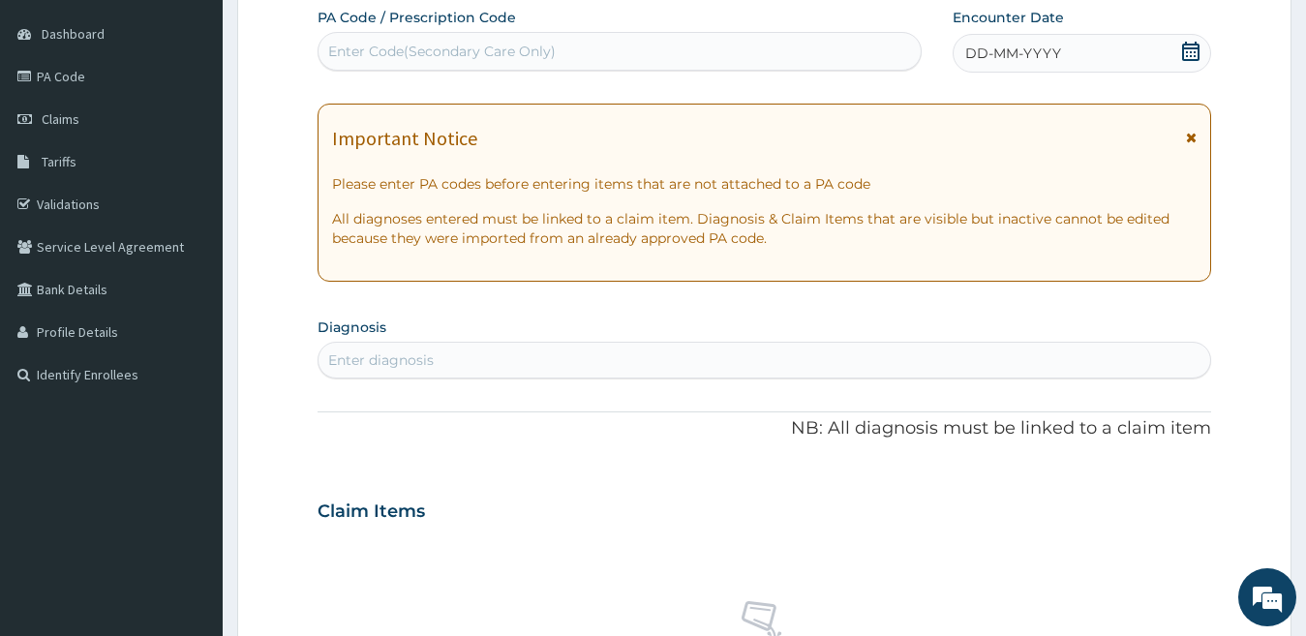
click at [1062, 45] on div "DD-MM-YYYY" at bounding box center [1081, 53] width 259 height 39
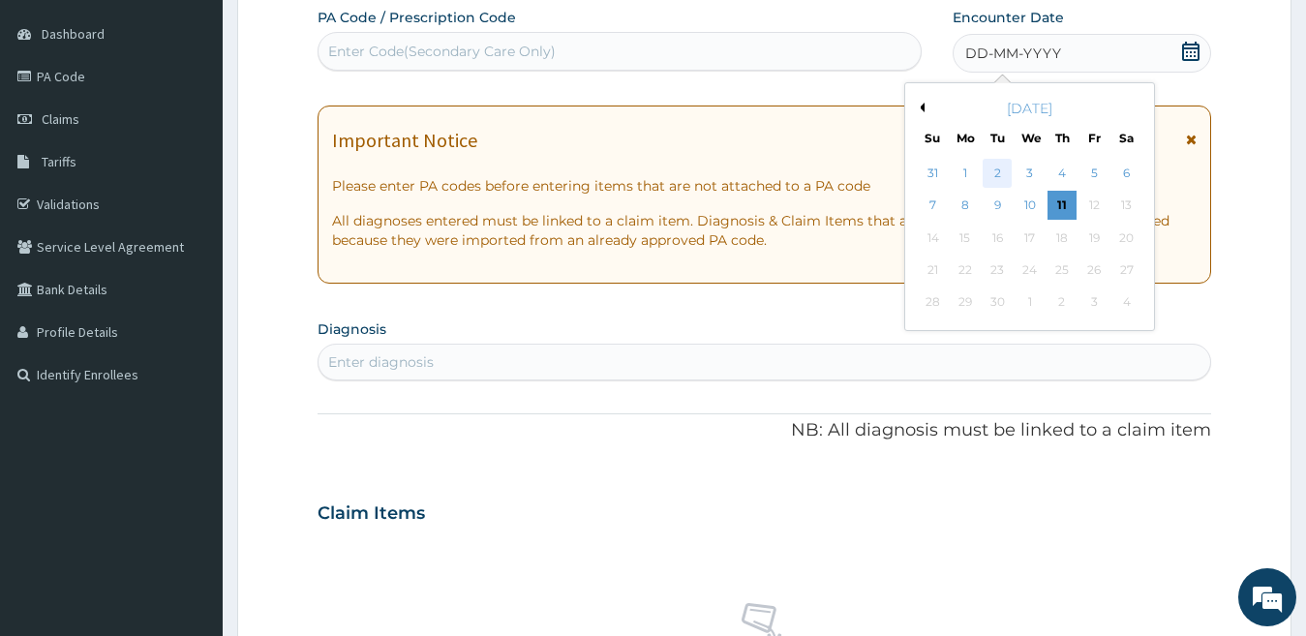
click at [1000, 176] on div "2" at bounding box center [997, 173] width 29 height 29
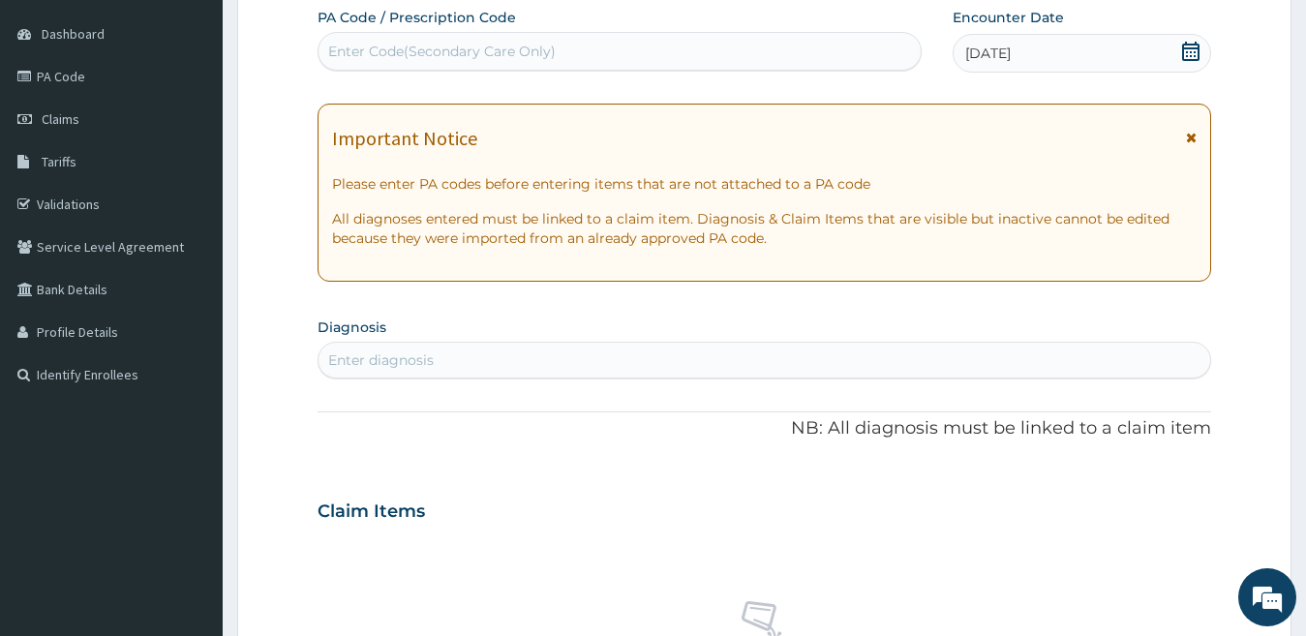
click at [523, 369] on div "Enter diagnosis" at bounding box center [764, 360] width 892 height 31
type input "UPPER RESPIRA"
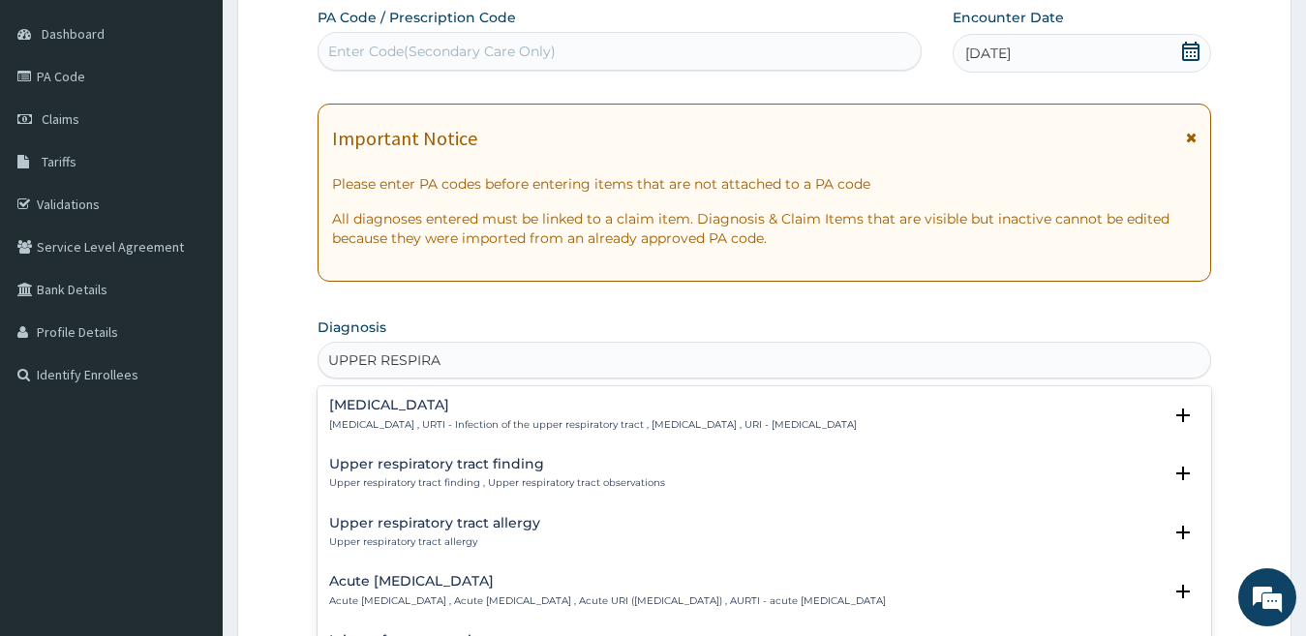
click at [445, 408] on h4 "Upper respiratory infection" at bounding box center [593, 405] width 528 height 15
drag, startPoint x: 447, startPoint y: 412, endPoint x: 460, endPoint y: 417, distance: 13.5
click at [460, 417] on div "Upper respiratory infection Upper respiratory infection , URTI - Infection of t…" at bounding box center [593, 415] width 528 height 34
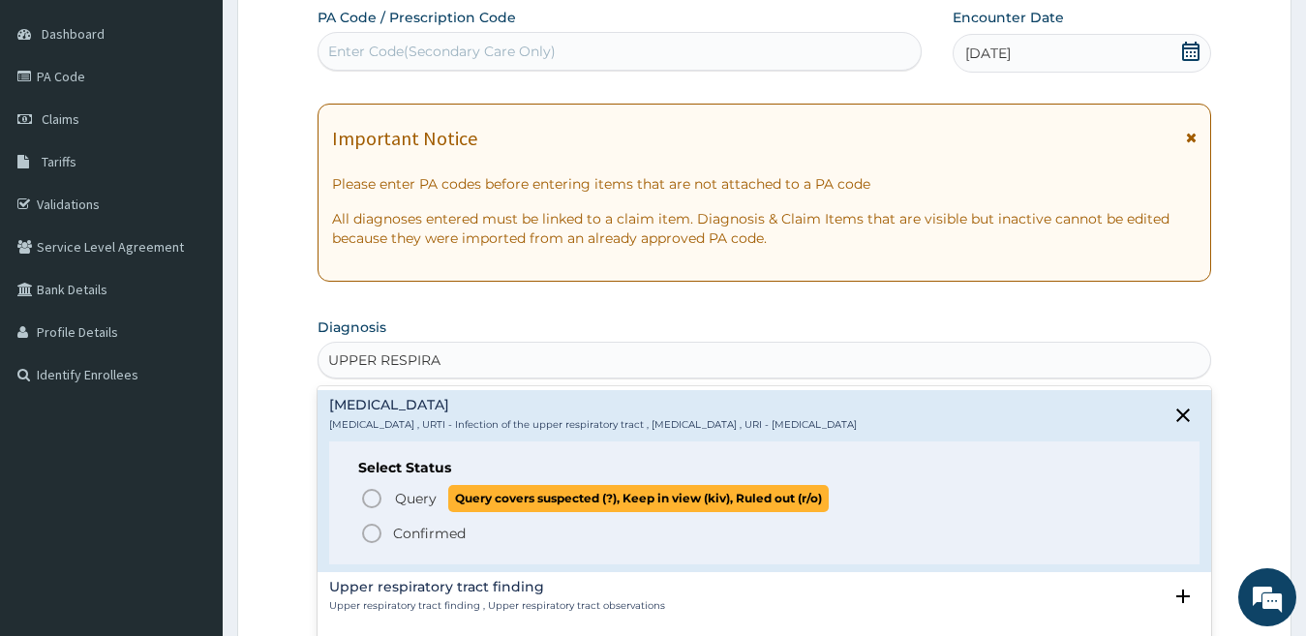
click at [513, 506] on span "Query covers suspected (?), Keep in view (kiv), Ruled out (r/o)" at bounding box center [638, 498] width 380 height 26
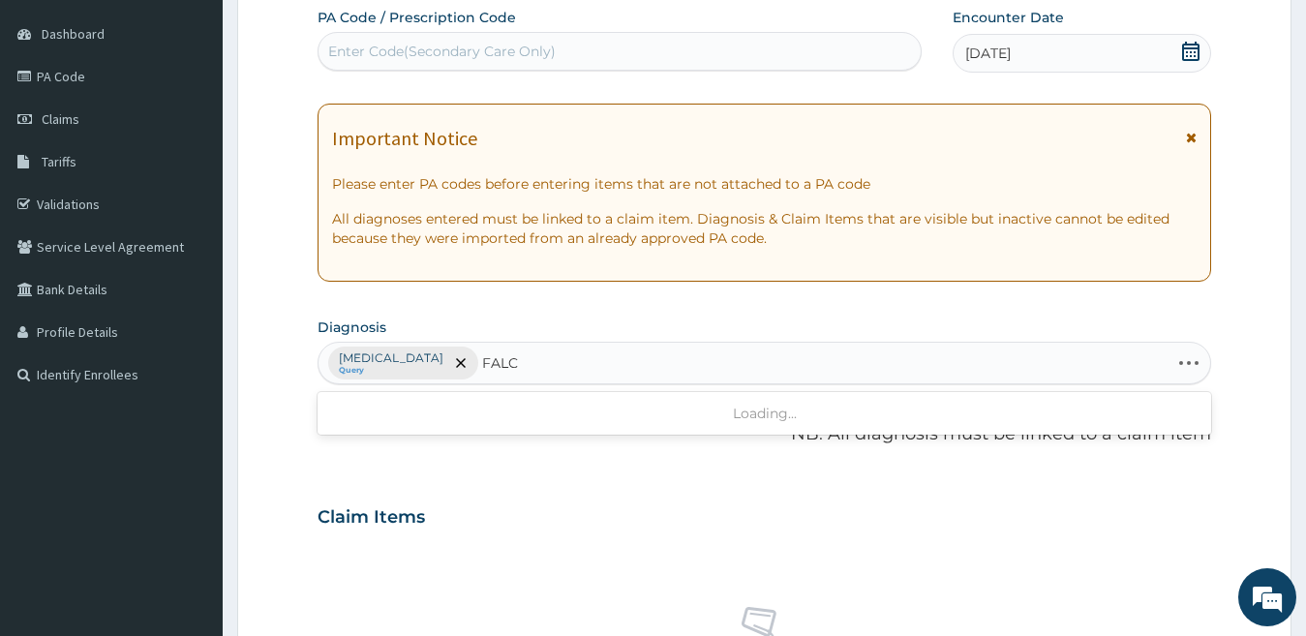
type input "FALCI"
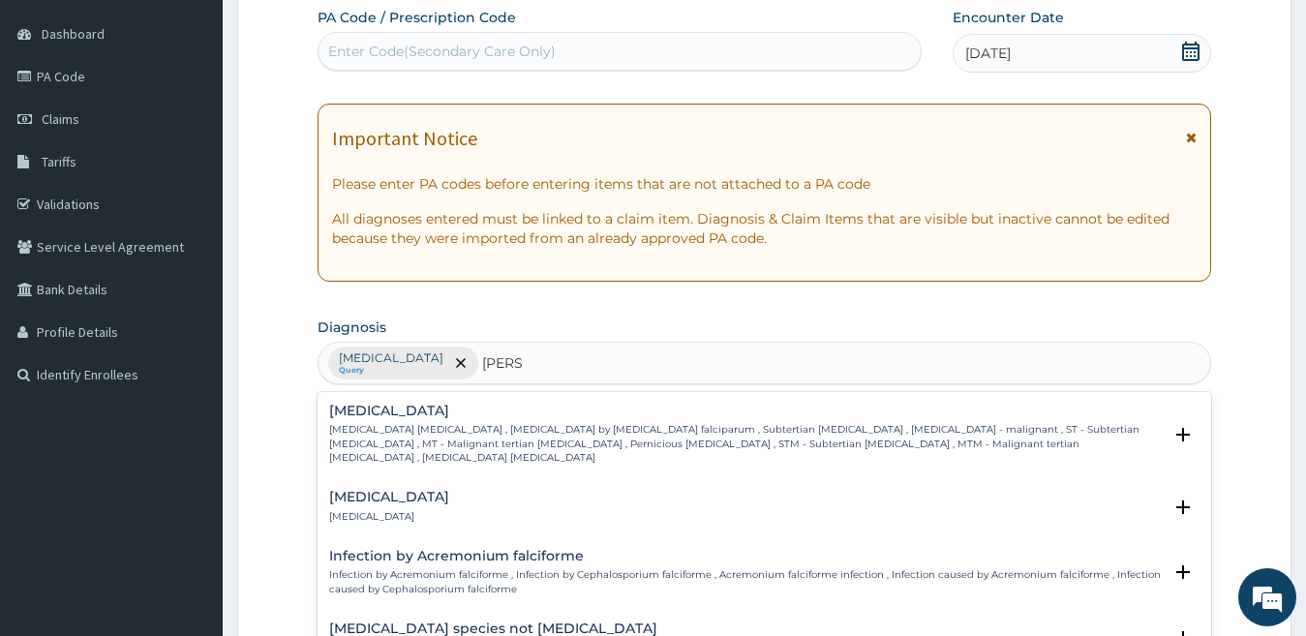
click at [450, 423] on p "Falciparum malaria , Malignant tertian malaria , Malaria by Plasmodium falcipar…" at bounding box center [745, 444] width 833 height 42
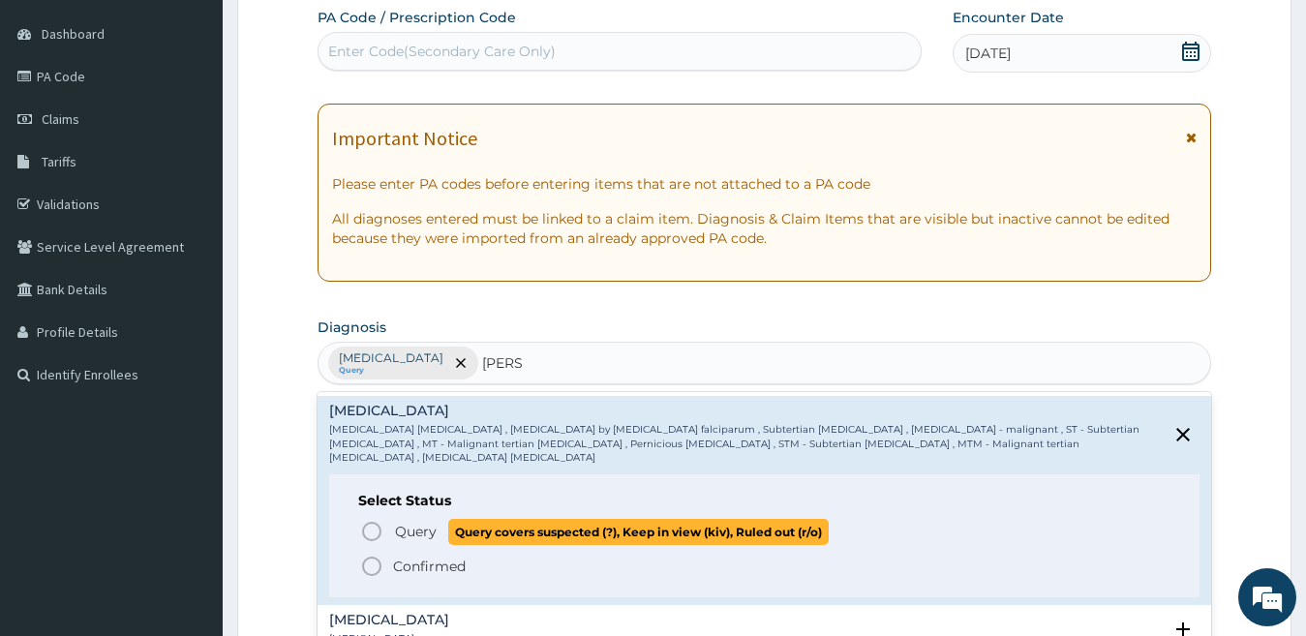
click at [437, 519] on p "Query Query covers suspected (?), Keep in view (kiv), Ruled out (r/o)" at bounding box center [611, 532] width 436 height 26
click at [437, 513] on div "Claim Items" at bounding box center [764, 513] width 894 height 50
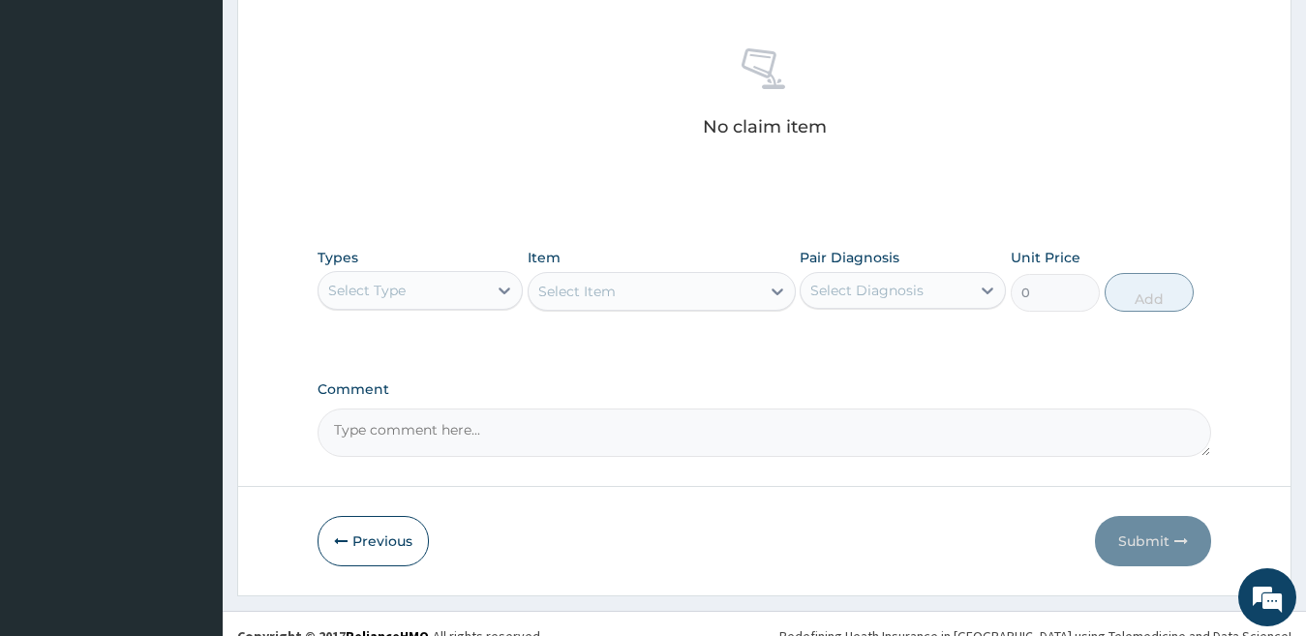
scroll to position [758, 0]
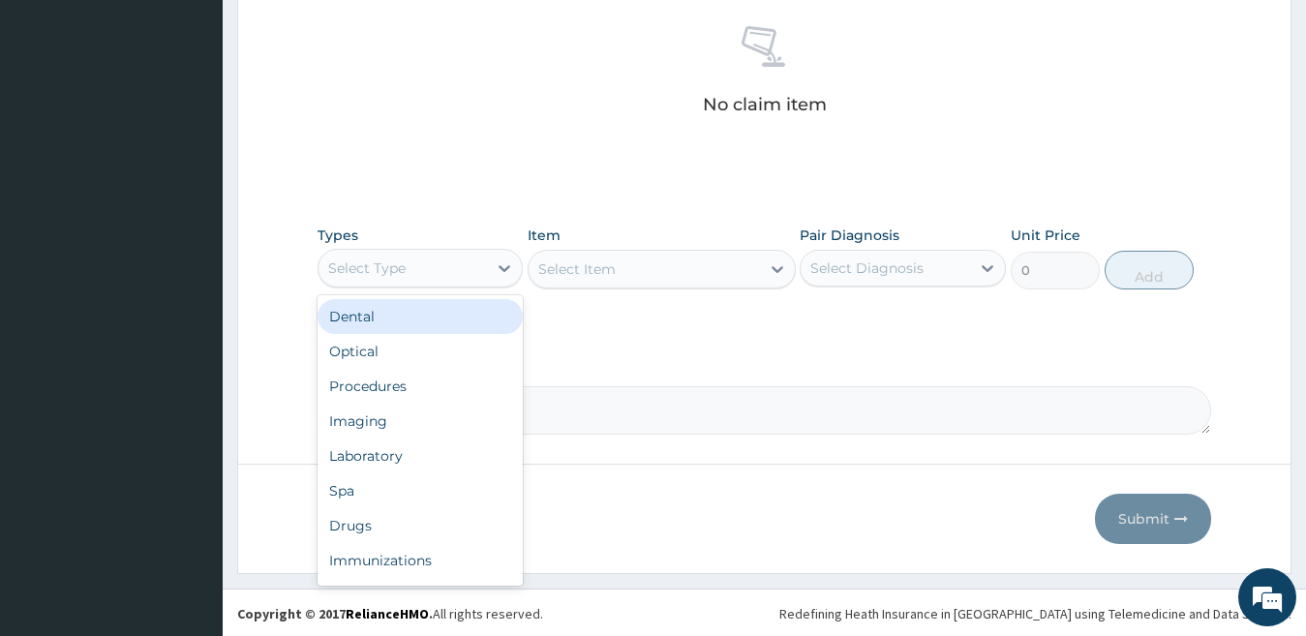
click at [425, 270] on div "Select Type" at bounding box center [402, 268] width 169 height 31
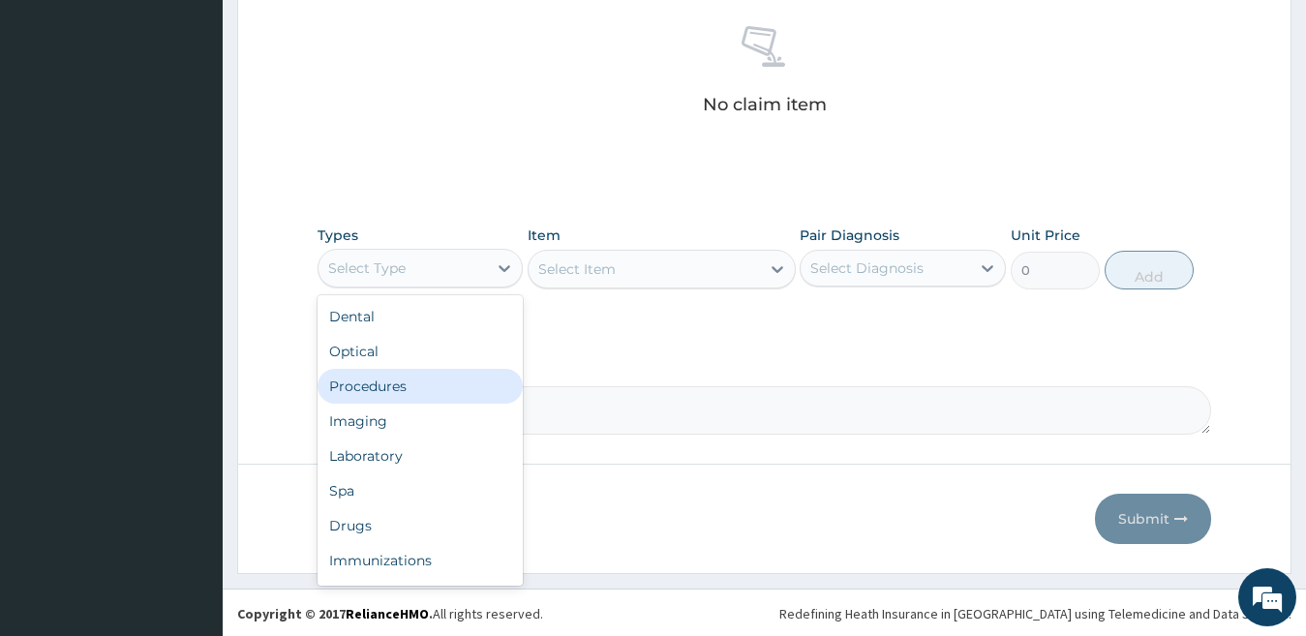
click at [423, 380] on div "Procedures" at bounding box center [420, 386] width 206 height 35
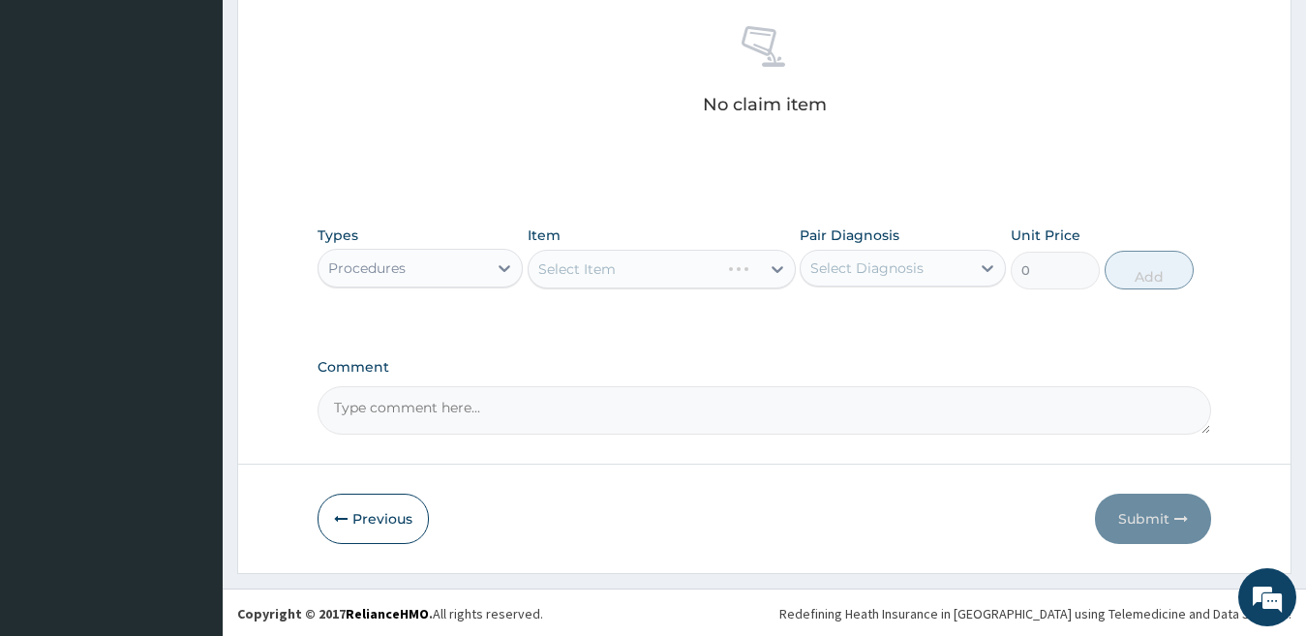
click at [682, 274] on div "Select Item" at bounding box center [662, 269] width 268 height 39
click at [685, 272] on div "Select Item" at bounding box center [644, 269] width 231 height 31
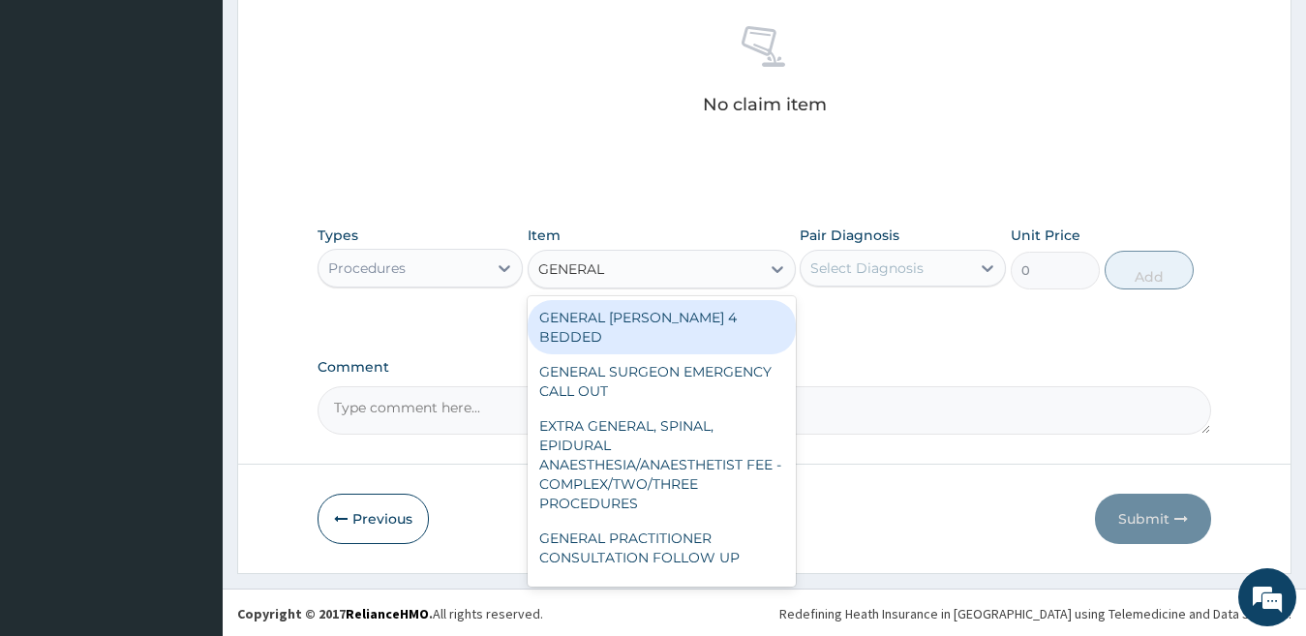
type input "GENERAL P"
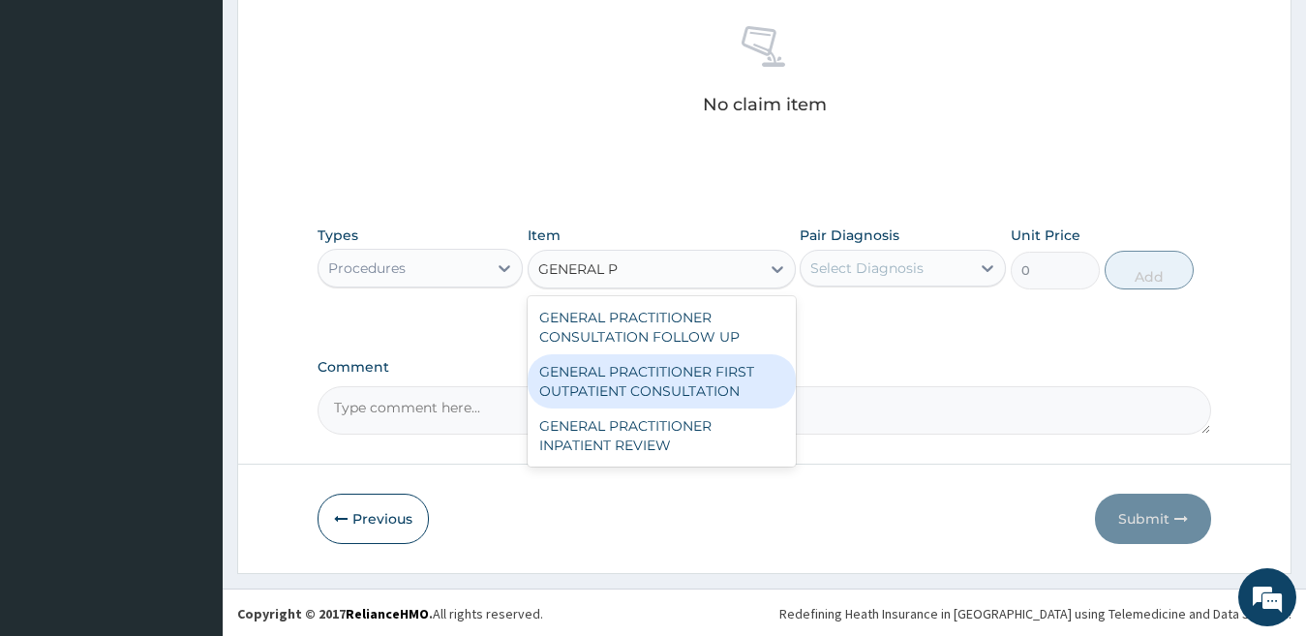
click at [681, 381] on div "GENERAL PRACTITIONER FIRST OUTPATIENT CONSULTATION" at bounding box center [662, 381] width 268 height 54
click at [681, 381] on div "Comment" at bounding box center [764, 397] width 894 height 76
type input "3750"
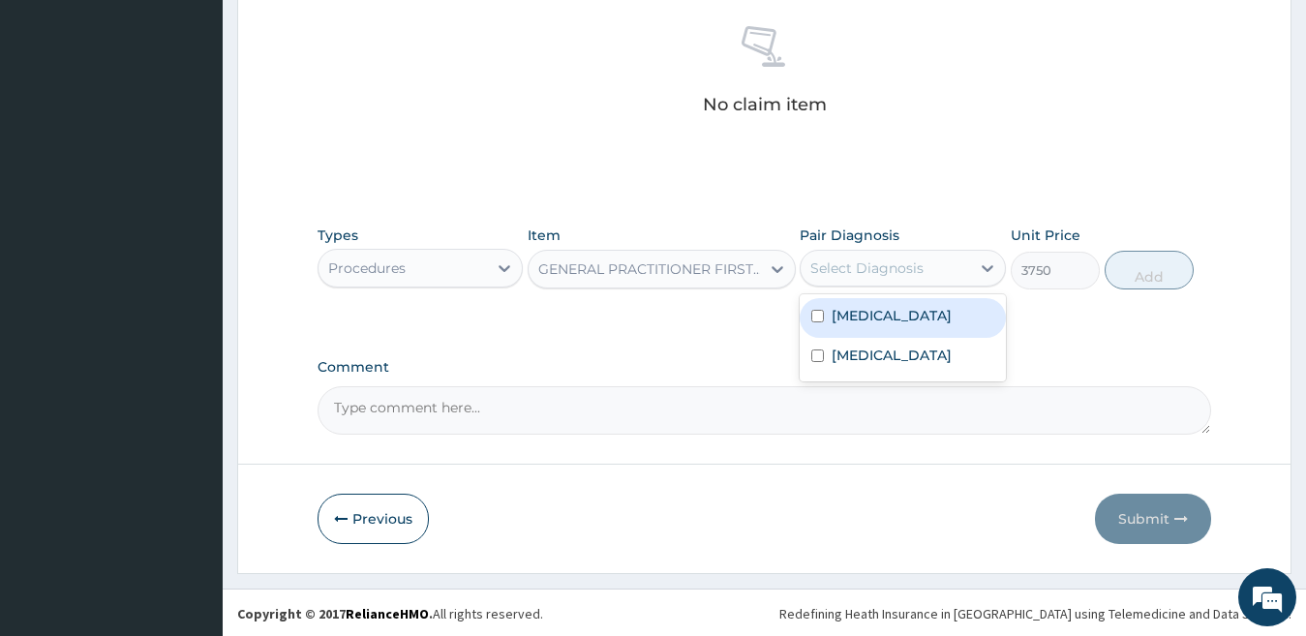
click at [900, 272] on div "Select Diagnosis" at bounding box center [866, 267] width 113 height 19
drag, startPoint x: 896, startPoint y: 318, endPoint x: 896, endPoint y: 350, distance: 31.9
click at [896, 319] on label "Upper respiratory infection" at bounding box center [892, 315] width 120 height 19
click at [896, 324] on label "Upper respiratory infection" at bounding box center [892, 315] width 120 height 19
checkbox input "false"
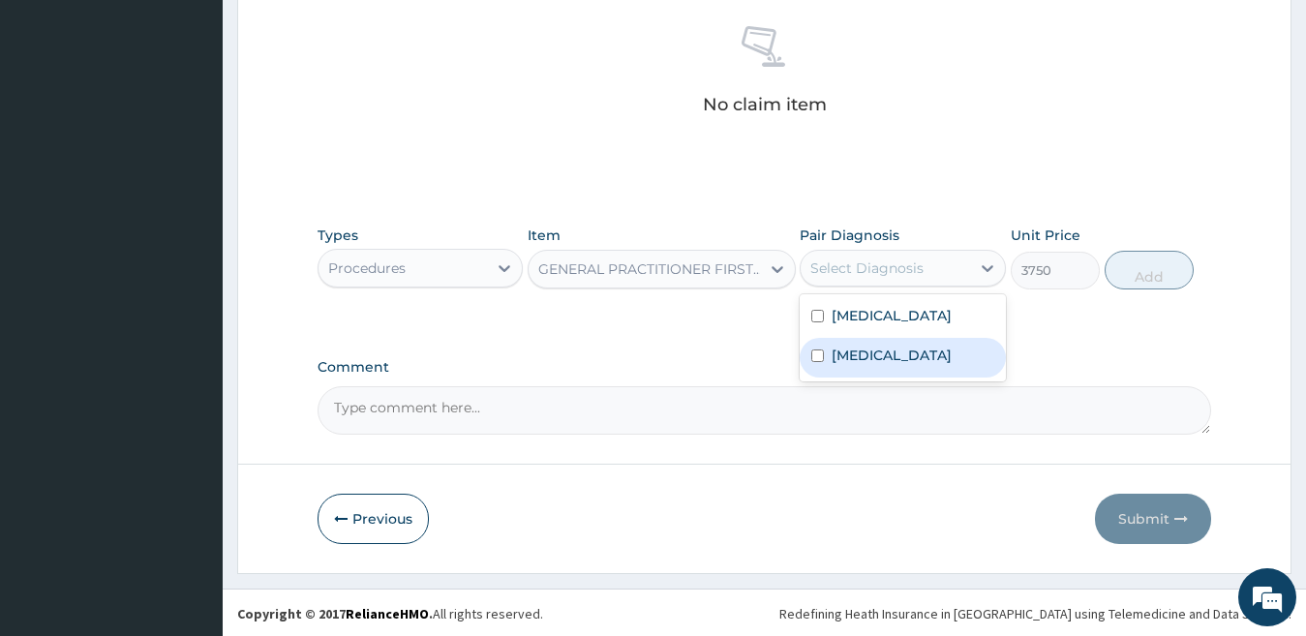
click at [896, 365] on label "Falciparum malaria" at bounding box center [892, 355] width 120 height 19
checkbox input "true"
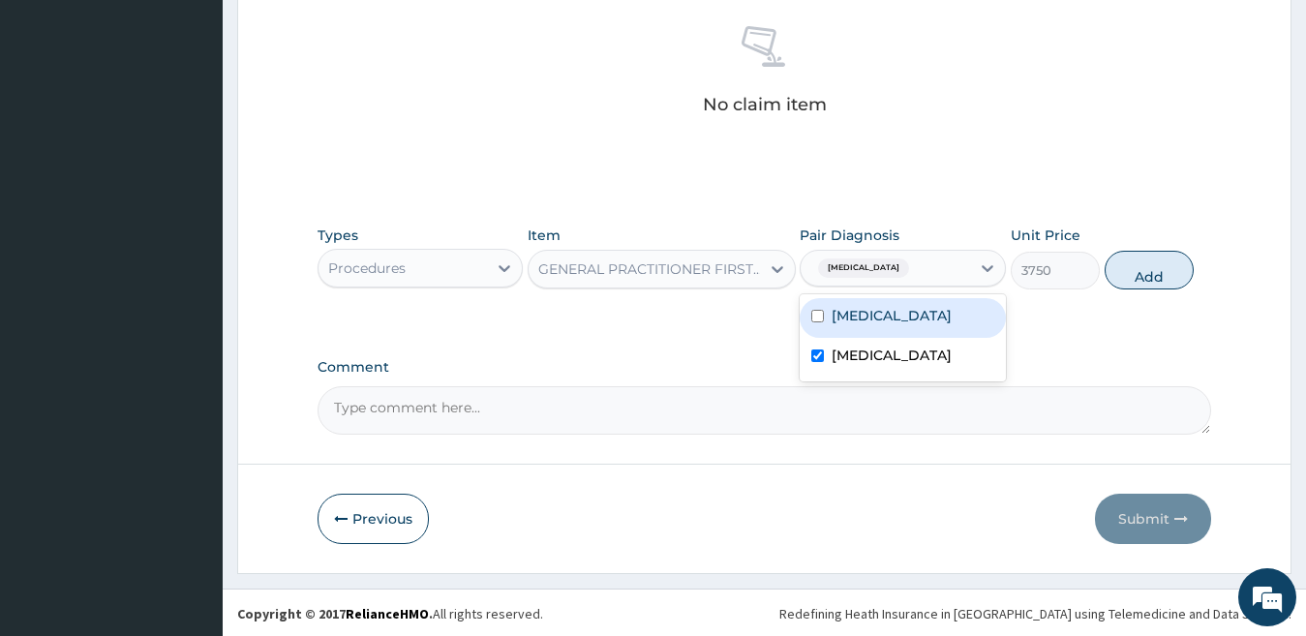
click at [906, 325] on label "Upper respiratory infection" at bounding box center [892, 315] width 120 height 19
checkbox input "true"
click at [1139, 272] on button "Add" at bounding box center [1148, 270] width 89 height 39
type input "0"
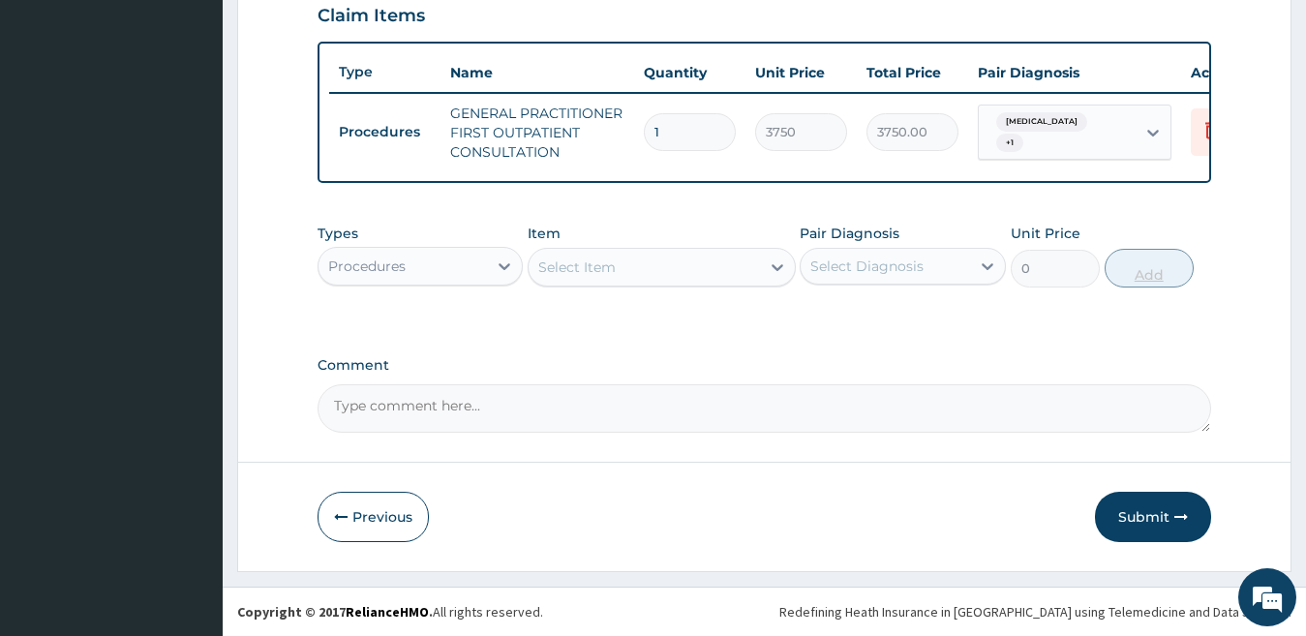
scroll to position [695, 0]
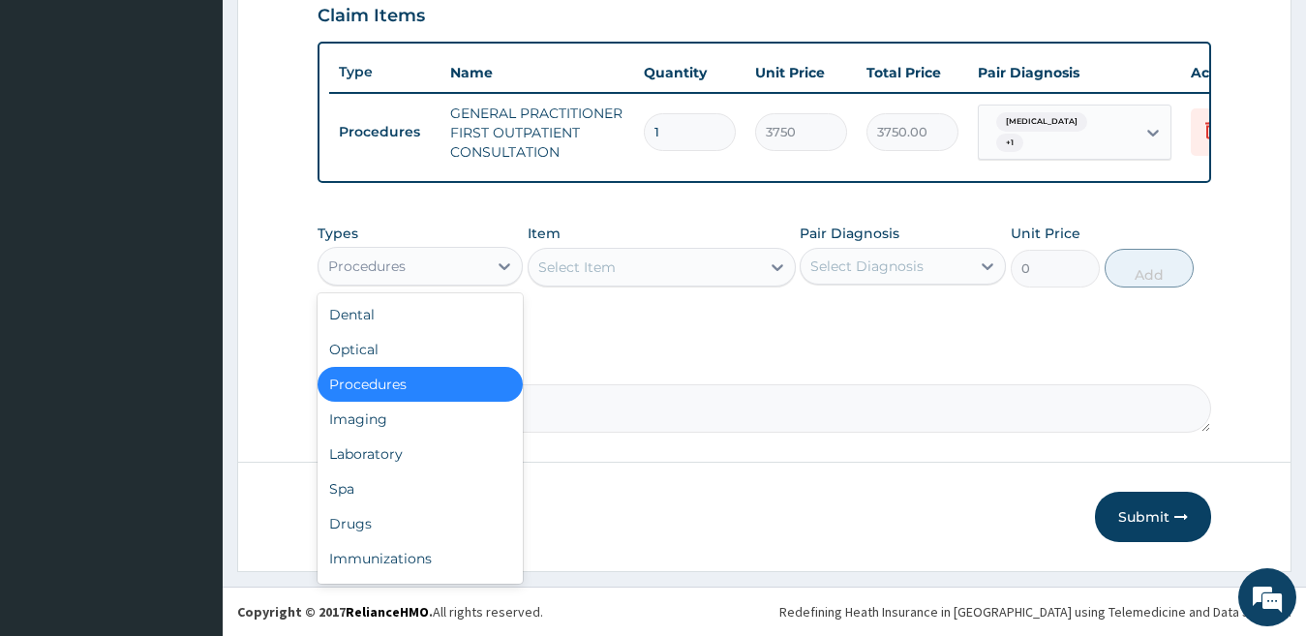
click at [413, 270] on div "Procedures" at bounding box center [402, 266] width 169 height 31
click at [368, 515] on div "Drugs" at bounding box center [420, 523] width 206 height 35
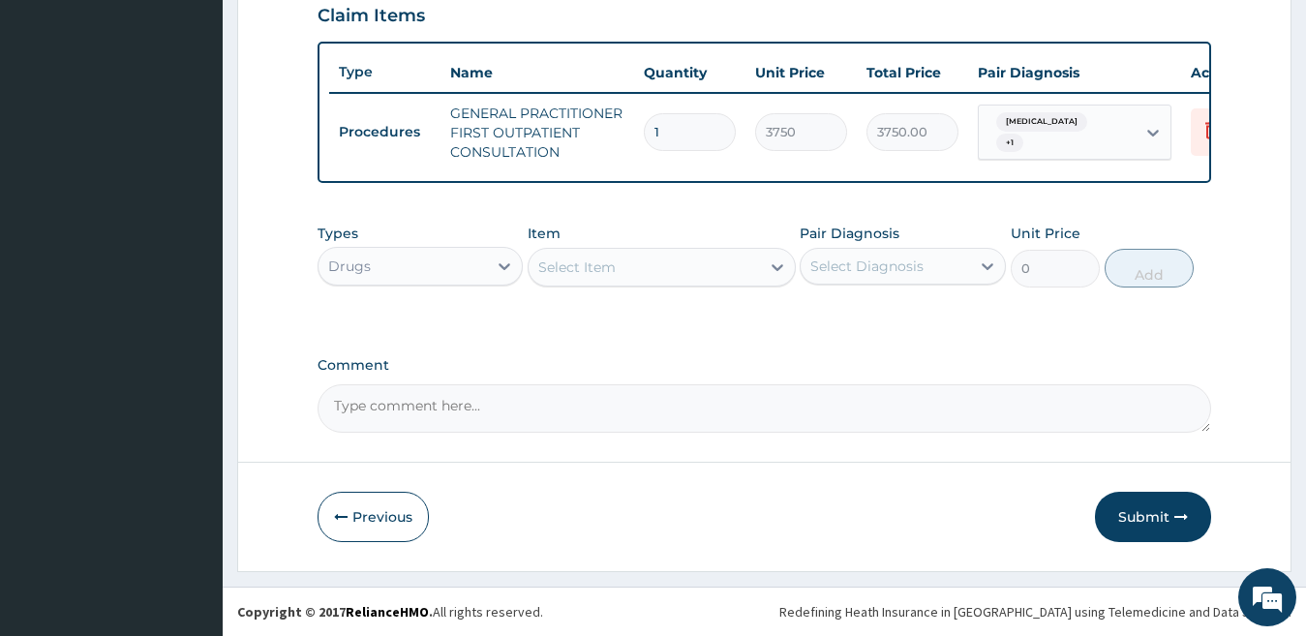
click at [645, 267] on div "Select Item" at bounding box center [644, 267] width 231 height 31
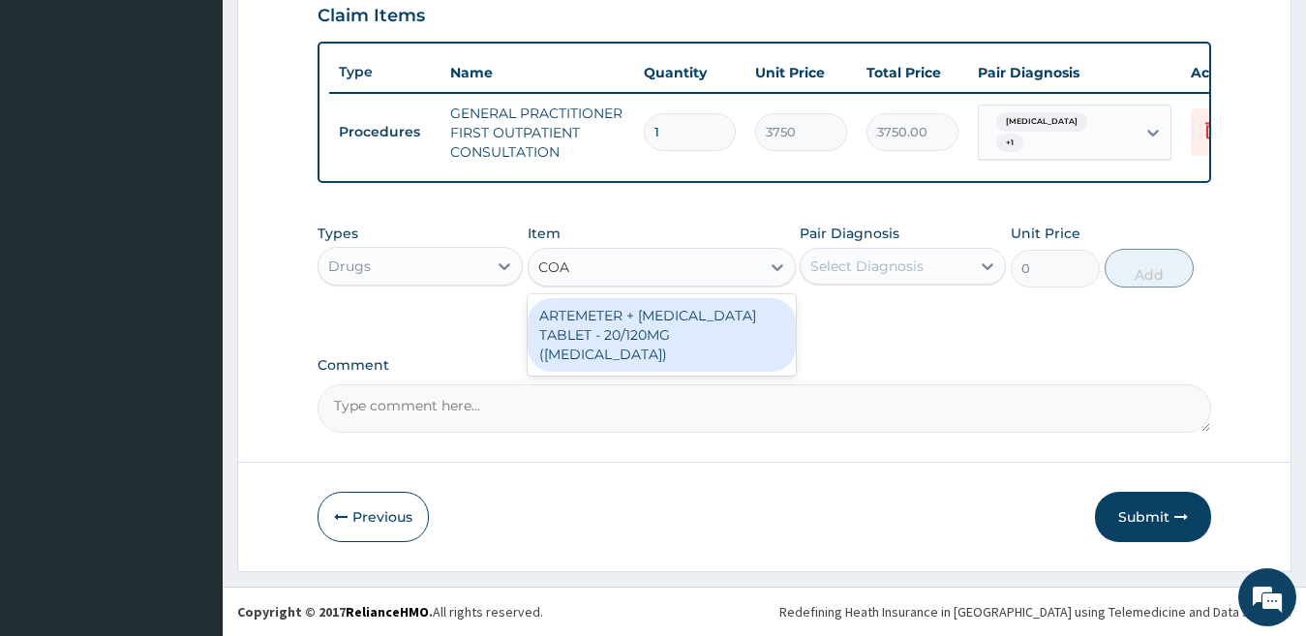
type input "COAR"
click at [651, 329] on div "ARTEMETER + LUMEFANTRINE TABLET - 20/120MG (COARTEM)" at bounding box center [662, 335] width 268 height 74
type input "210"
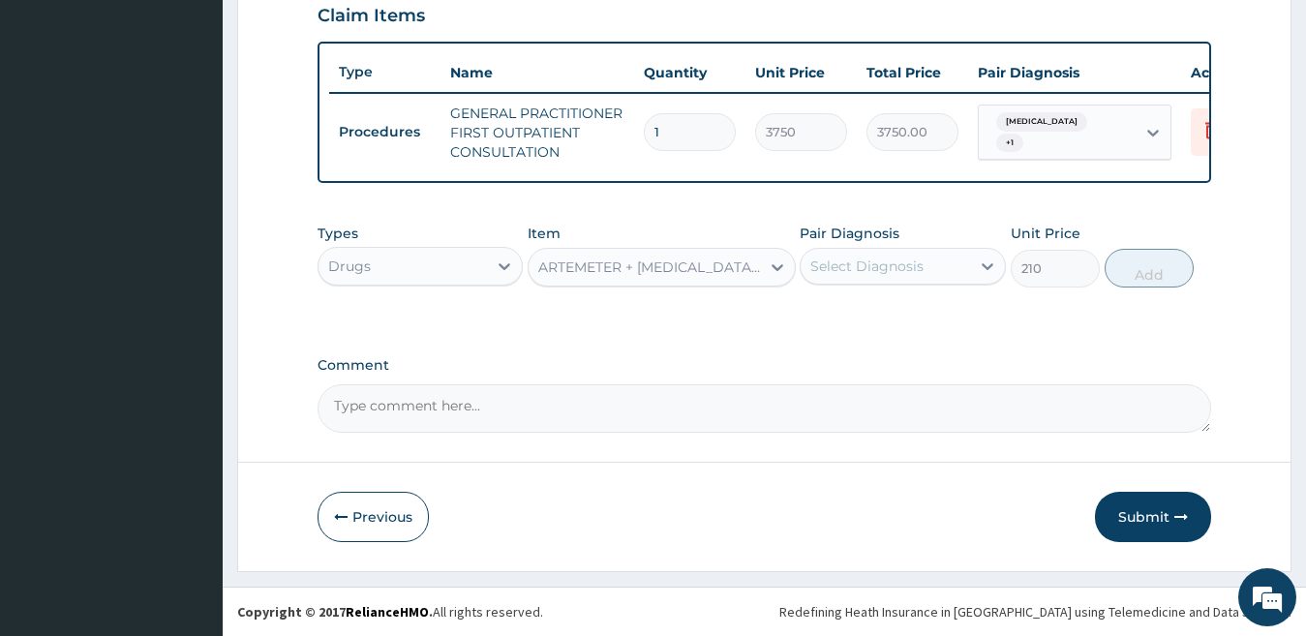
click at [904, 262] on div "Select Diagnosis" at bounding box center [866, 266] width 113 height 19
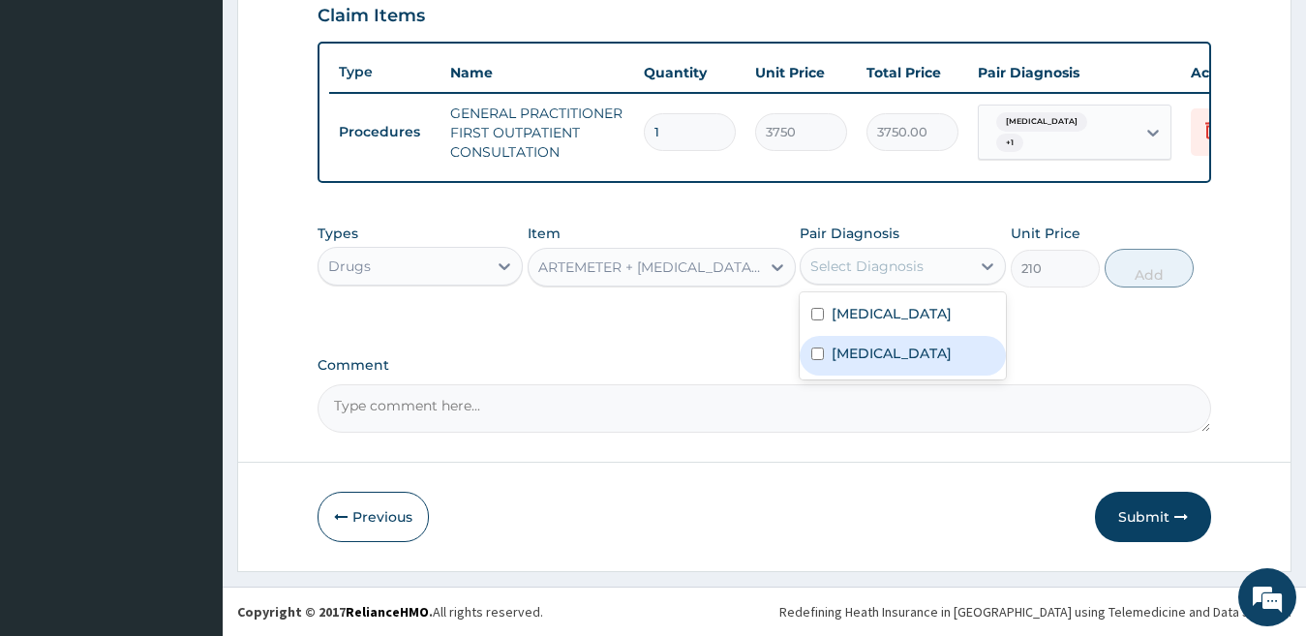
click at [922, 363] on label "Falciparum malaria" at bounding box center [892, 353] width 120 height 19
checkbox input "true"
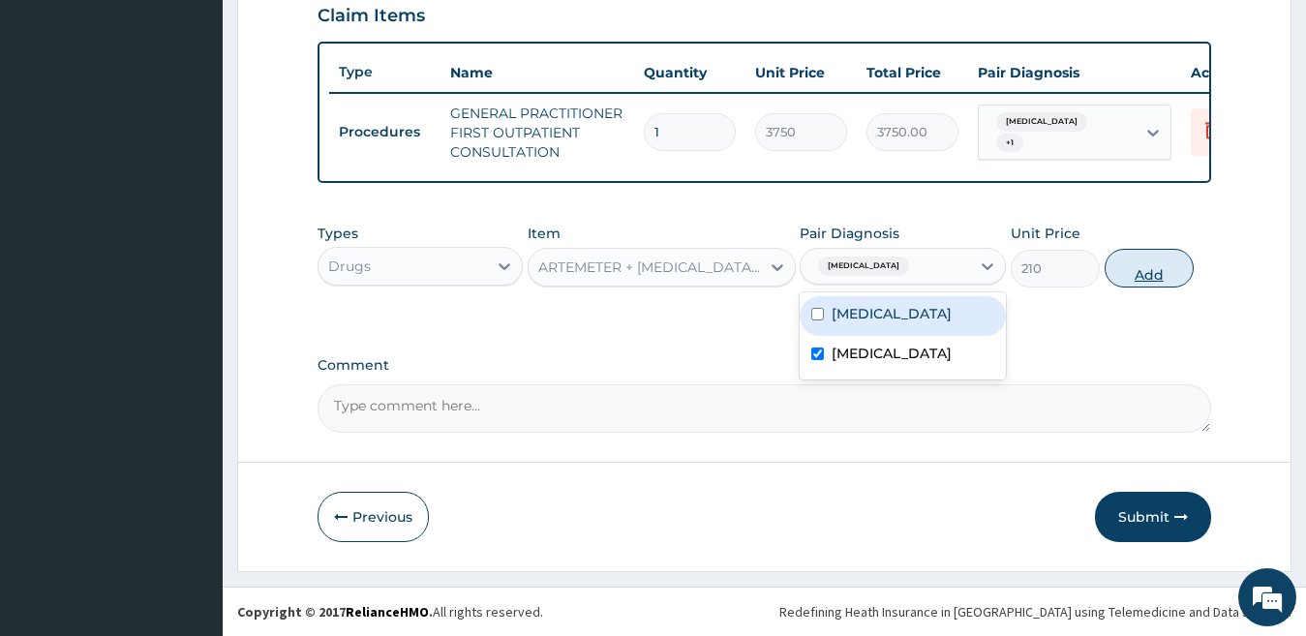
click at [1155, 263] on button "Add" at bounding box center [1148, 268] width 89 height 39
type input "0"
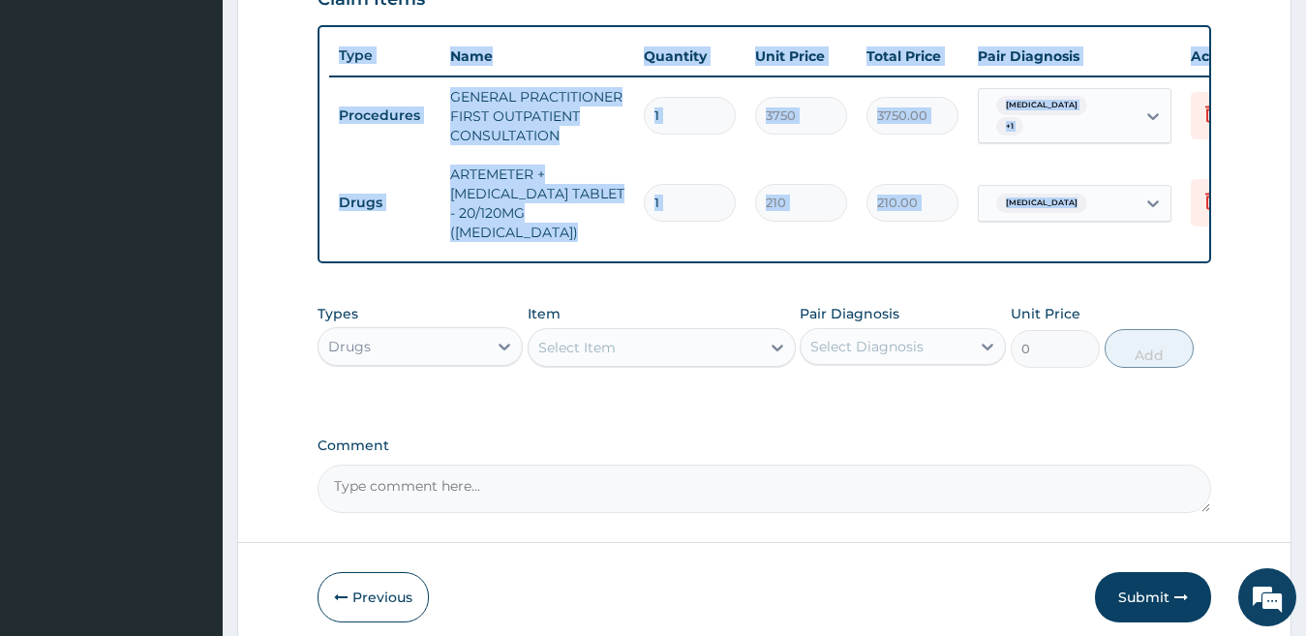
click at [678, 197] on input "1" at bounding box center [690, 203] width 92 height 38
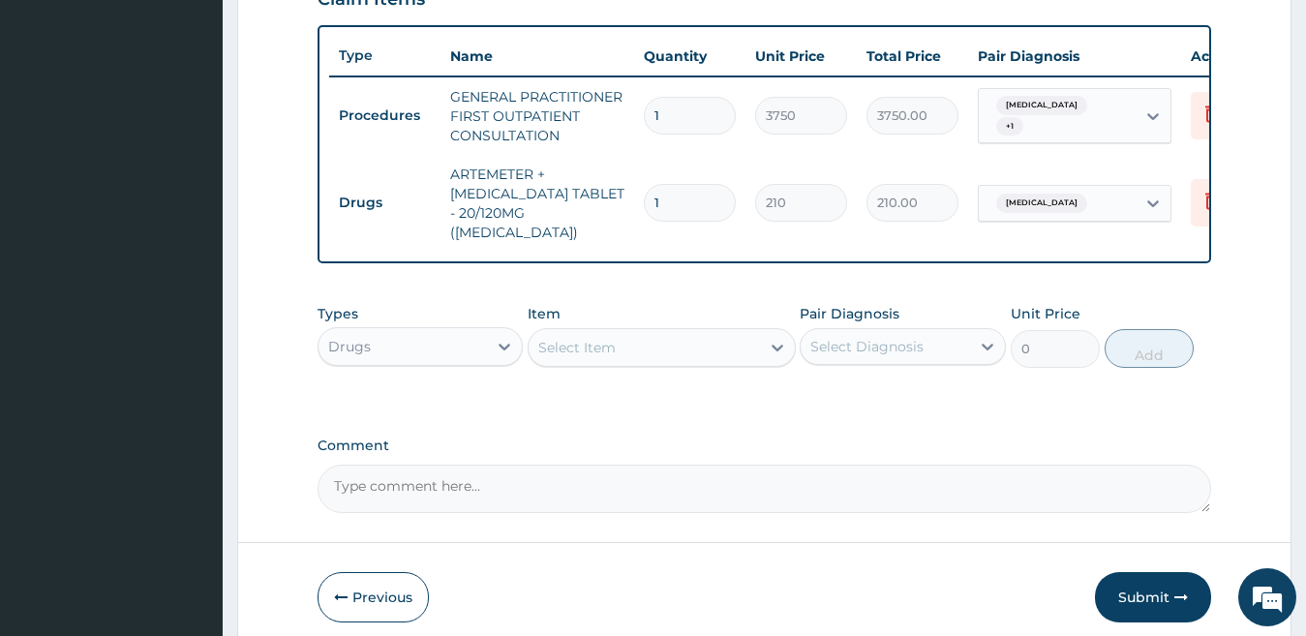
click at [678, 197] on input "1" at bounding box center [690, 203] width 92 height 38
type input "0.00"
type input "6"
type input "1260.00"
type input "6"
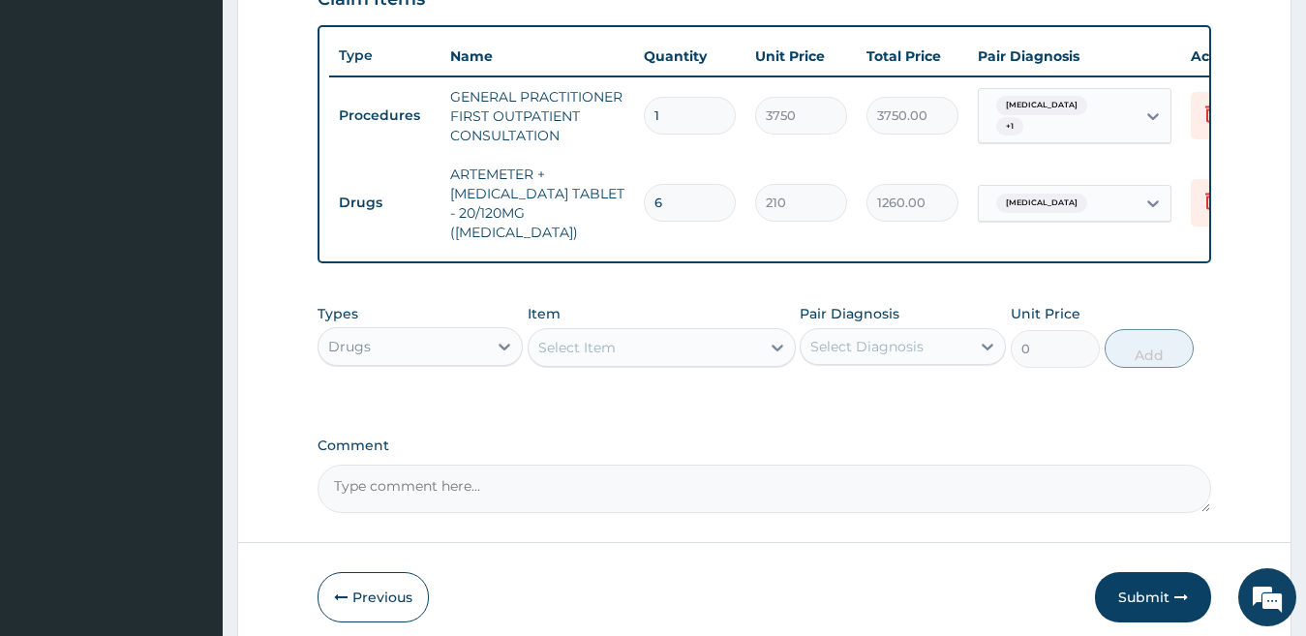
click at [597, 344] on div "Select Item" at bounding box center [576, 347] width 77 height 19
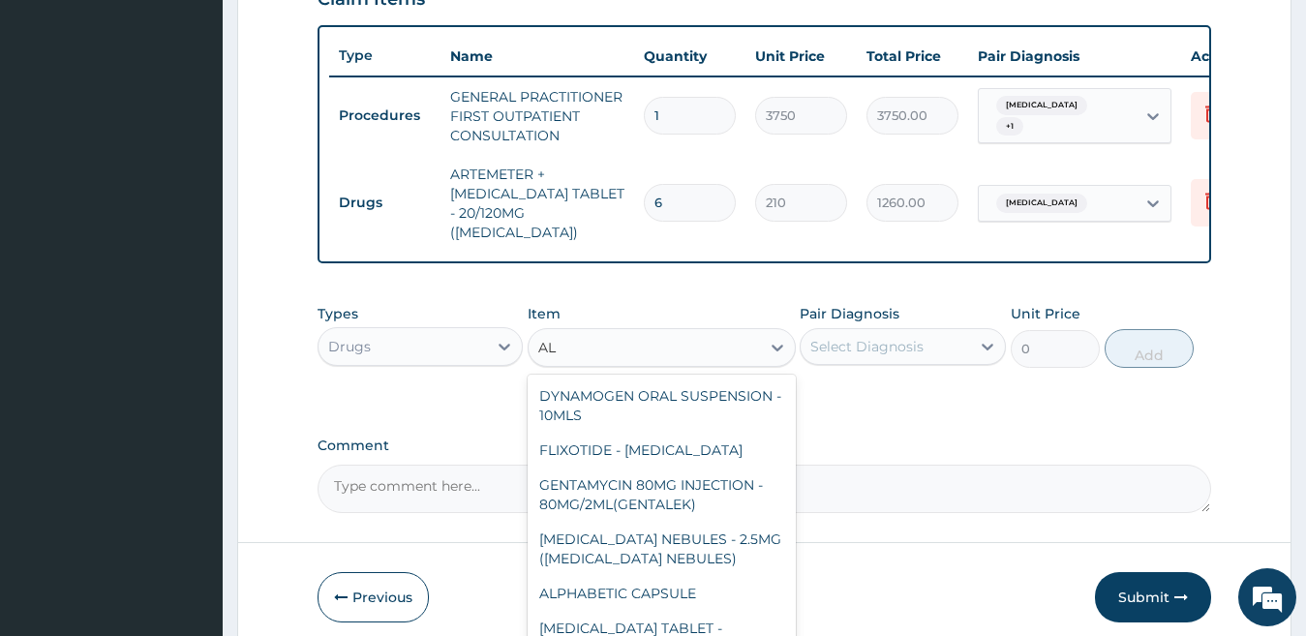
type input "A"
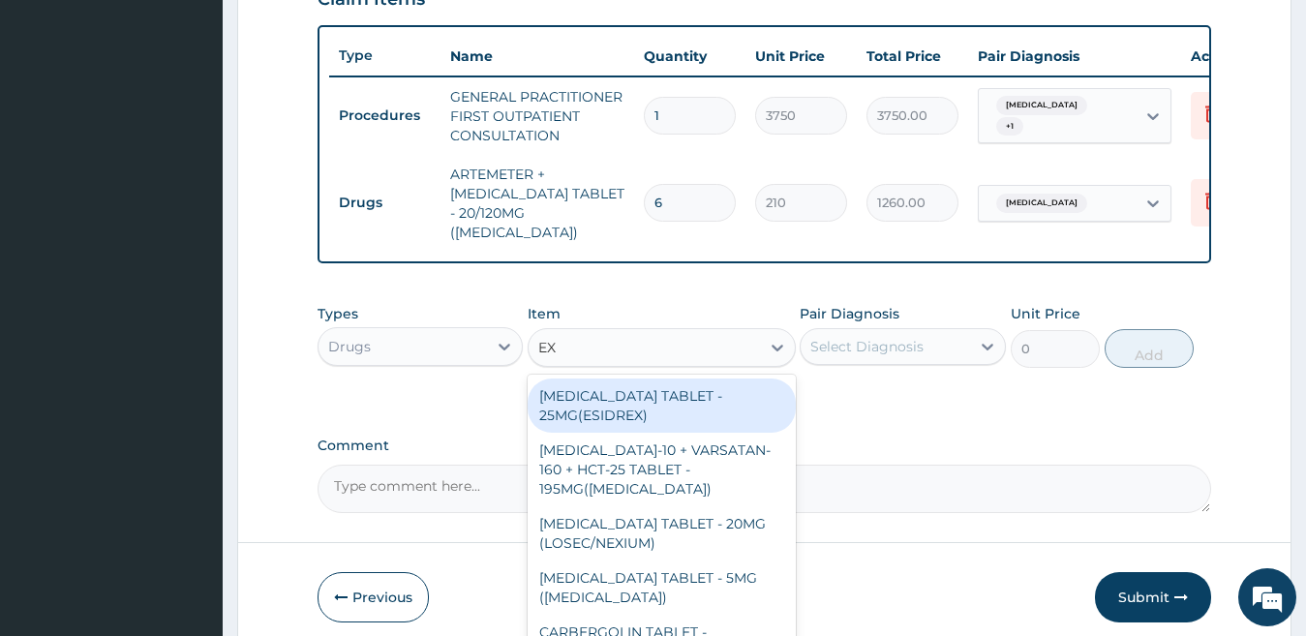
type input "EXP"
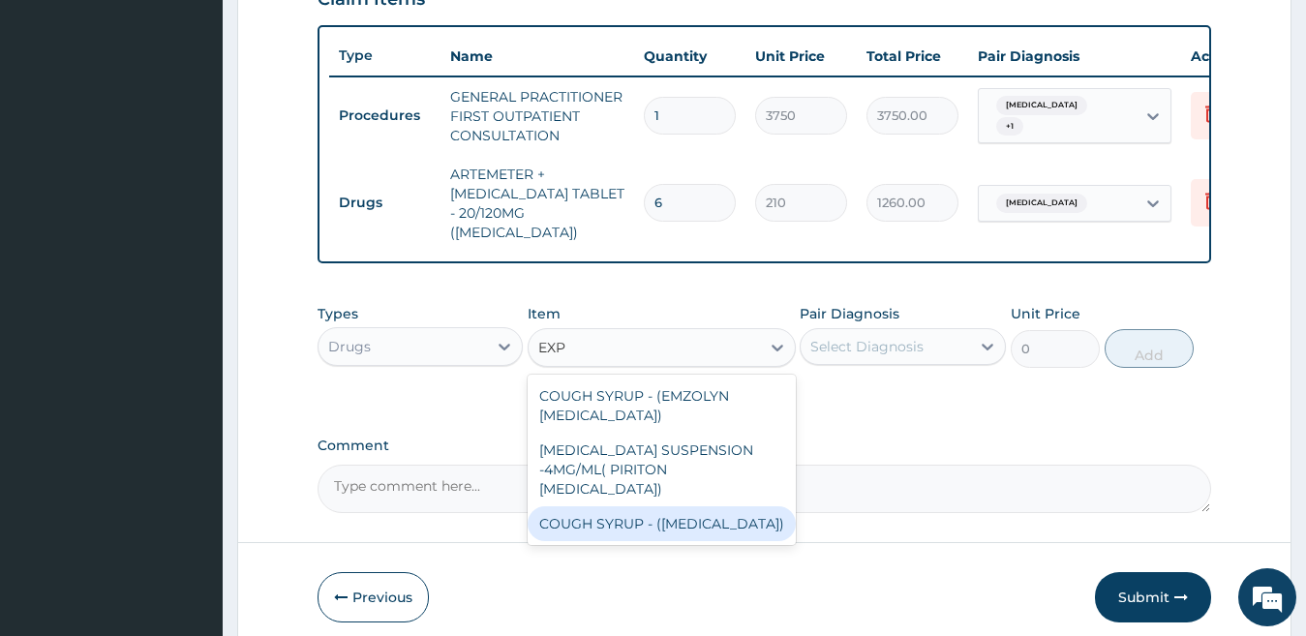
click at [679, 506] on div "COUGH SYRUP - (EXPECTORANT)" at bounding box center [662, 523] width 268 height 35
type input "1120"
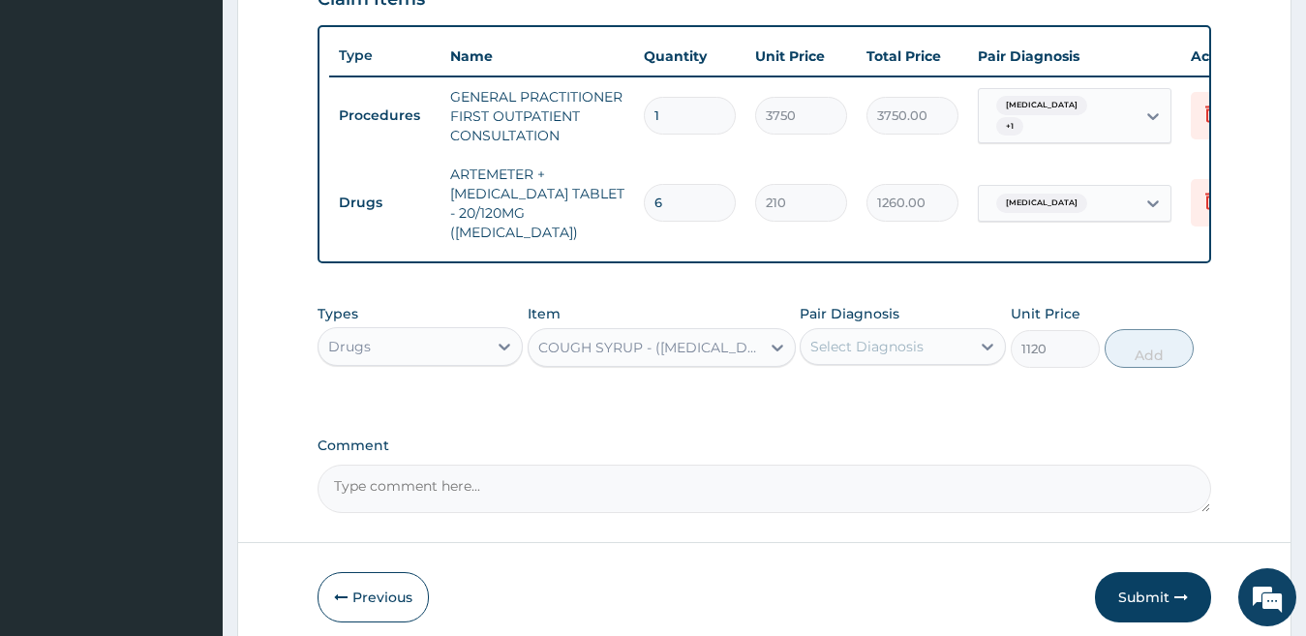
click at [868, 347] on div "Select Diagnosis" at bounding box center [866, 346] width 113 height 19
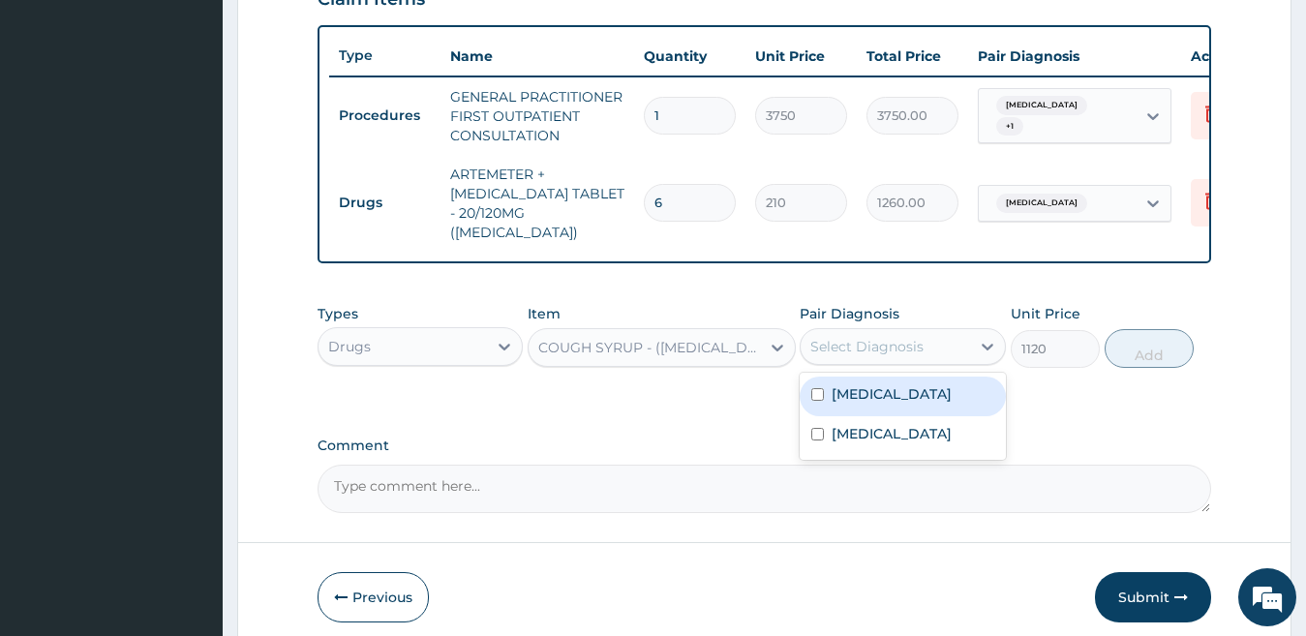
click at [870, 392] on label "Upper respiratory infection" at bounding box center [892, 393] width 120 height 19
checkbox input "true"
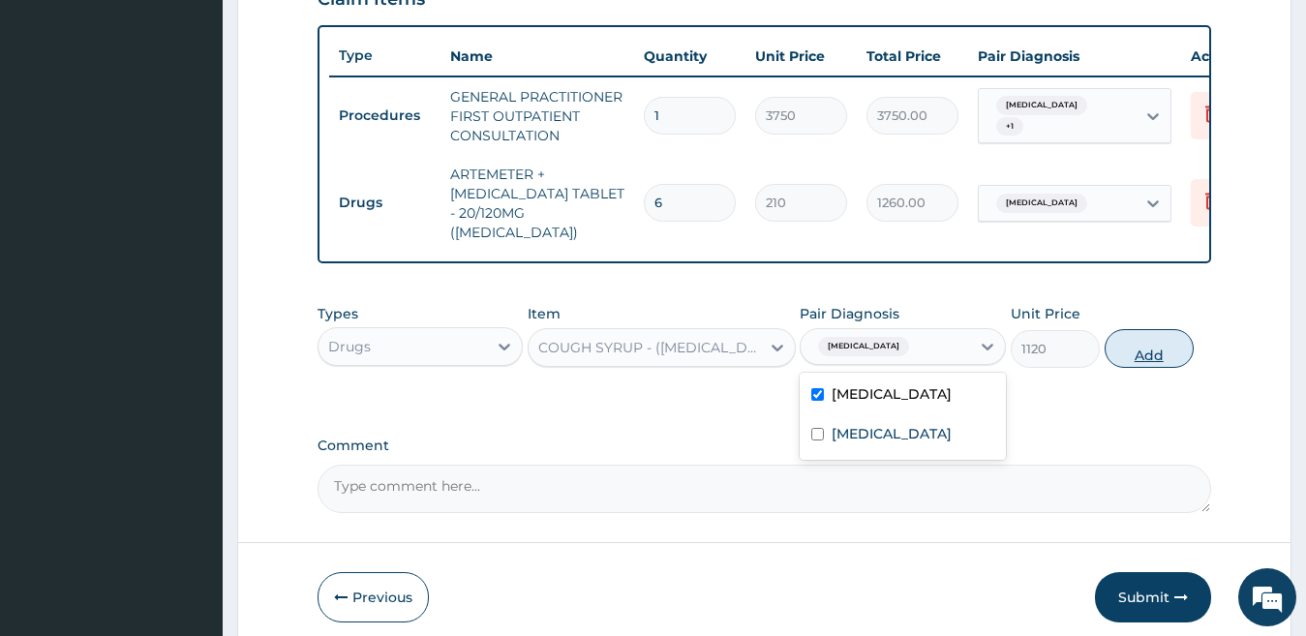
click at [1134, 349] on button "Add" at bounding box center [1148, 348] width 89 height 39
type input "0"
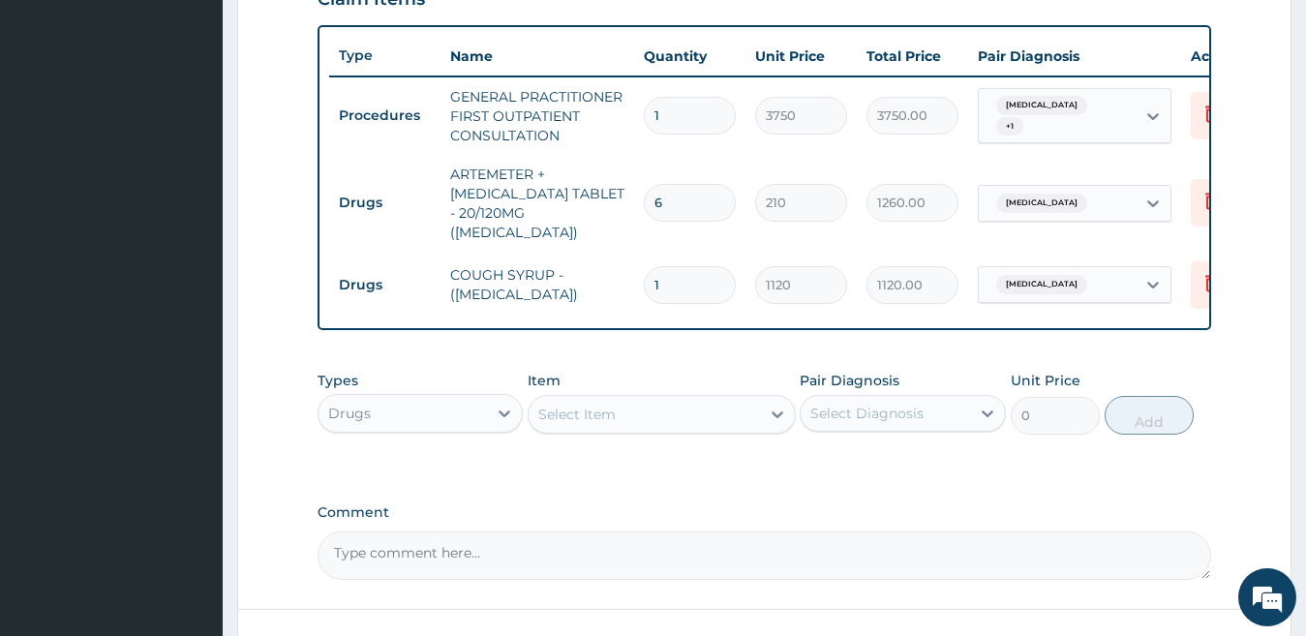
click at [625, 412] on div "Select Item" at bounding box center [644, 414] width 231 height 31
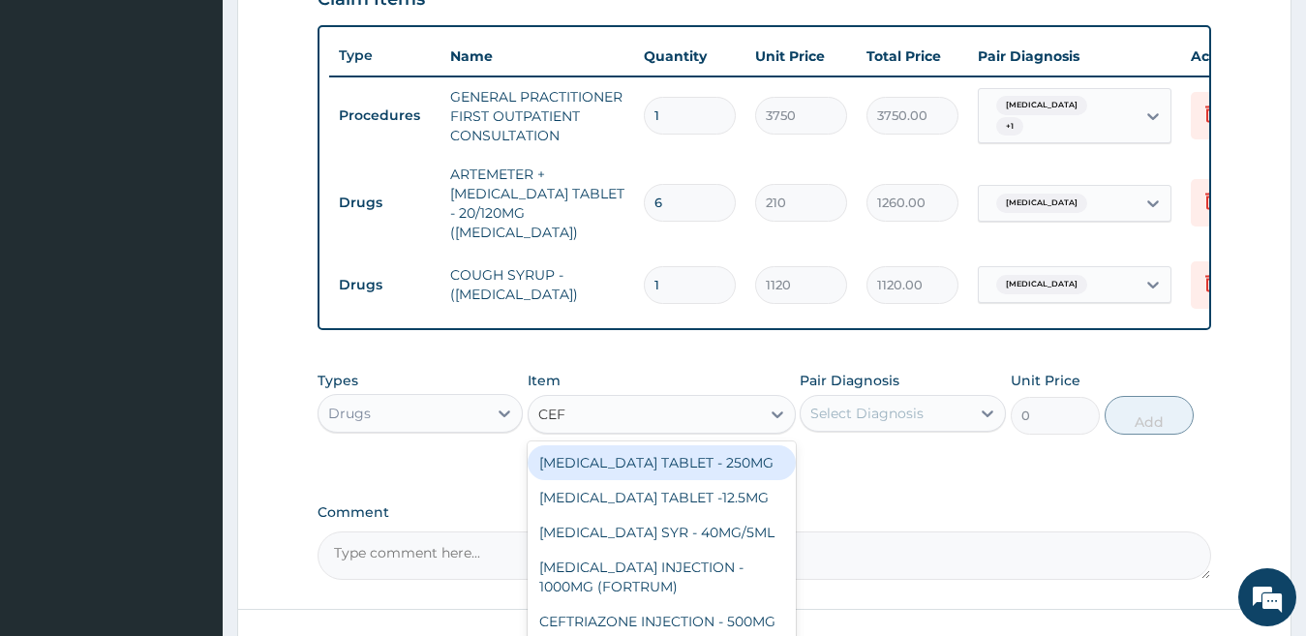
type input "CEFU"
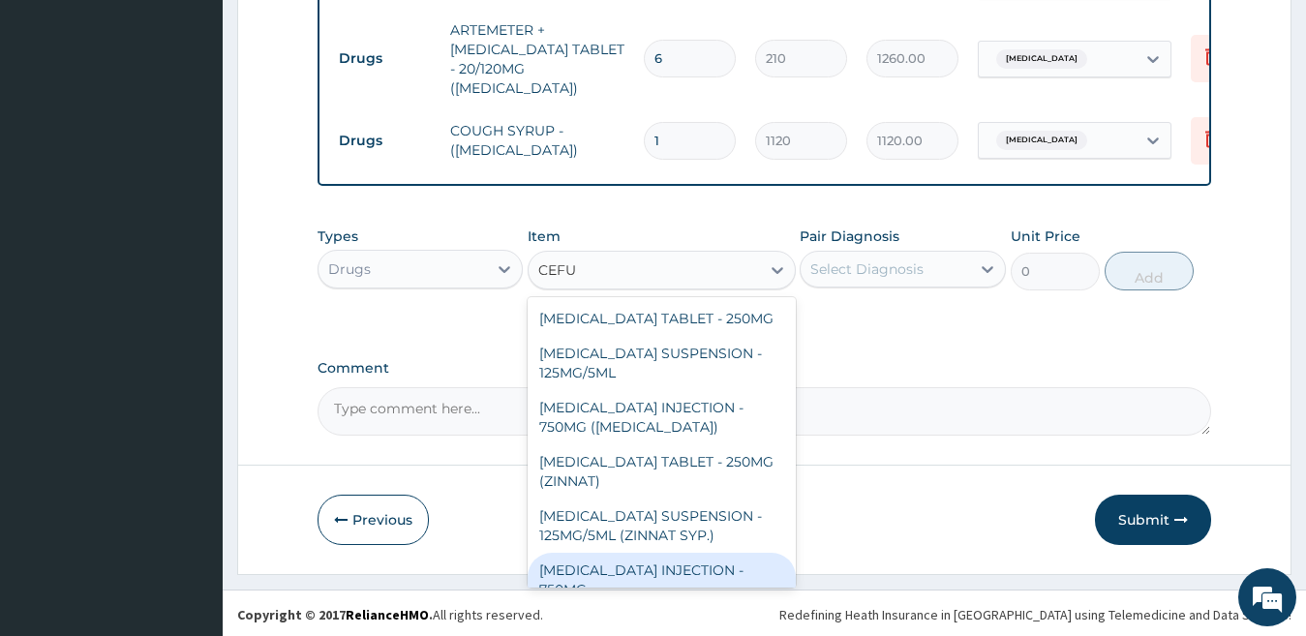
scroll to position [23, 0]
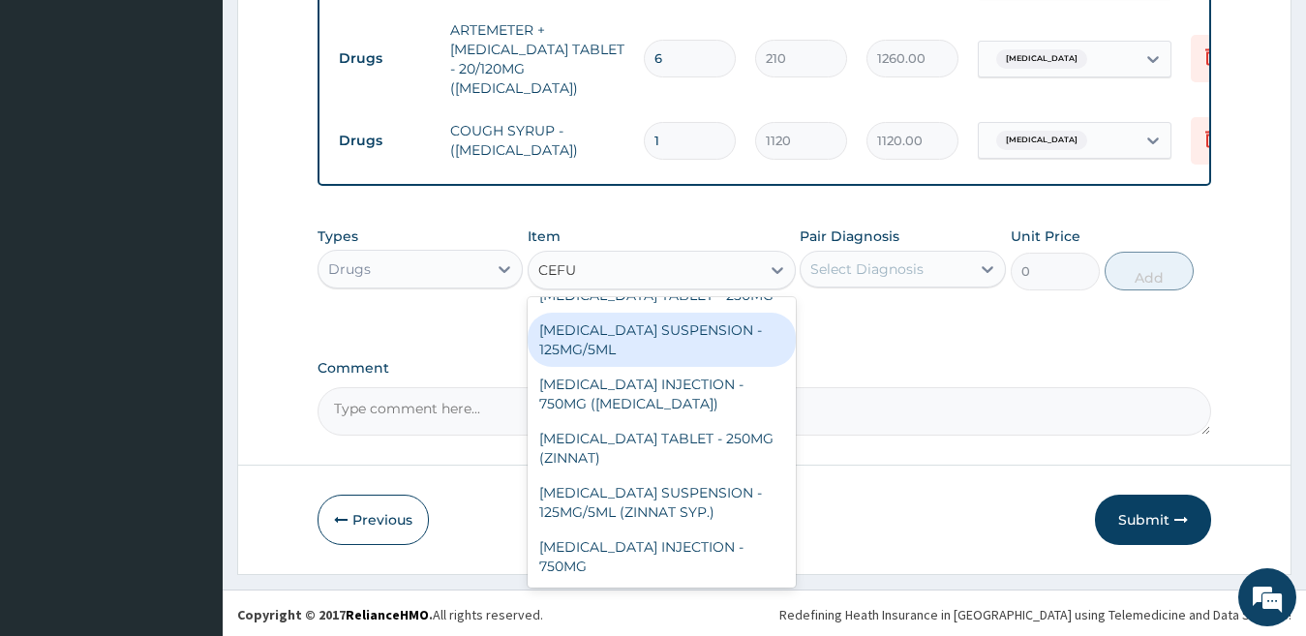
click at [660, 325] on div "CEFUROXIME SUSPENSION - 125MG/5ML" at bounding box center [662, 340] width 268 height 54
type input "3919.9999999999995"
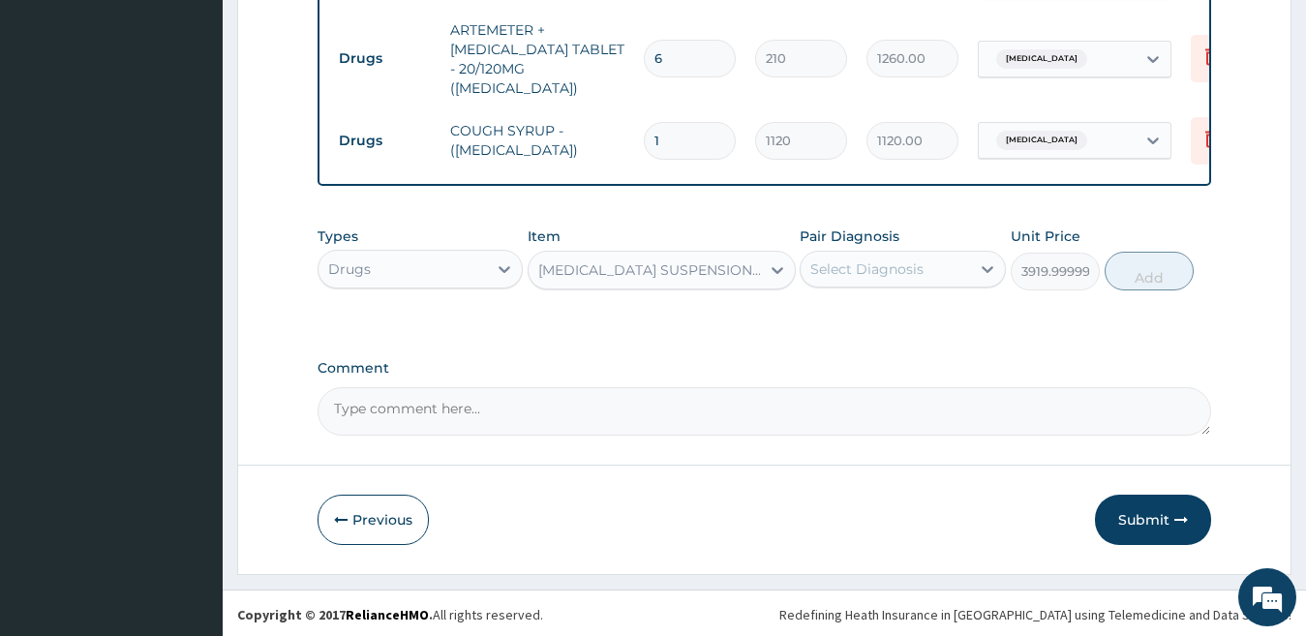
click at [862, 266] on div "Select Diagnosis" at bounding box center [866, 268] width 113 height 19
click at [877, 326] on label "Upper respiratory infection" at bounding box center [892, 316] width 120 height 19
checkbox input "true"
click at [1151, 278] on button "Add" at bounding box center [1148, 271] width 89 height 39
type input "0"
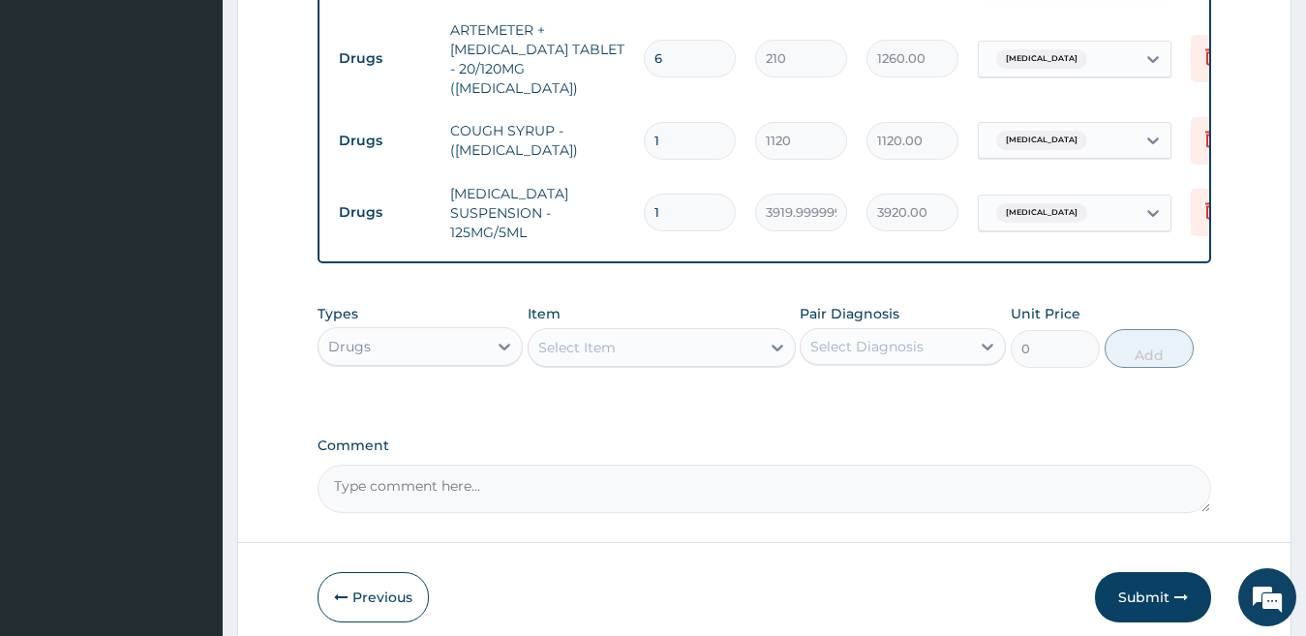
click at [592, 344] on div "Select Item" at bounding box center [576, 347] width 77 height 19
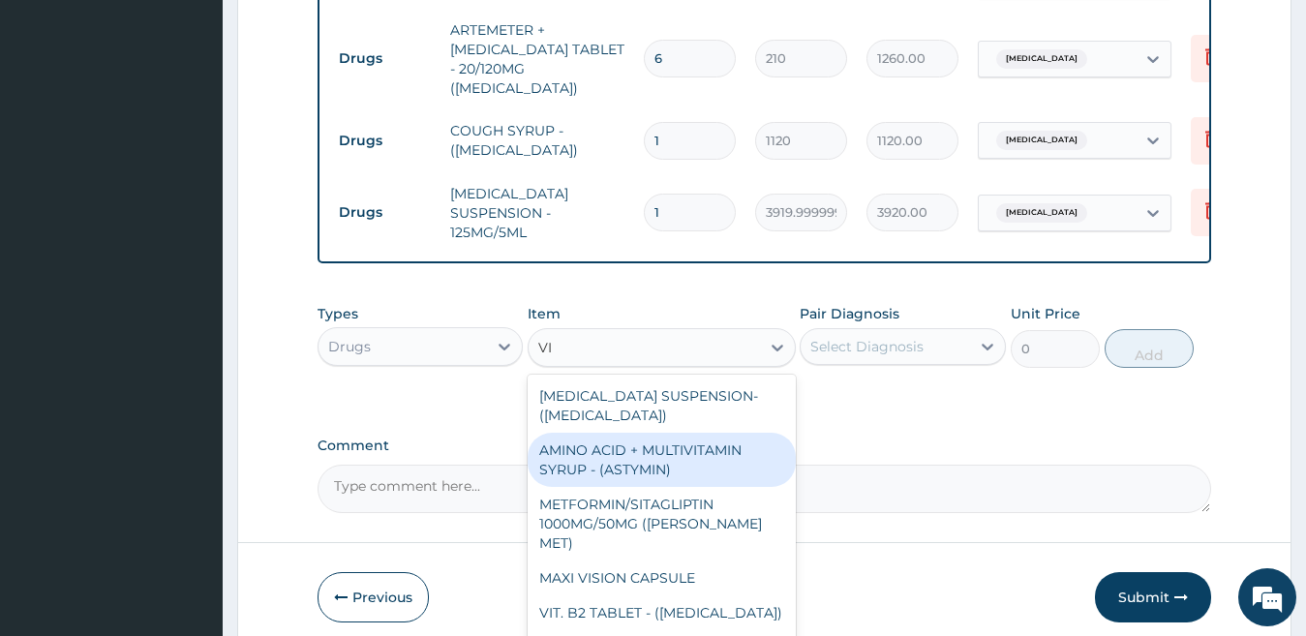
type input "V"
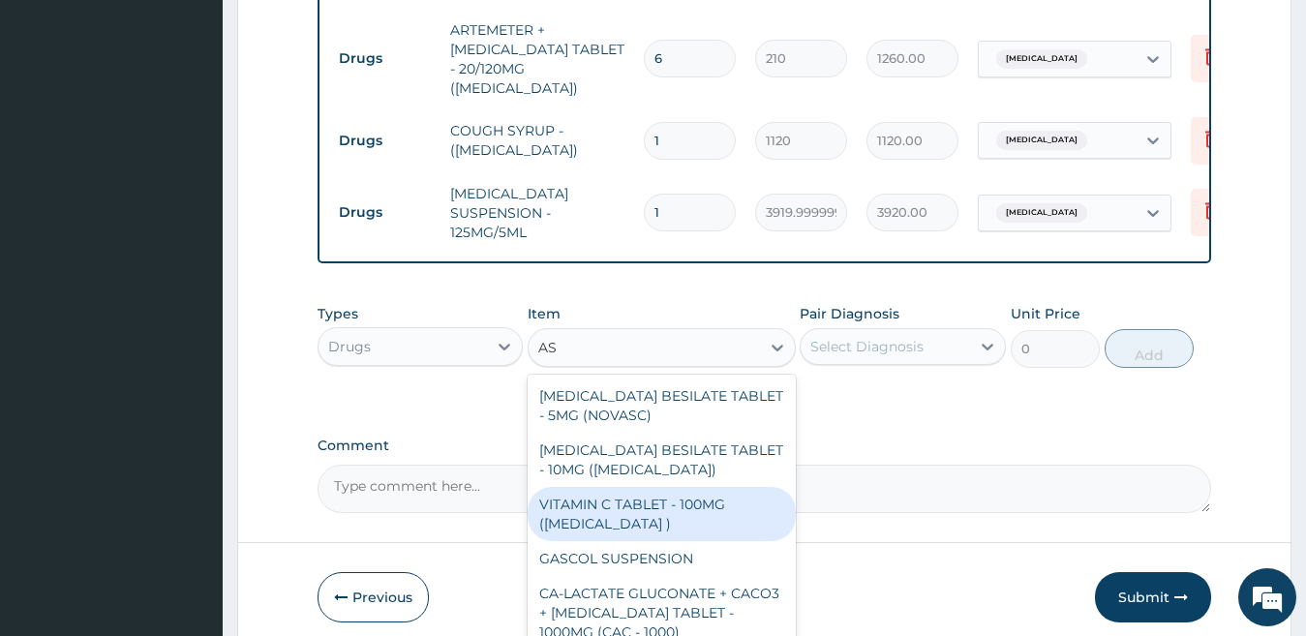
type input "A"
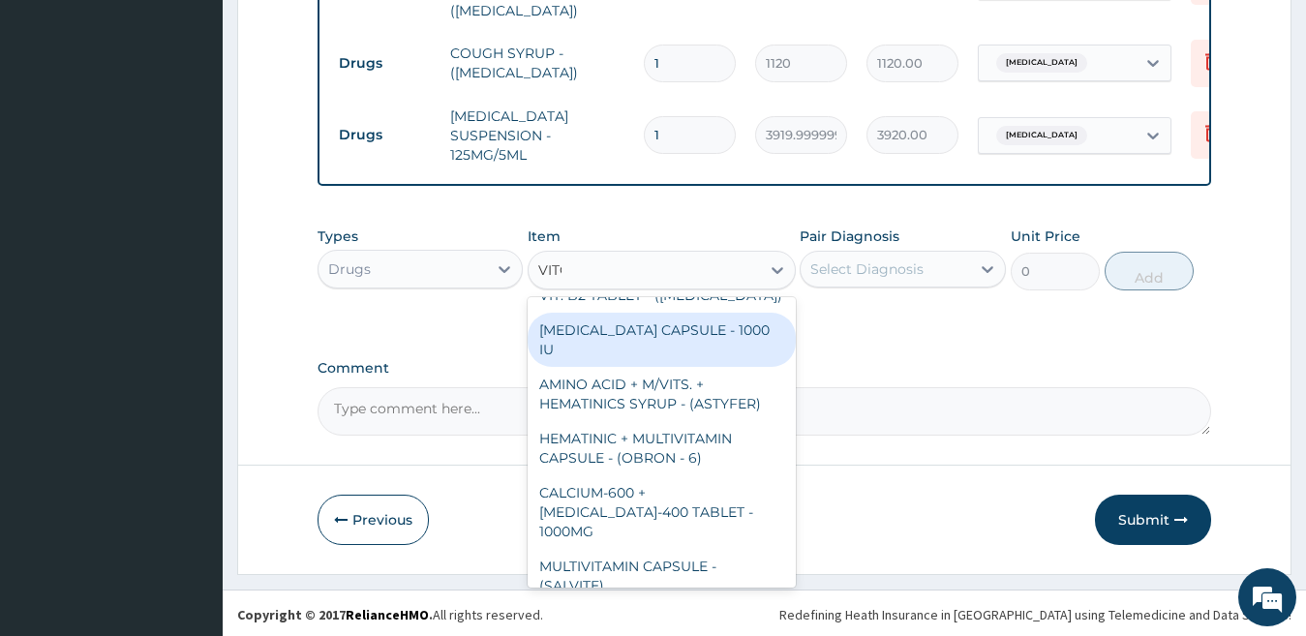
scroll to position [0, 0]
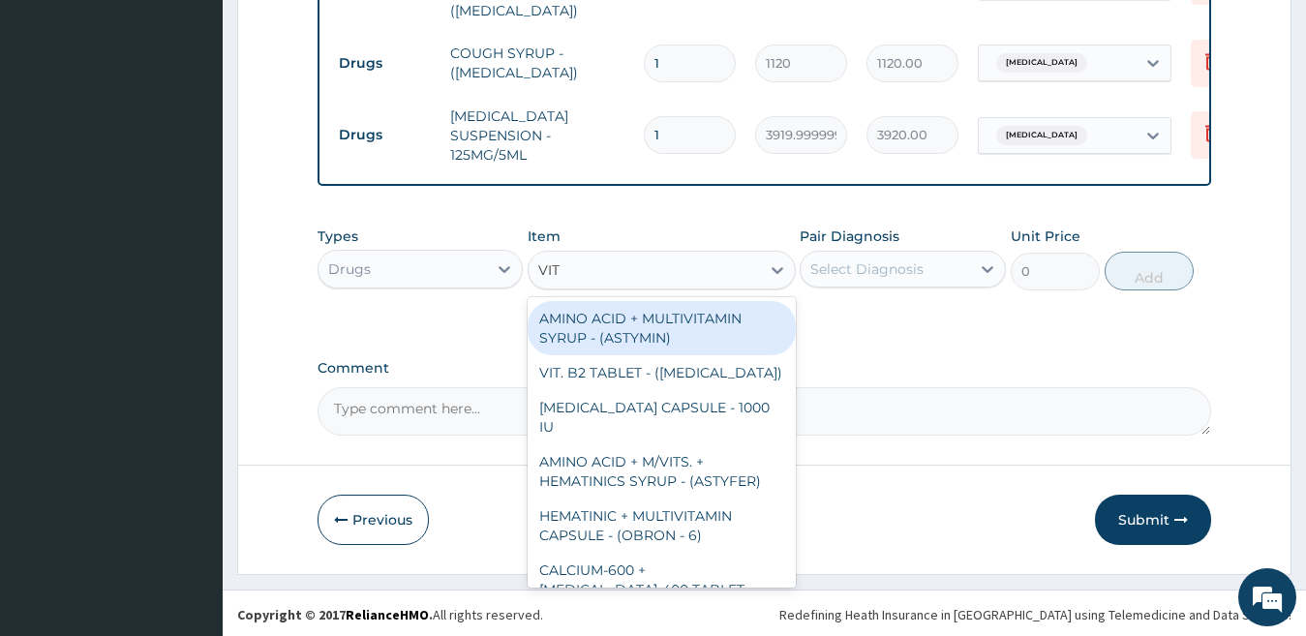
type input "VIT"
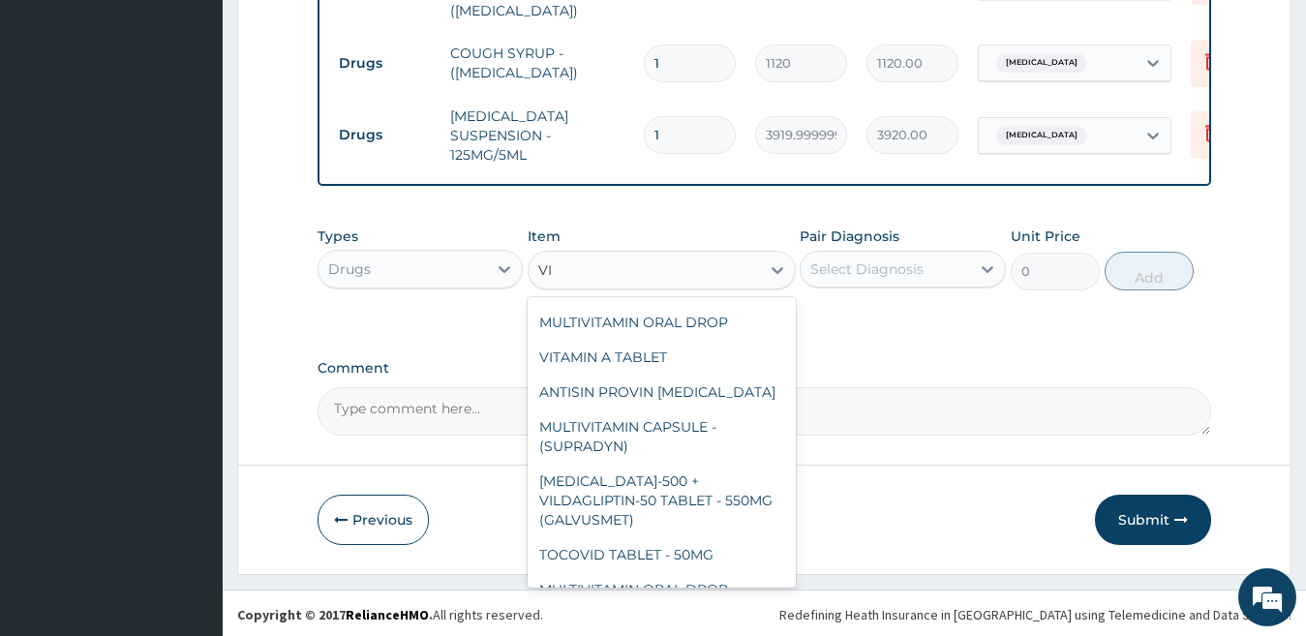
scroll to position [1311, 0]
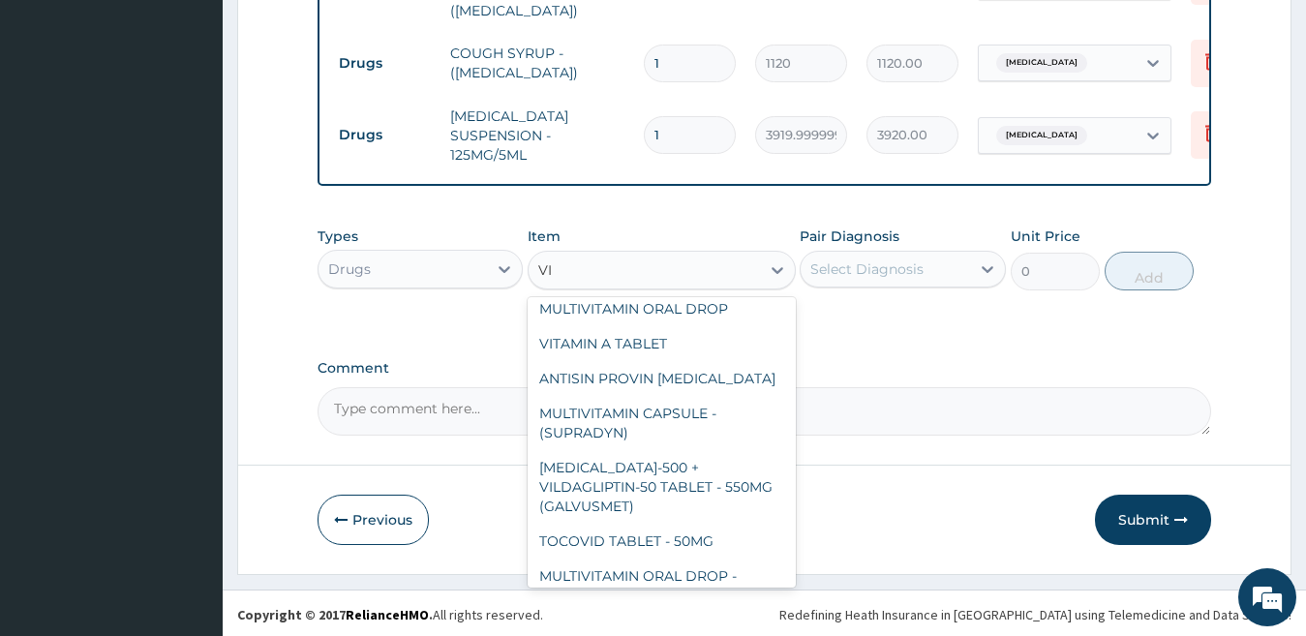
type input "VIT"
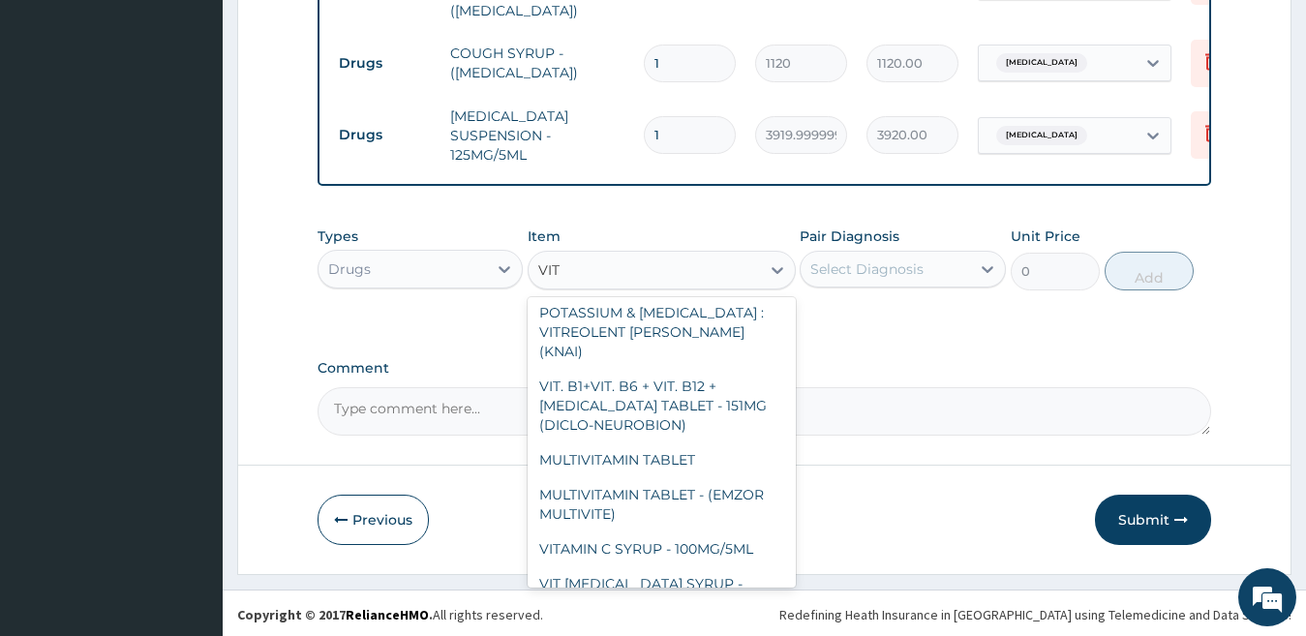
scroll to position [1278, 0]
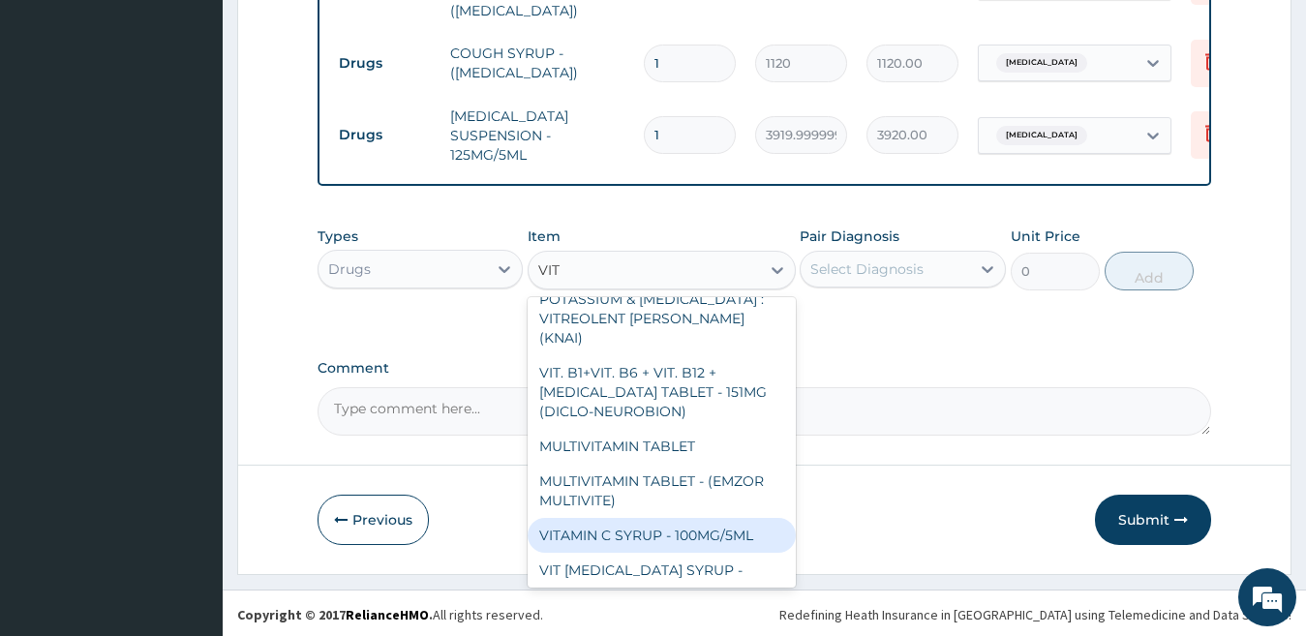
click at [738, 518] on div "VITAMIN C SYRUP - 100MG/5ML" at bounding box center [662, 535] width 268 height 35
type input "672"
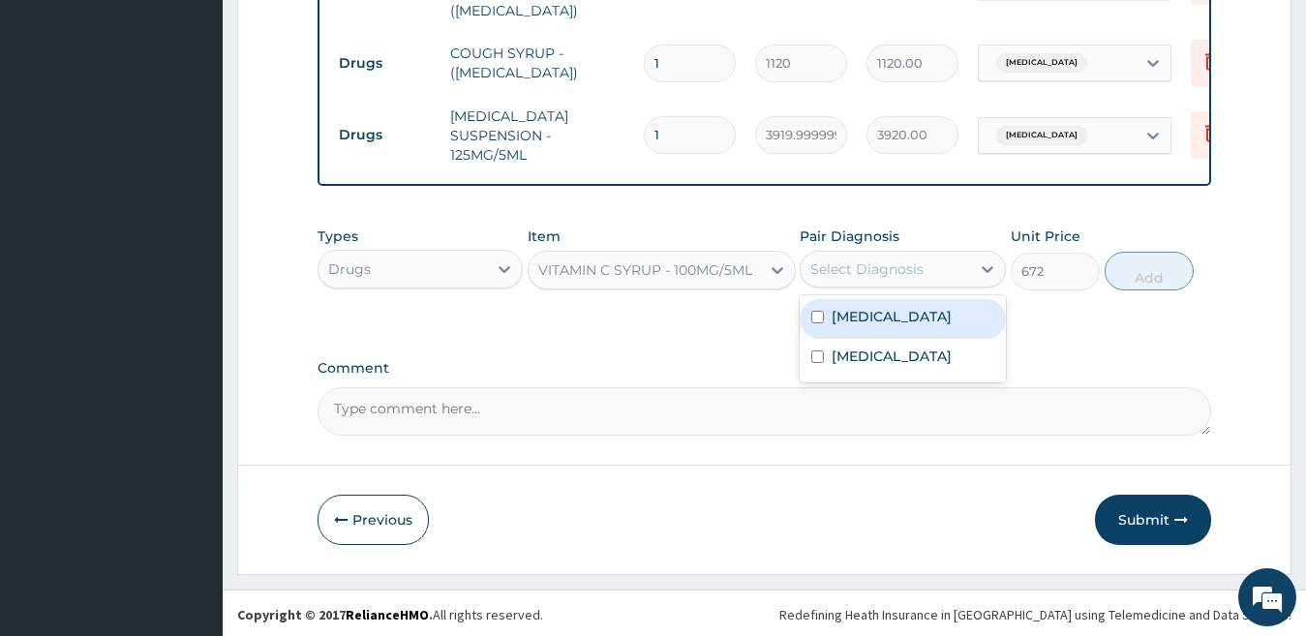
click at [862, 263] on div "Select Diagnosis" at bounding box center [866, 268] width 113 height 19
click at [874, 260] on div "Select Diagnosis" at bounding box center [866, 268] width 113 height 19
click at [871, 324] on label "Upper respiratory infection" at bounding box center [892, 316] width 120 height 19
checkbox input "true"
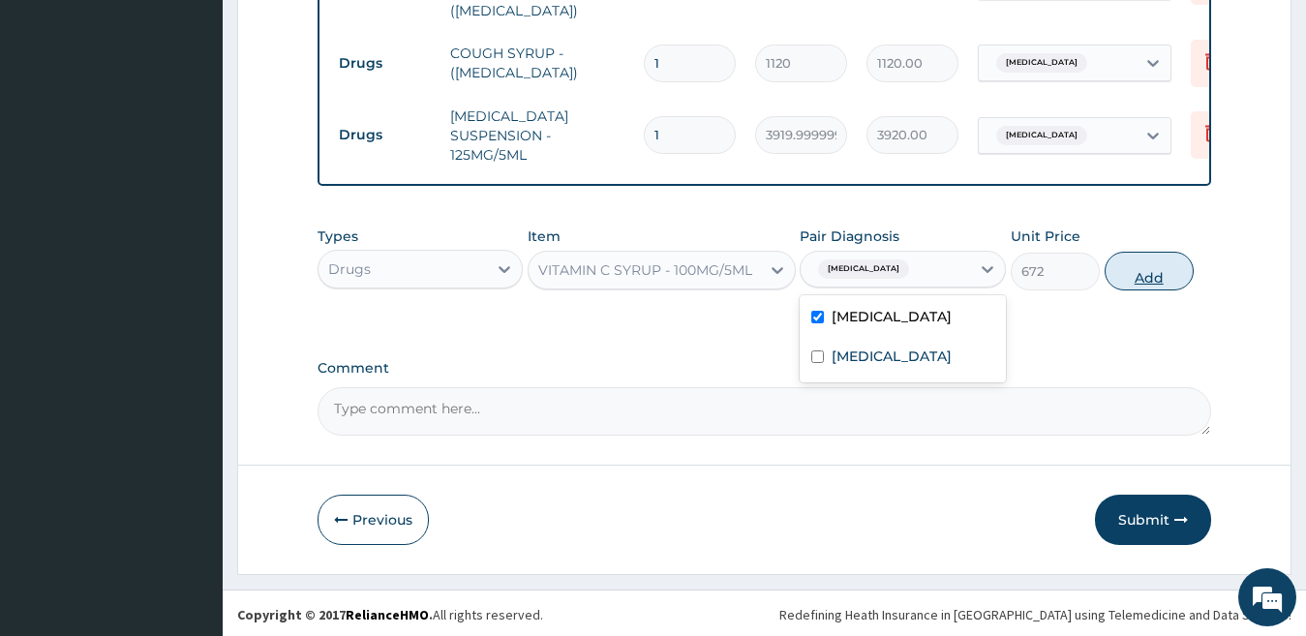
click at [1137, 273] on button "Add" at bounding box center [1148, 271] width 89 height 39
type input "0"
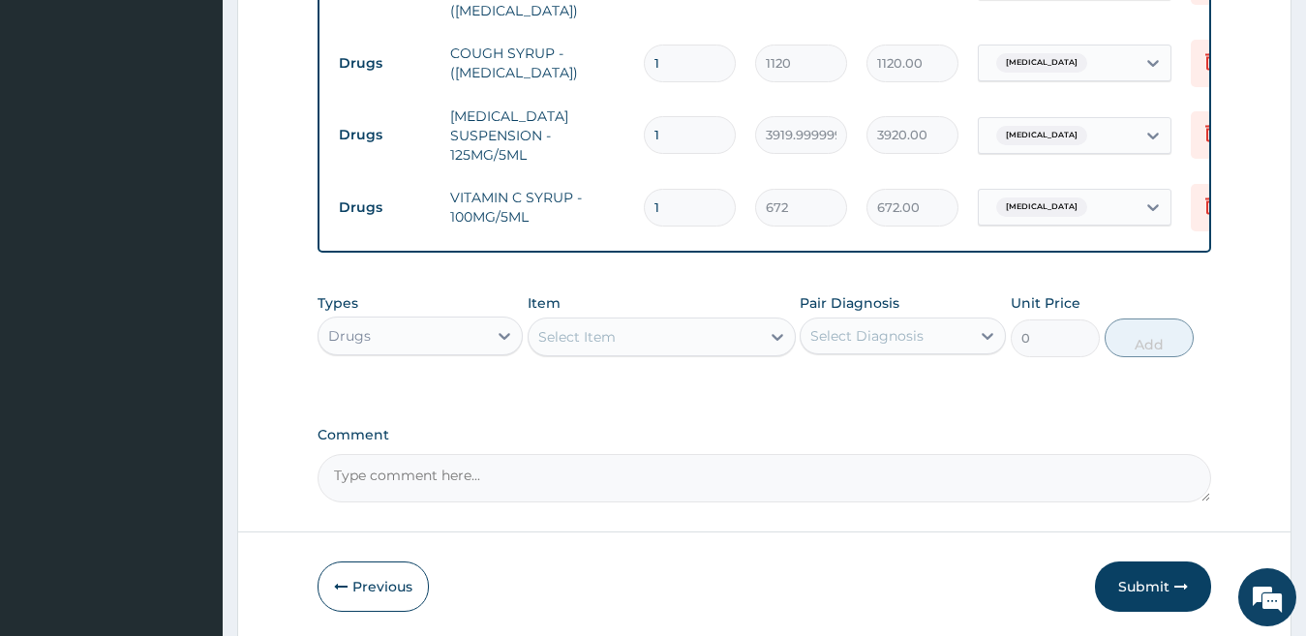
click at [657, 328] on div "Select Item" at bounding box center [644, 336] width 231 height 31
type input "A"
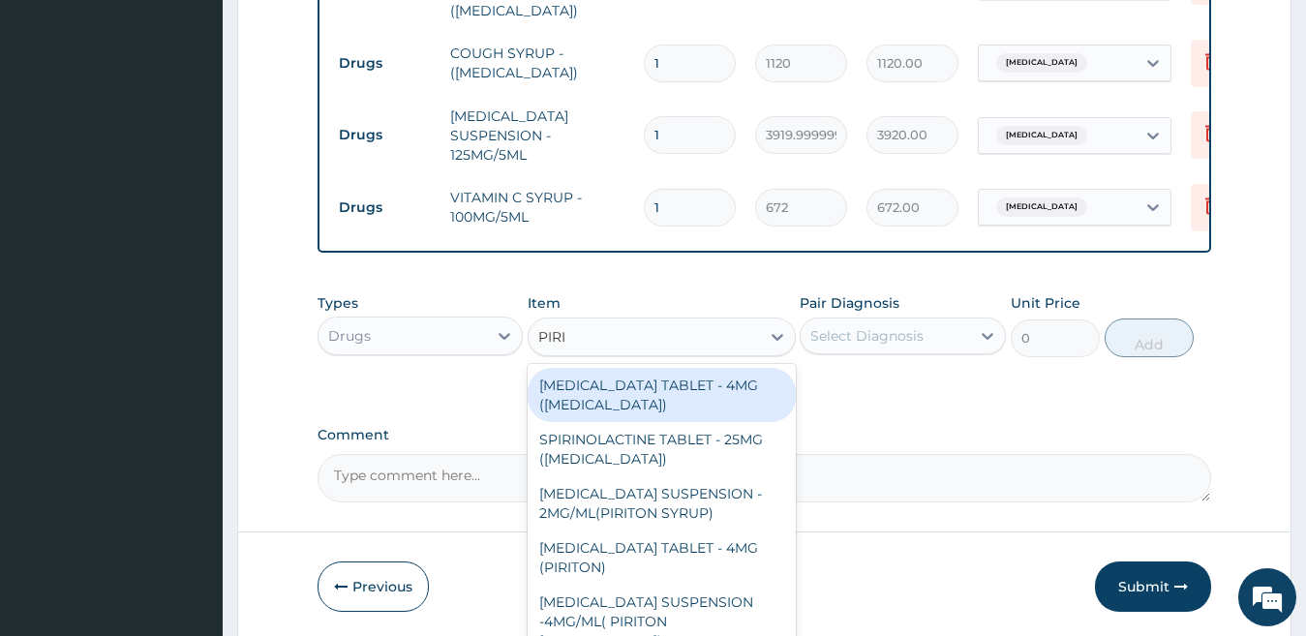
type input "PIRIT"
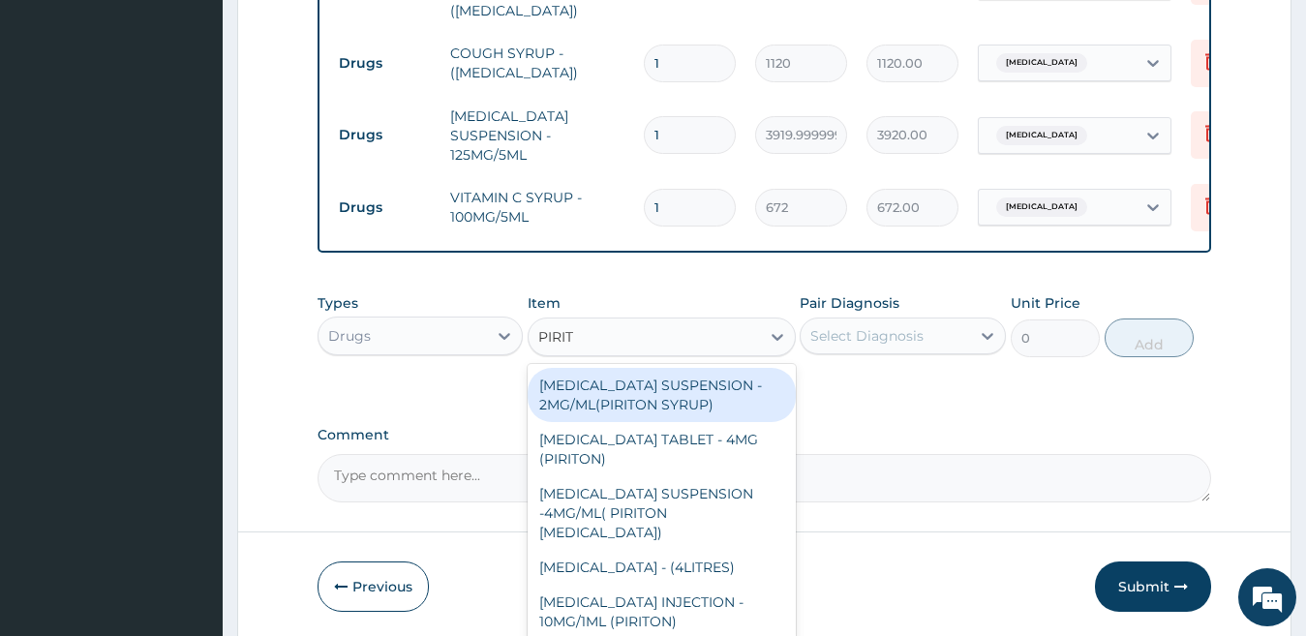
click at [719, 386] on div "CHLORPHENIRAMINE SUSPENSION - 2MG/ML(PIRITON SYRUP)" at bounding box center [662, 395] width 268 height 54
type input "840"
click at [719, 386] on div "Types Drugs Item option VITAMIN C SYRUP - 100MG/5ML, selected. option CHLORPHEN…" at bounding box center [764, 340] width 894 height 112
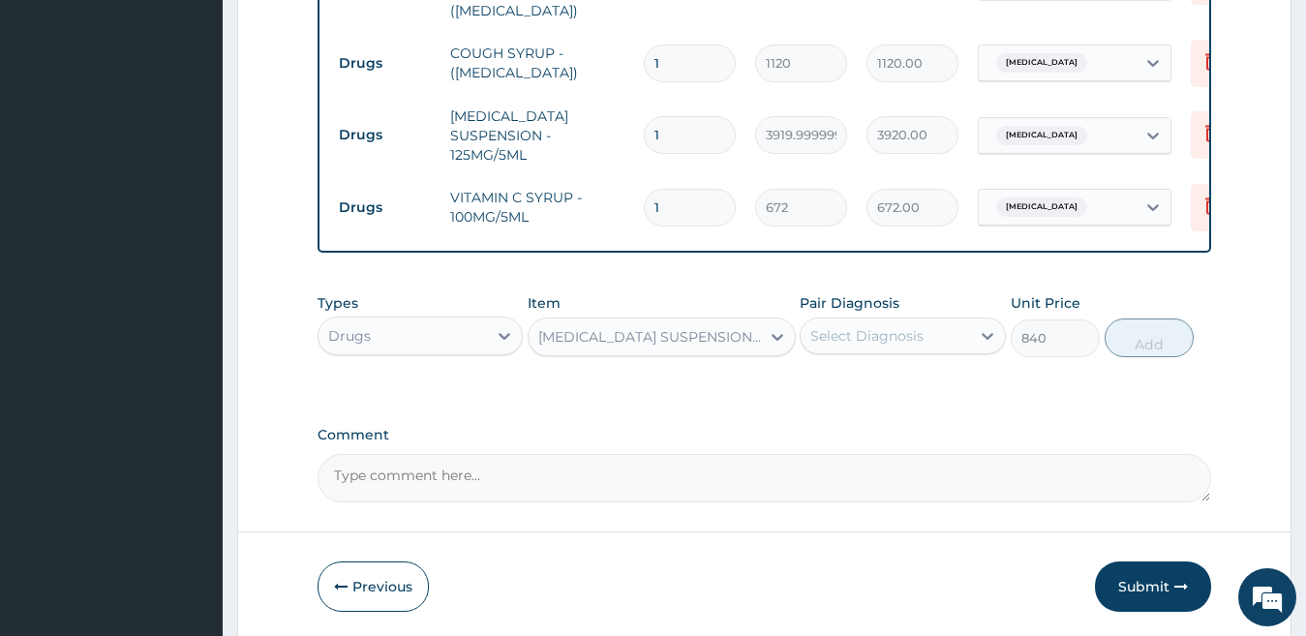
click at [866, 330] on div "Select Diagnosis" at bounding box center [866, 335] width 113 height 19
click at [857, 385] on label "Upper respiratory infection" at bounding box center [892, 383] width 120 height 19
click at [937, 384] on label "Upper respiratory infection" at bounding box center [892, 383] width 120 height 19
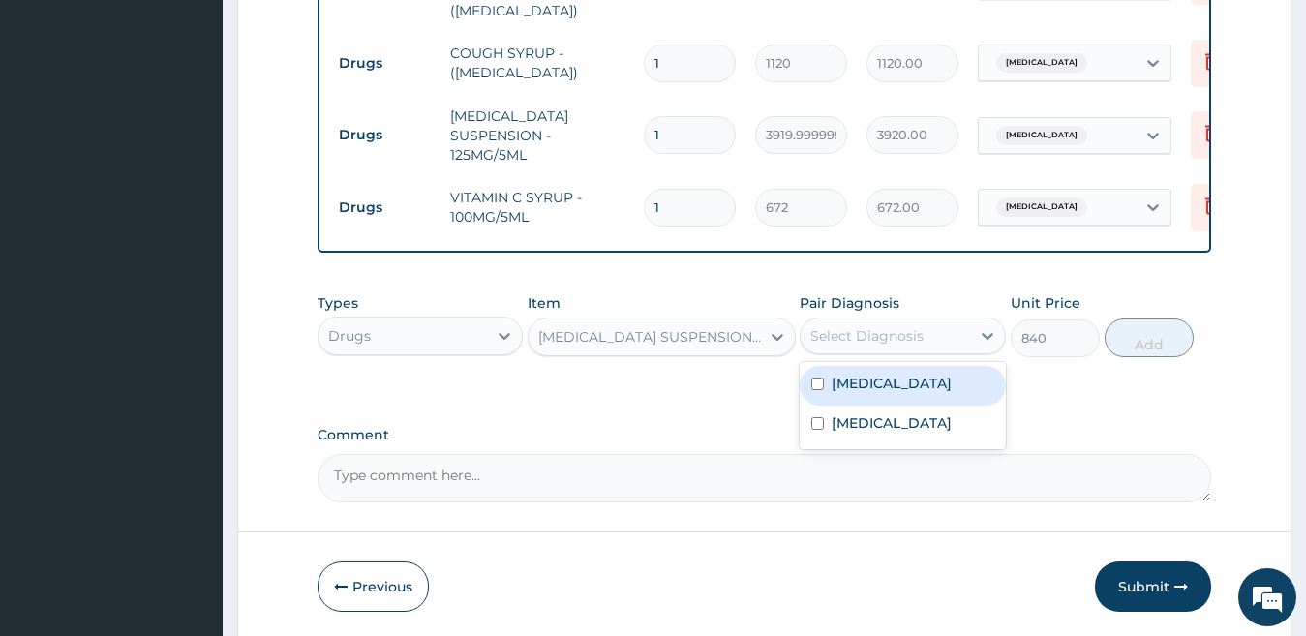
click at [909, 379] on label "Upper respiratory infection" at bounding box center [892, 383] width 120 height 19
click at [908, 379] on label "Upper respiratory infection" at bounding box center [892, 383] width 120 height 19
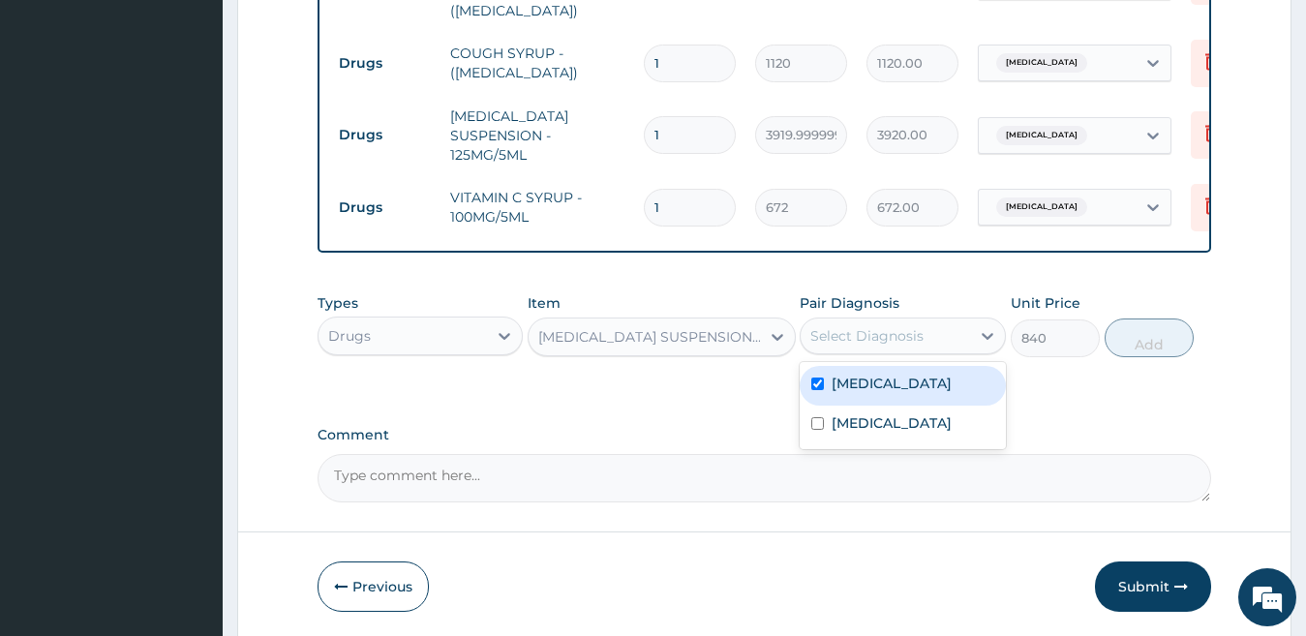
checkbox input "true"
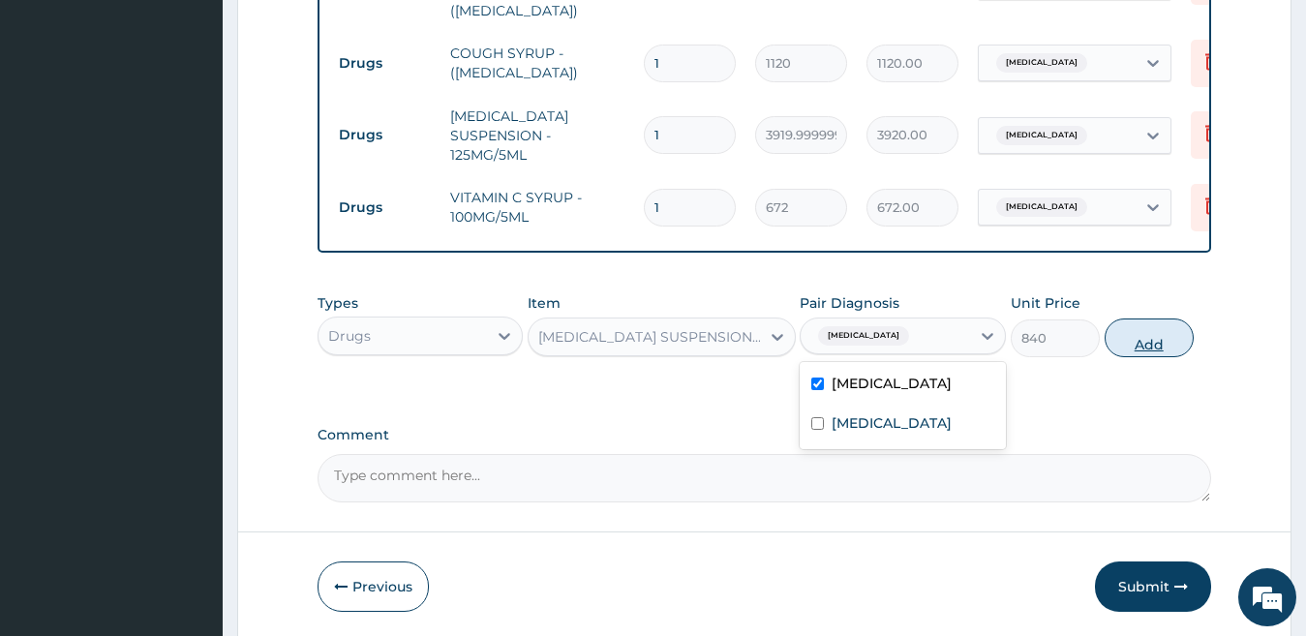
click at [1140, 341] on button "Add" at bounding box center [1148, 337] width 89 height 39
type input "0"
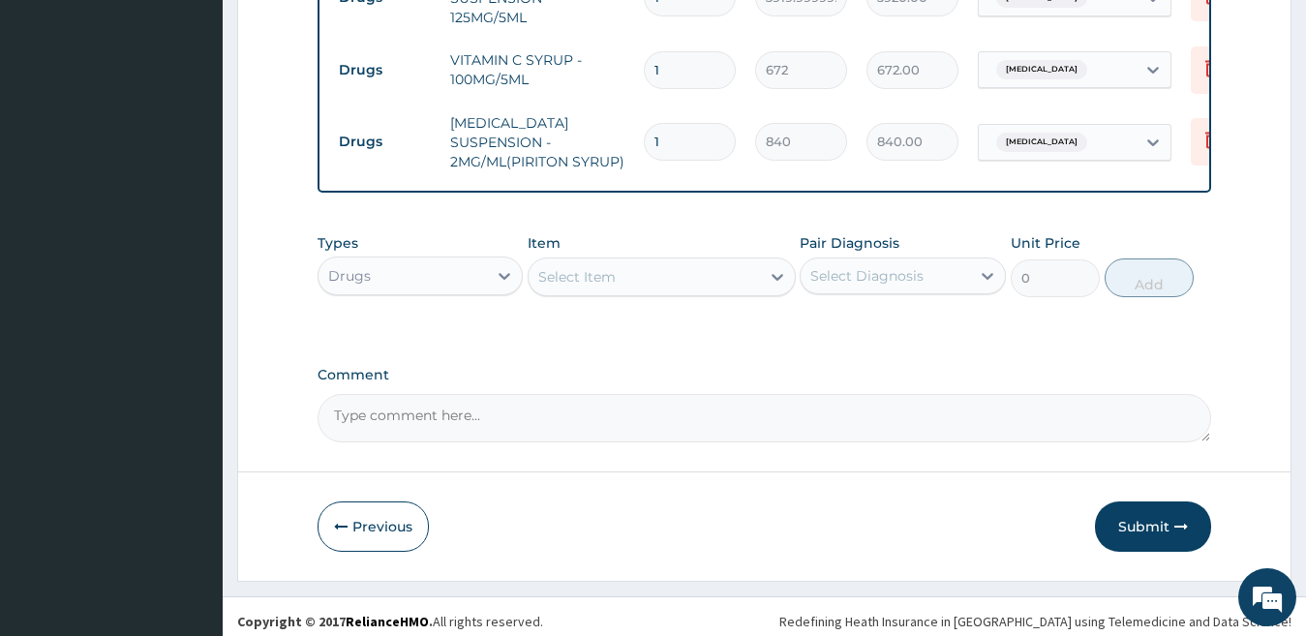
scroll to position [1061, 0]
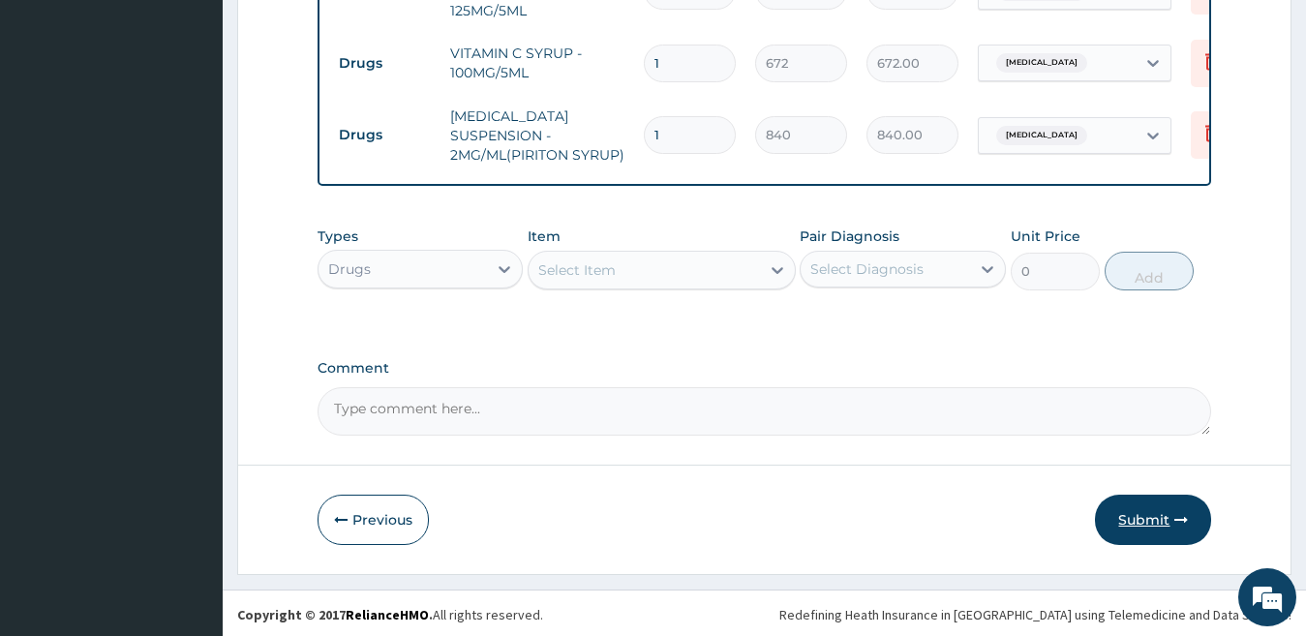
click at [1134, 513] on button "Submit" at bounding box center [1153, 520] width 116 height 50
